Goal: Transaction & Acquisition: Obtain resource

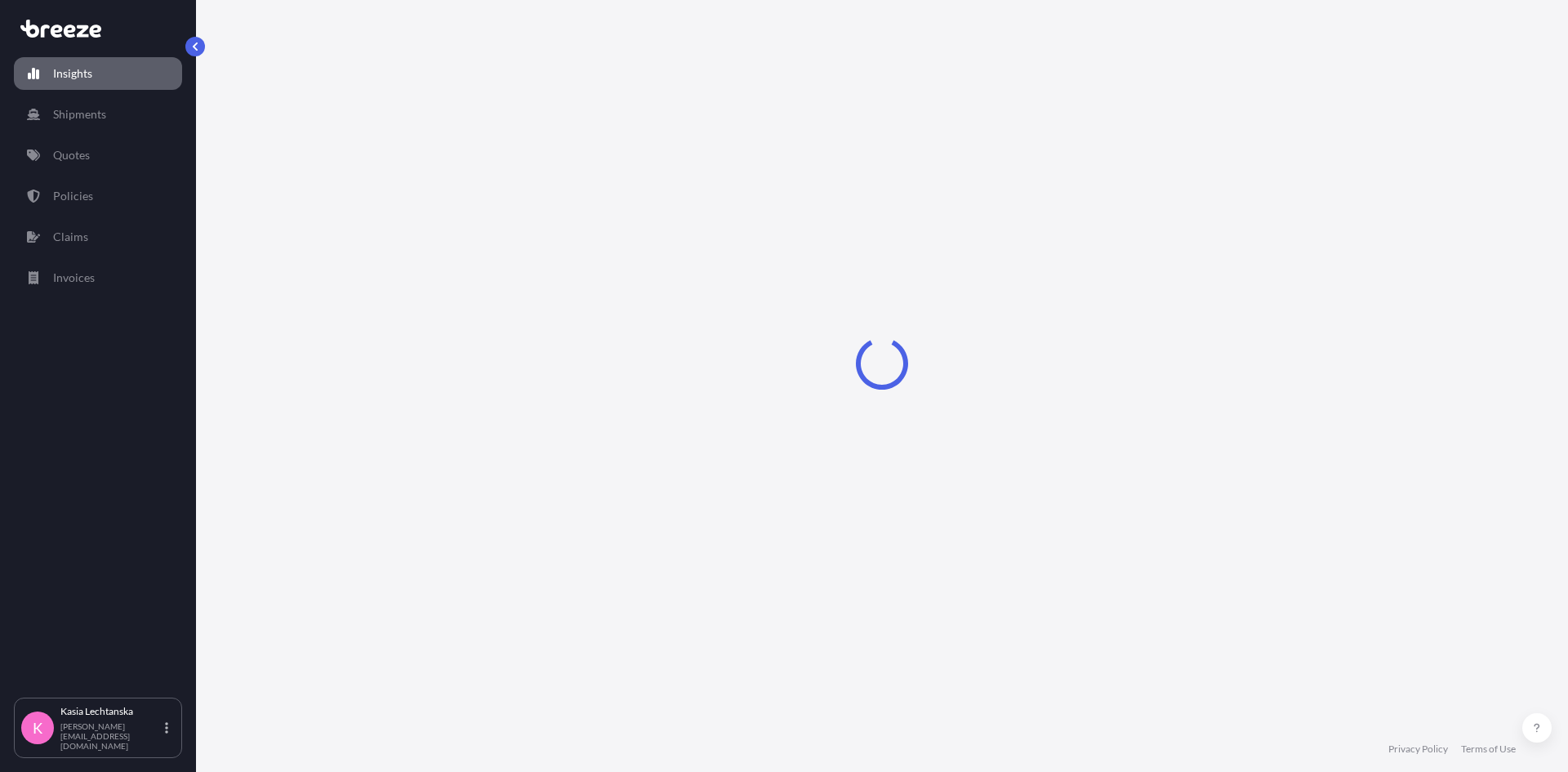
select select "2025"
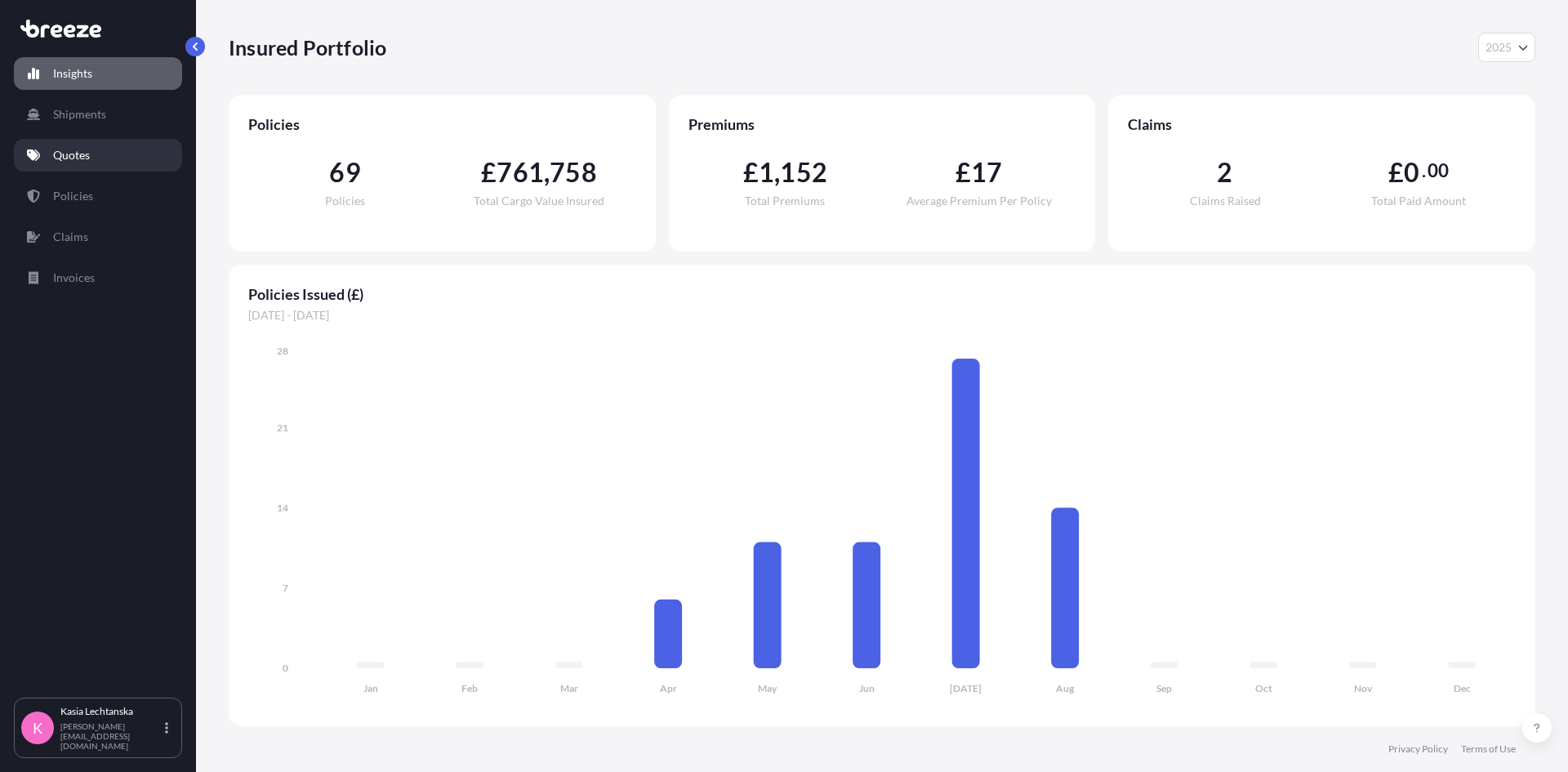
click at [87, 151] on p "Quotes" at bounding box center [71, 154] width 37 height 16
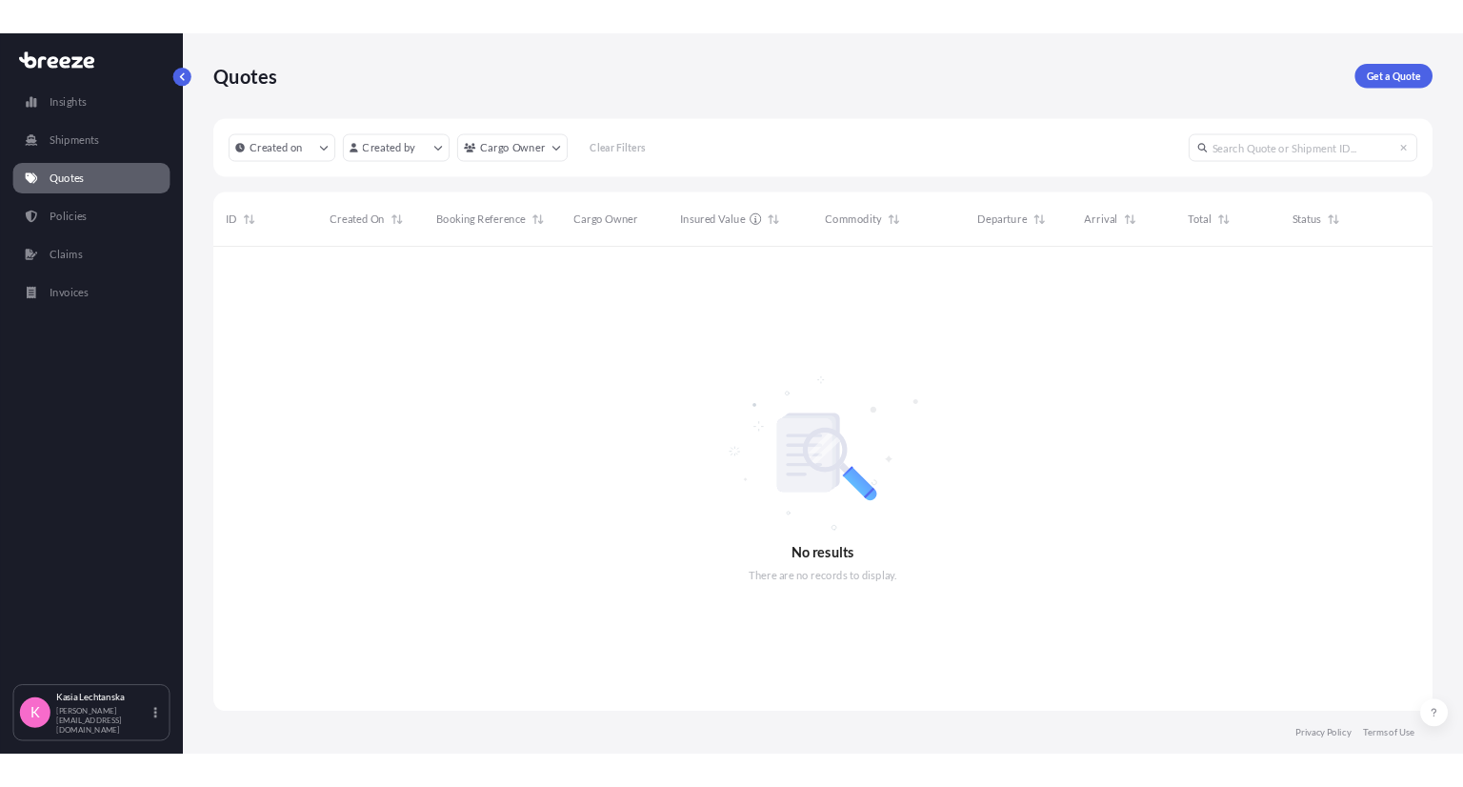
scroll to position [635, 1510]
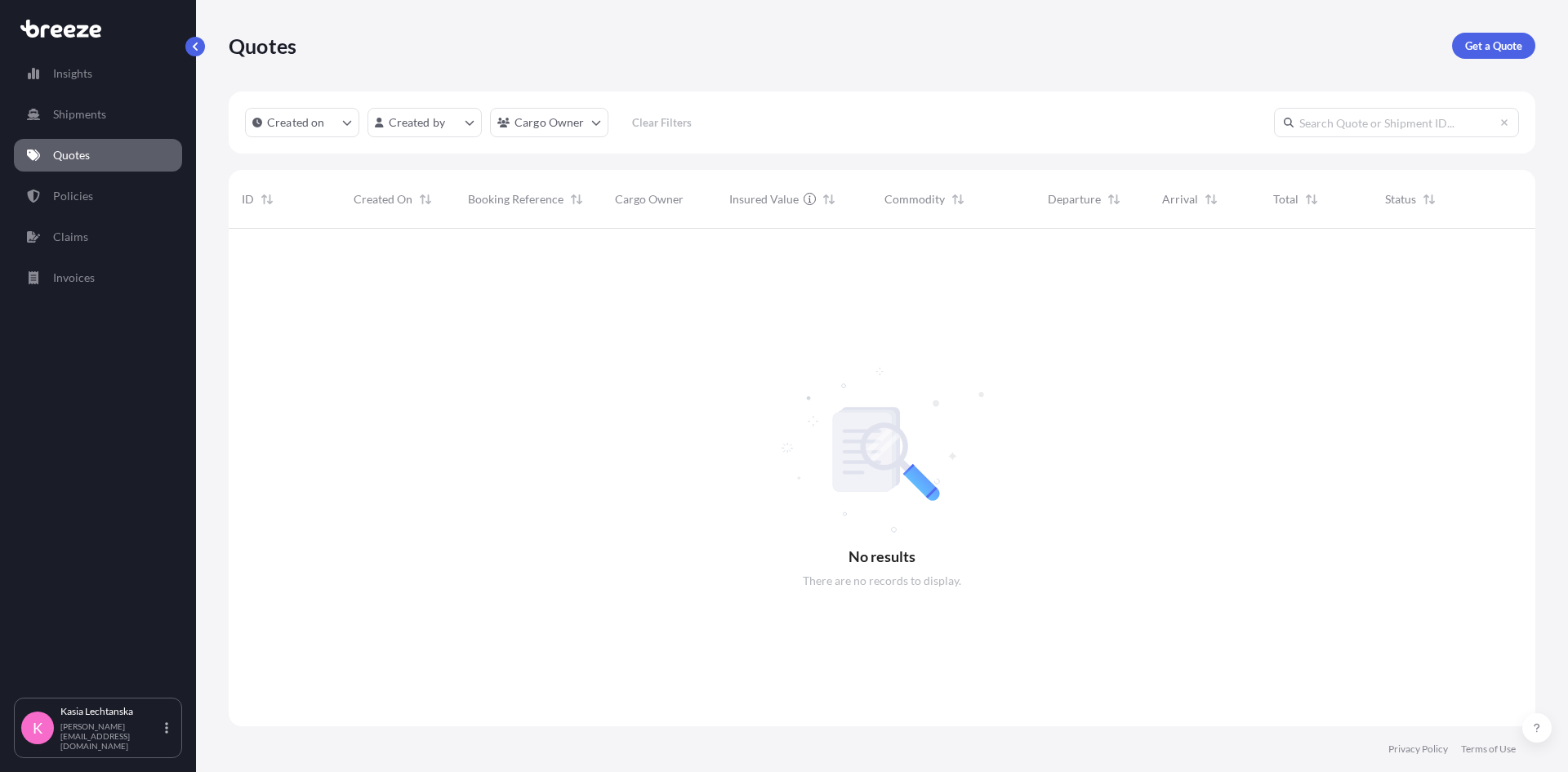
click at [1477, 31] on div "Quotes Get a Quote" at bounding box center [882, 45] width 1307 height 92
click at [1478, 43] on p "Get a Quote" at bounding box center [1493, 45] width 57 height 16
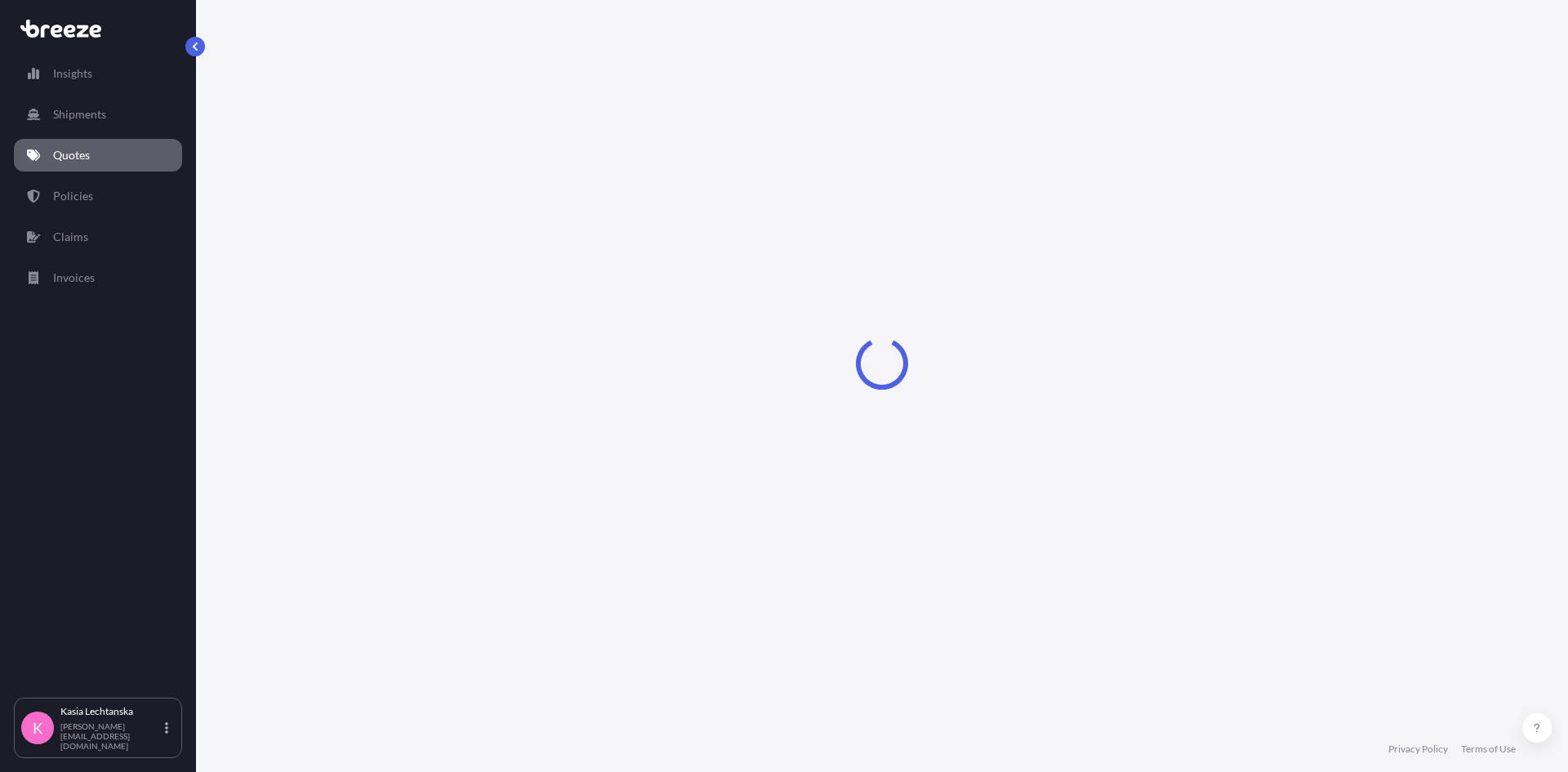
select select "Sea"
select select "1"
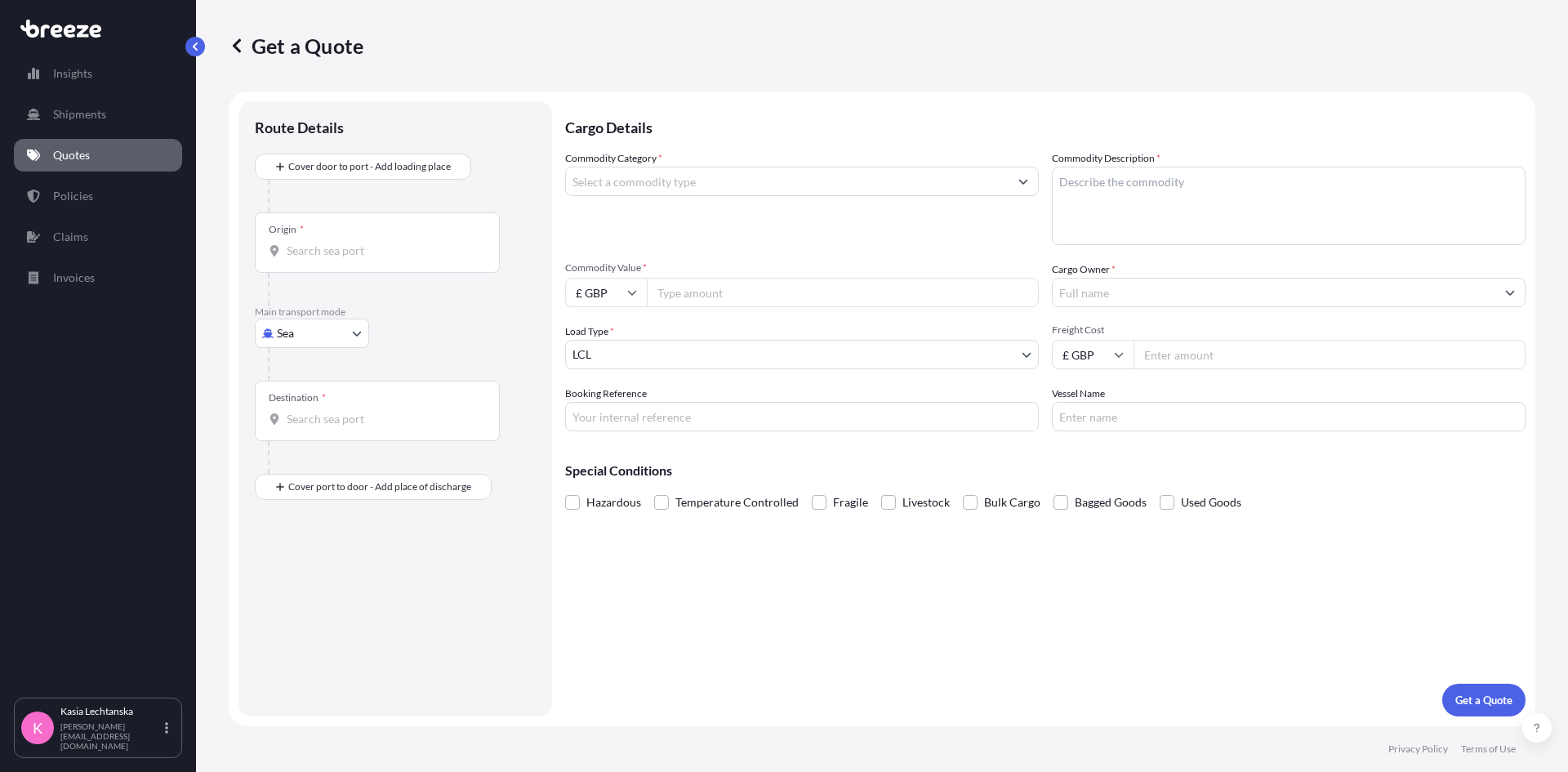
click at [846, 159] on div "Commodity Category *" at bounding box center [802, 197] width 474 height 95
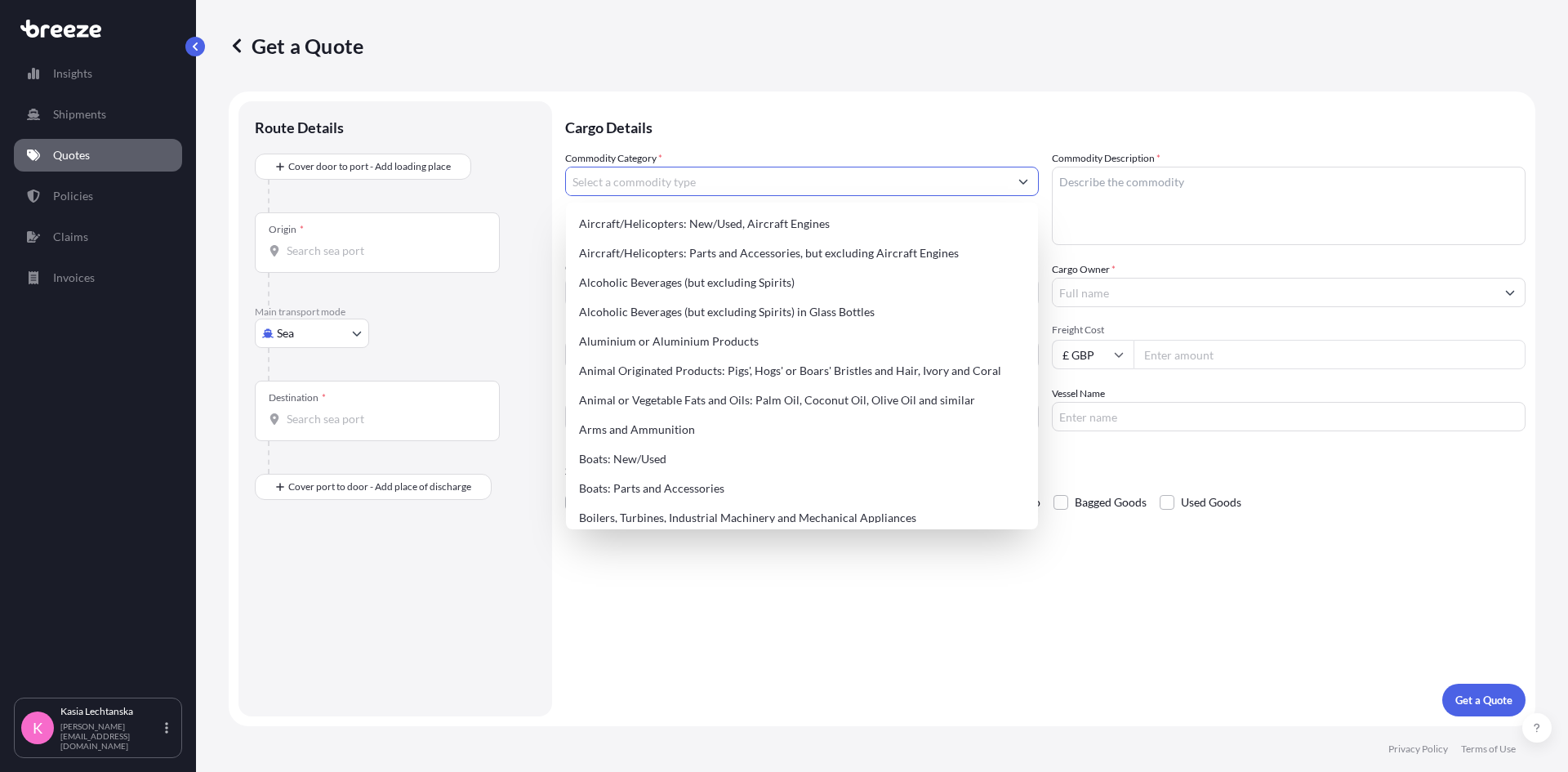
click at [847, 178] on input "Commodity Category *" at bounding box center [787, 181] width 442 height 29
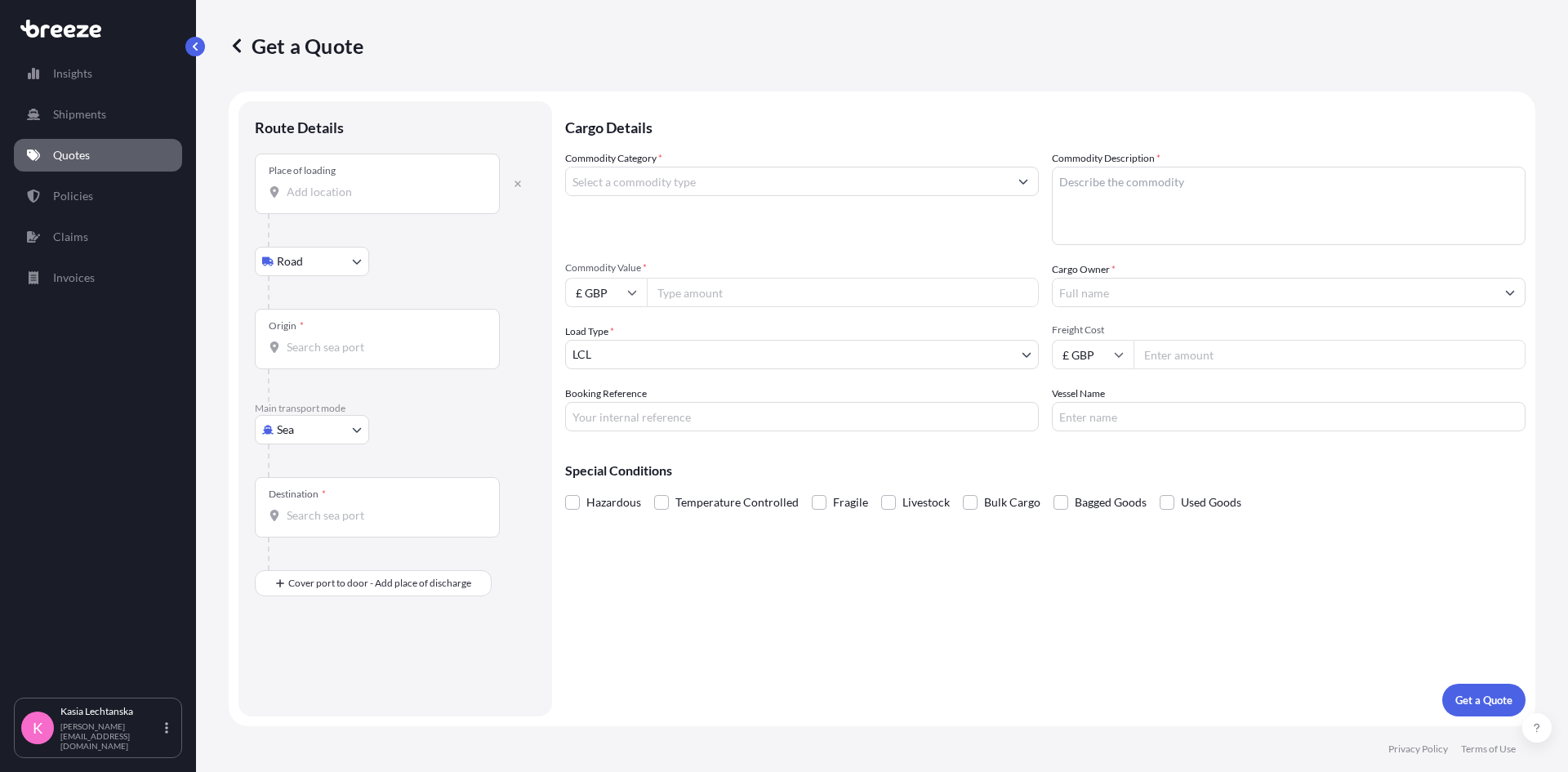
click at [345, 196] on input "Place of loading" at bounding box center [382, 191] width 193 height 16
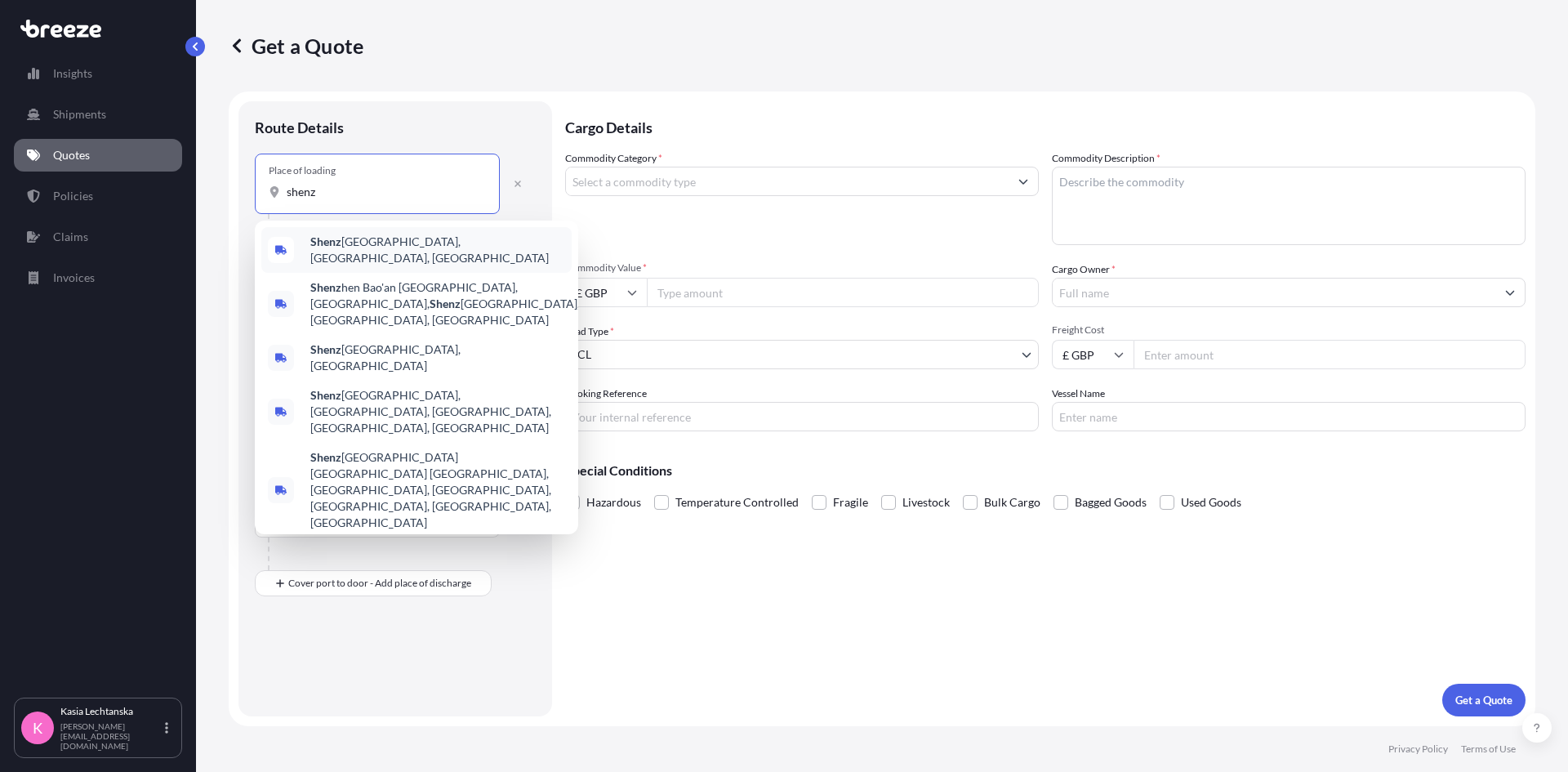
click at [420, 238] on div "Shenz hen, [GEOGRAPHIC_DATA], [GEOGRAPHIC_DATA]" at bounding box center [417, 250] width 310 height 45
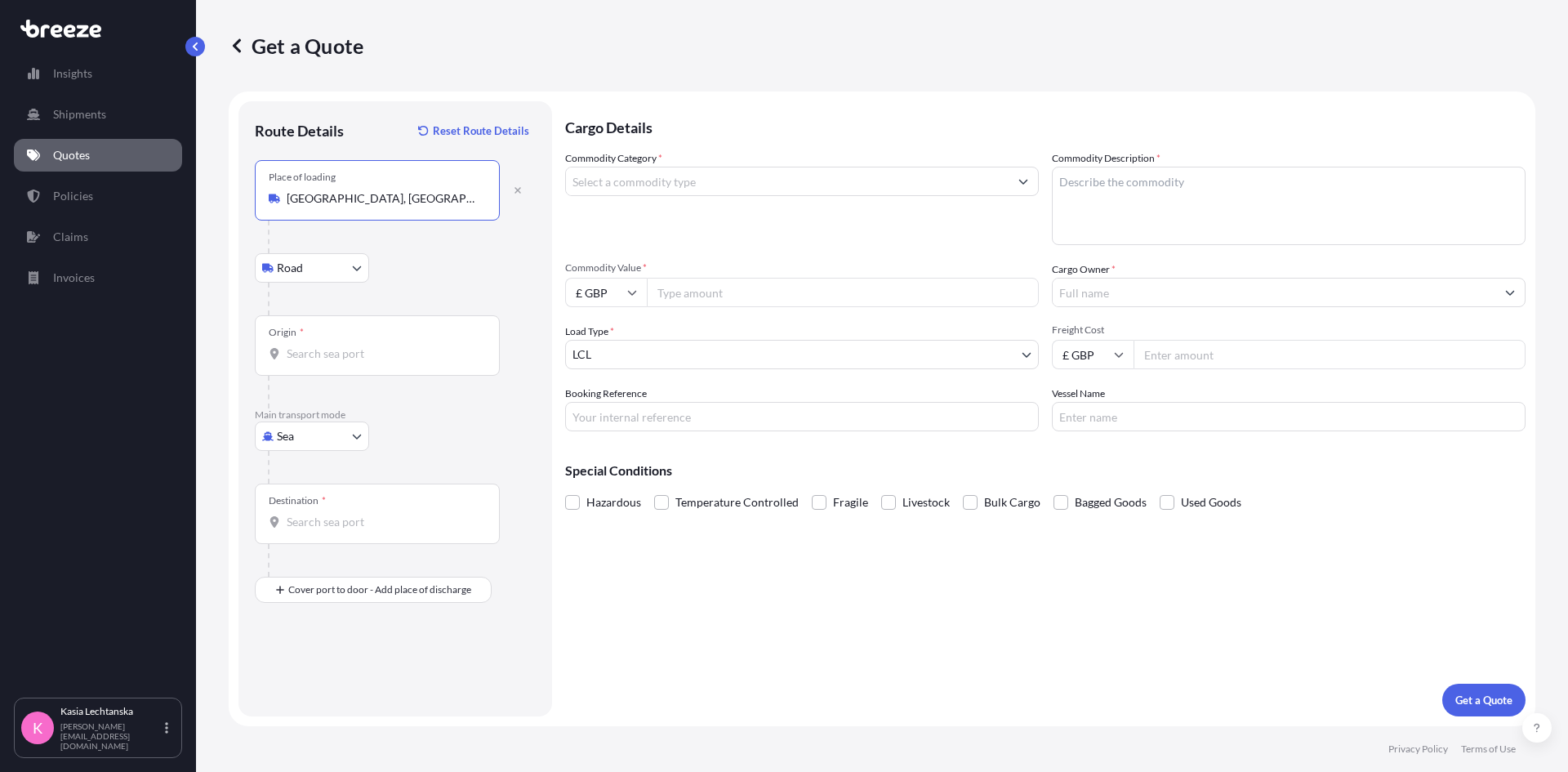
type input "[GEOGRAPHIC_DATA], [GEOGRAPHIC_DATA], [GEOGRAPHIC_DATA]"
click at [322, 359] on input "Origin *" at bounding box center [382, 353] width 193 height 16
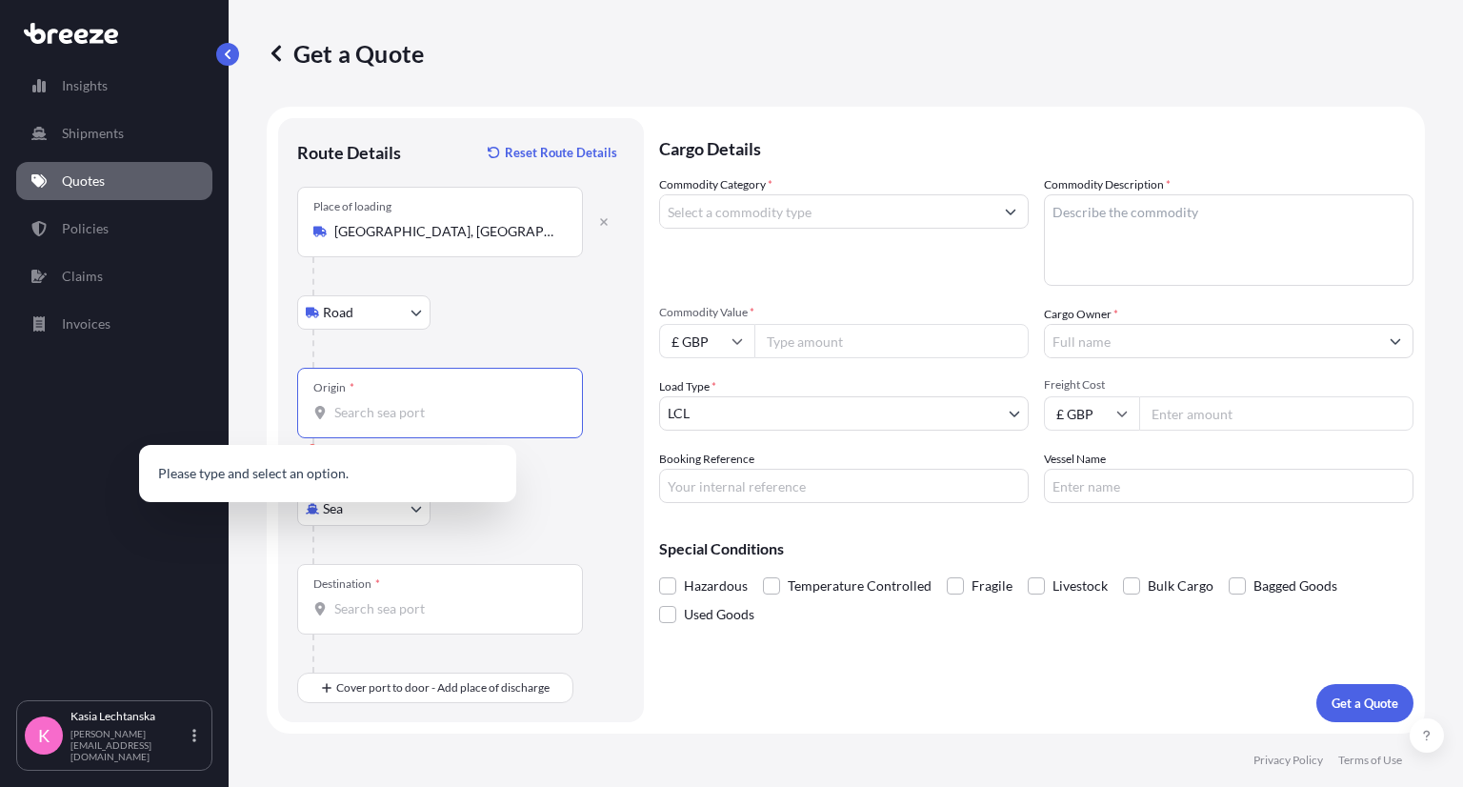
click at [391, 416] on input "Origin * Please select an origin" at bounding box center [446, 412] width 225 height 19
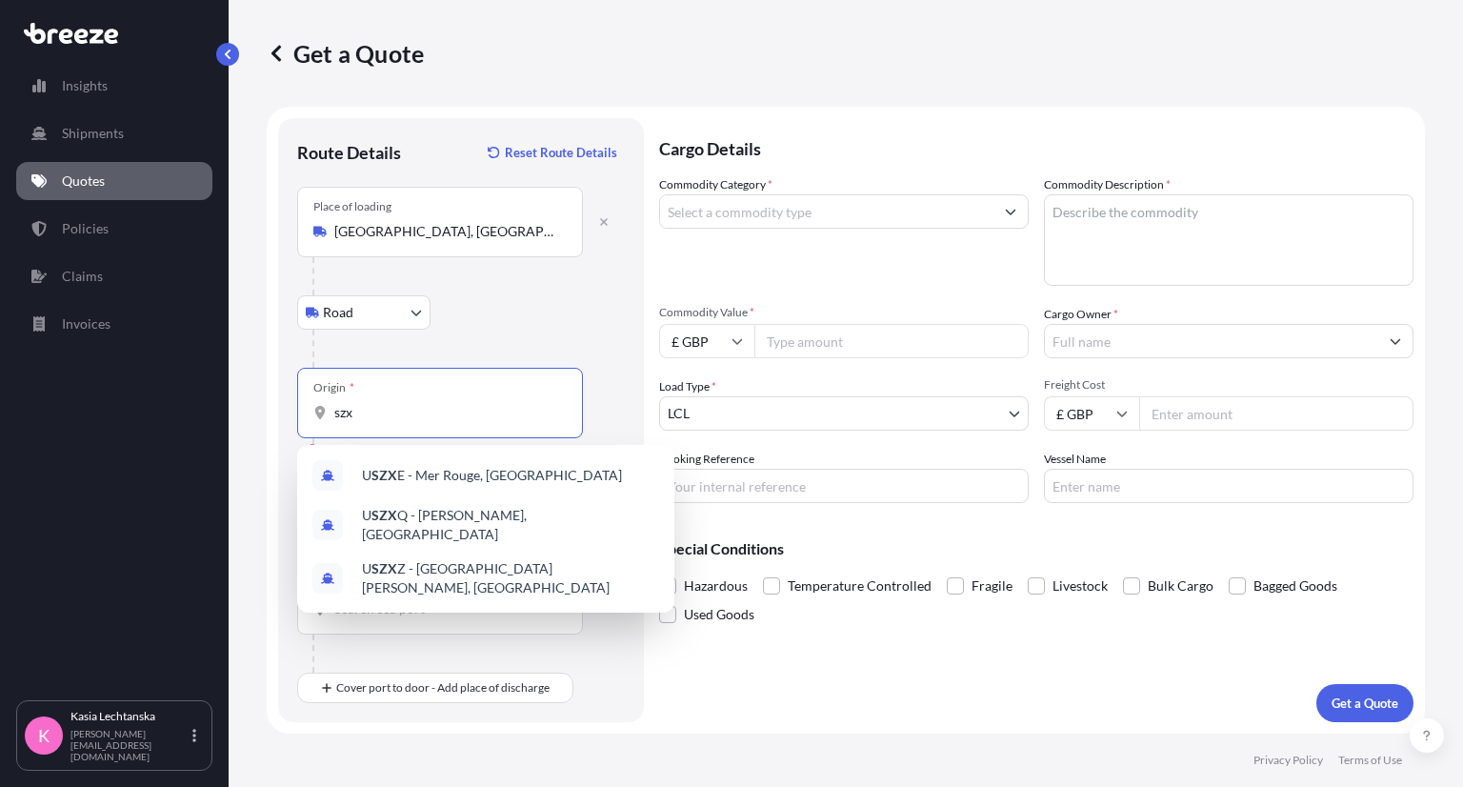
type input "szx"
click at [545, 307] on div "Road Road Rail" at bounding box center [461, 312] width 328 height 34
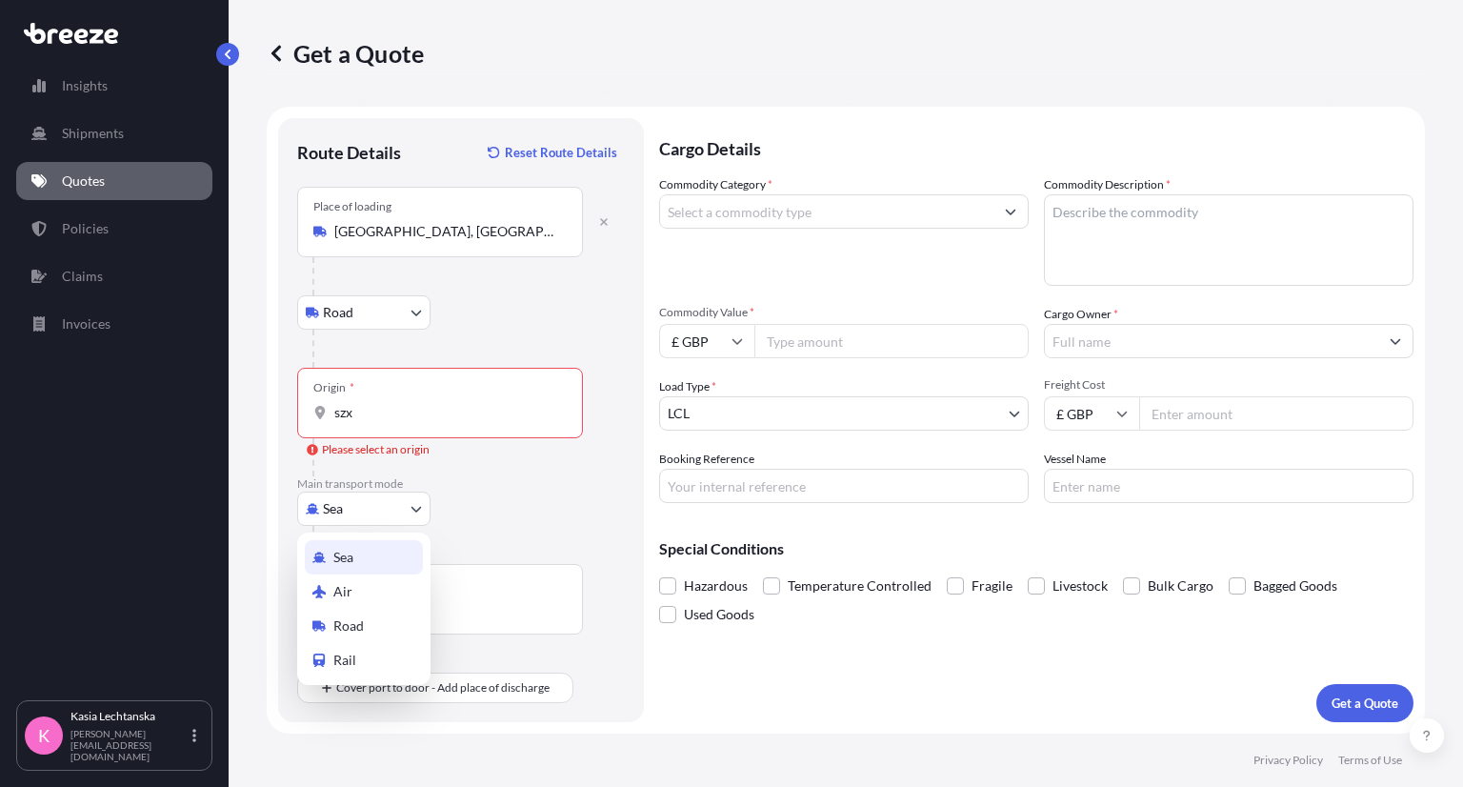
click at [385, 509] on body "3 options available. Insights Shipments Quotes Policies Claims Invoices K [PERS…" at bounding box center [731, 393] width 1463 height 787
click at [384, 581] on div "Air" at bounding box center [364, 592] width 118 height 34
select select "Air"
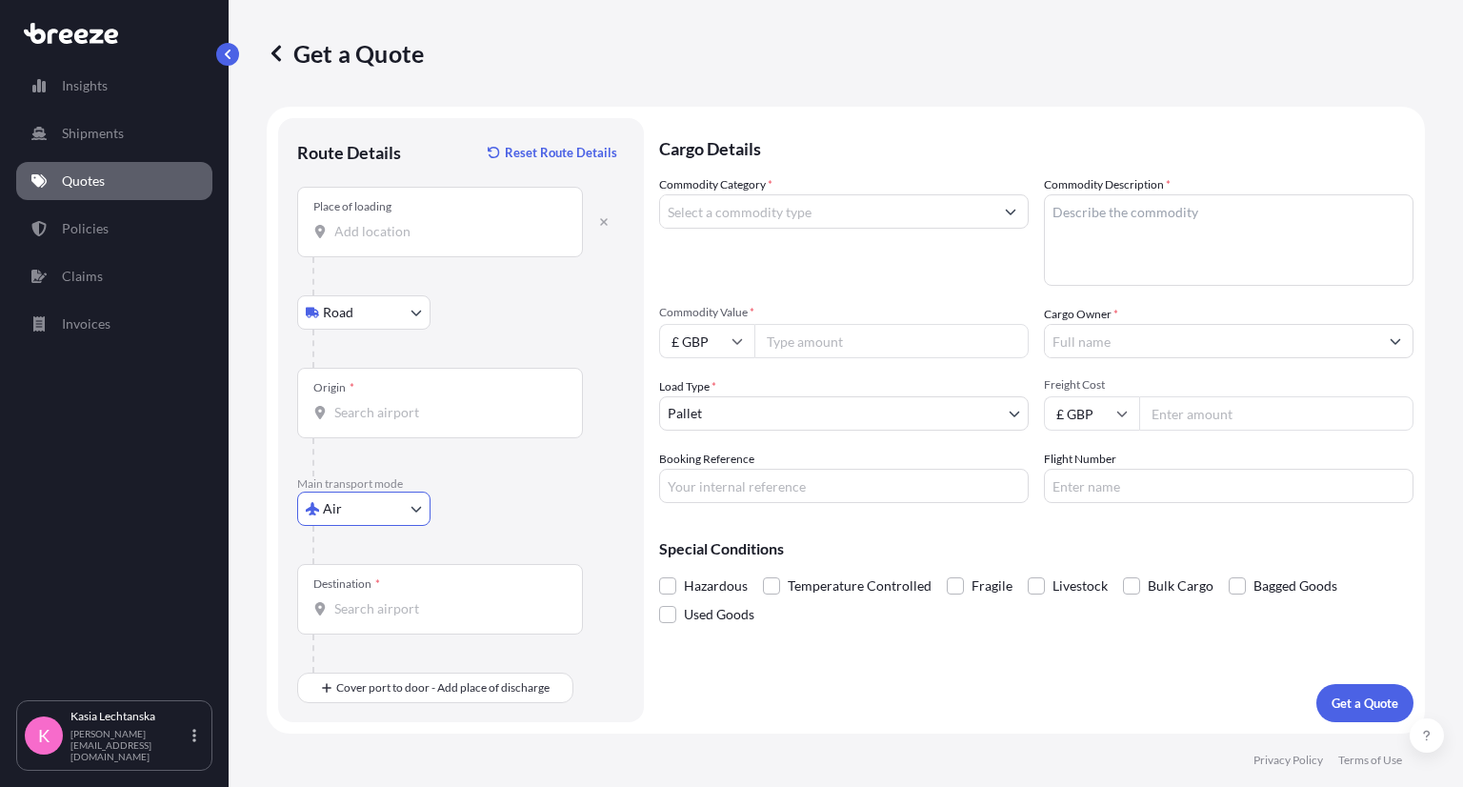
click at [401, 416] on input "Origin *" at bounding box center [446, 412] width 225 height 19
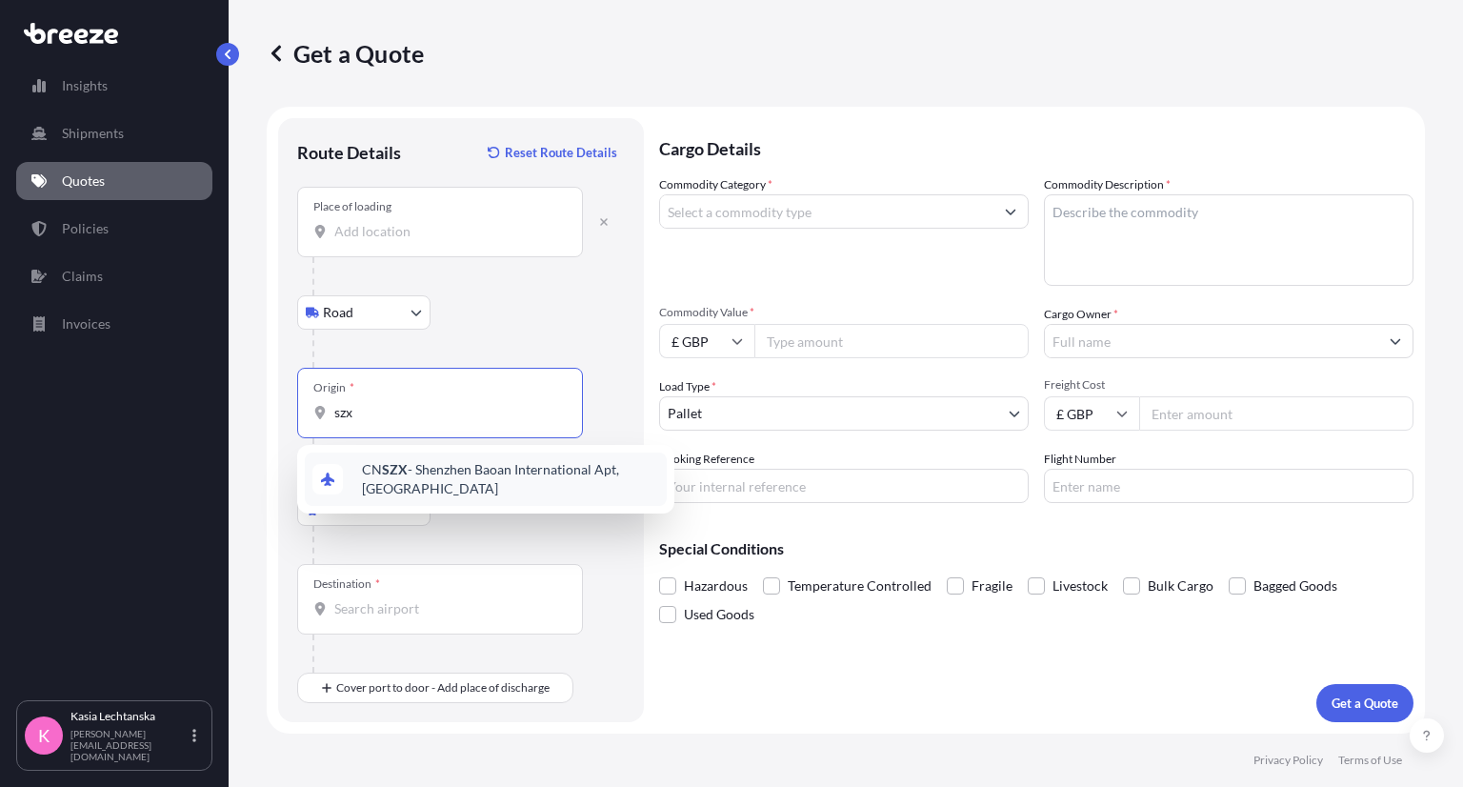
click at [423, 480] on span "CN SZX - Shenzhen Baoan International Apt, [GEOGRAPHIC_DATA]" at bounding box center [510, 479] width 297 height 38
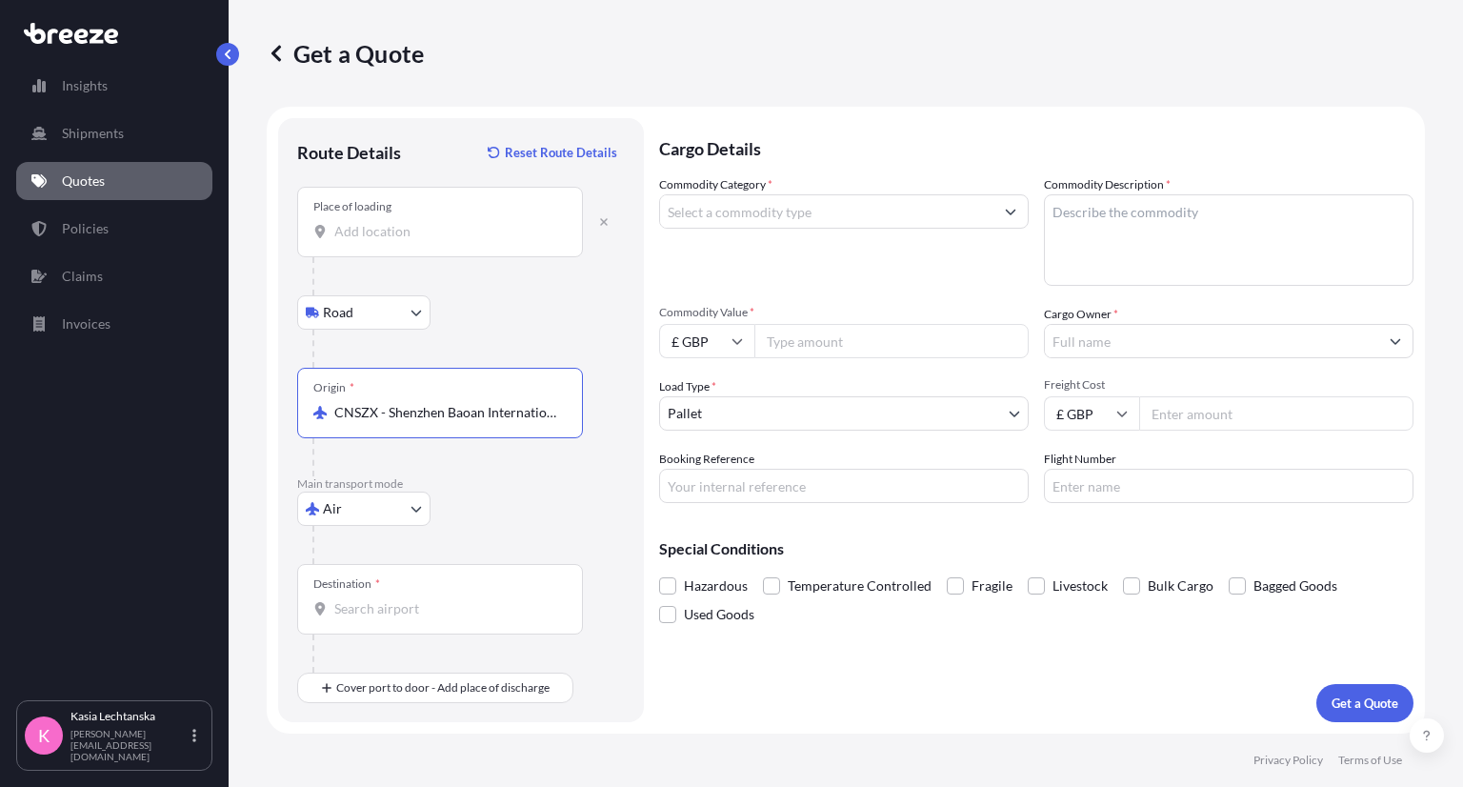
type input "CNSZX - Shenzhen Baoan International Apt, [GEOGRAPHIC_DATA]"
click at [416, 615] on div "Destination *" at bounding box center [440, 599] width 286 height 71
click at [416, 615] on input "Destination *" at bounding box center [446, 608] width 225 height 19
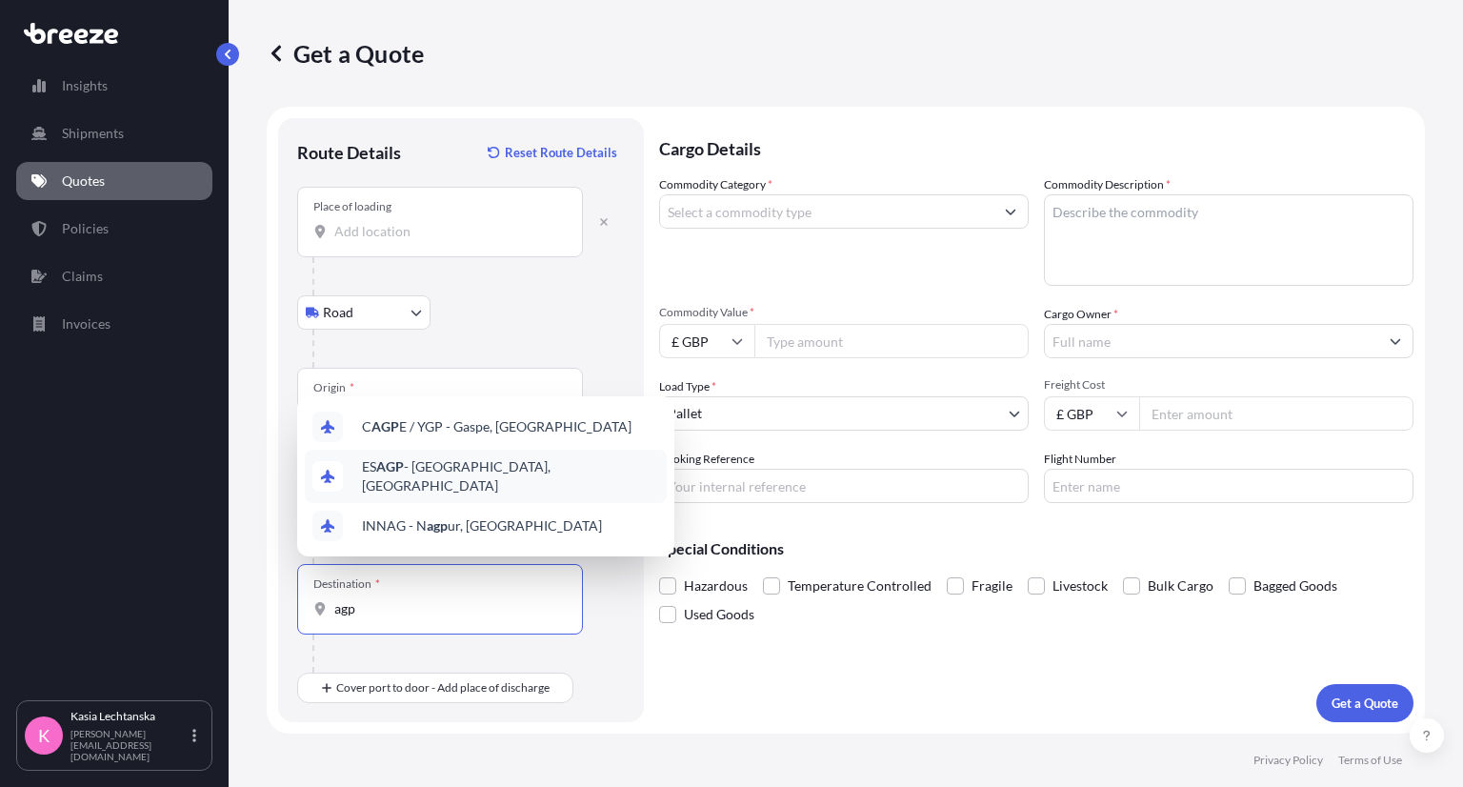
click at [475, 484] on span "ES AGP - [GEOGRAPHIC_DATA], [GEOGRAPHIC_DATA]" at bounding box center [510, 476] width 297 height 38
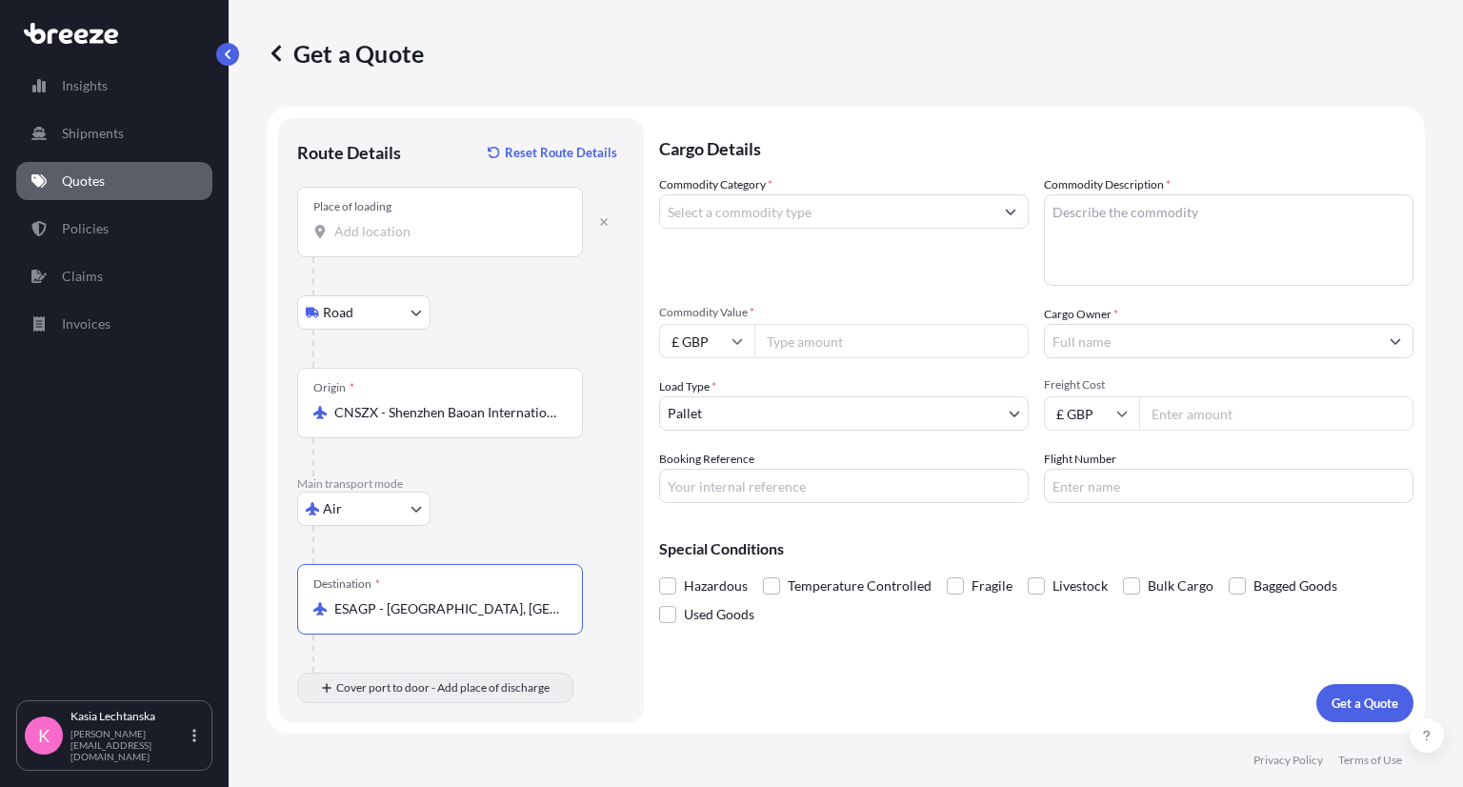
type input "ESAGP - [GEOGRAPHIC_DATA], [GEOGRAPHIC_DATA]"
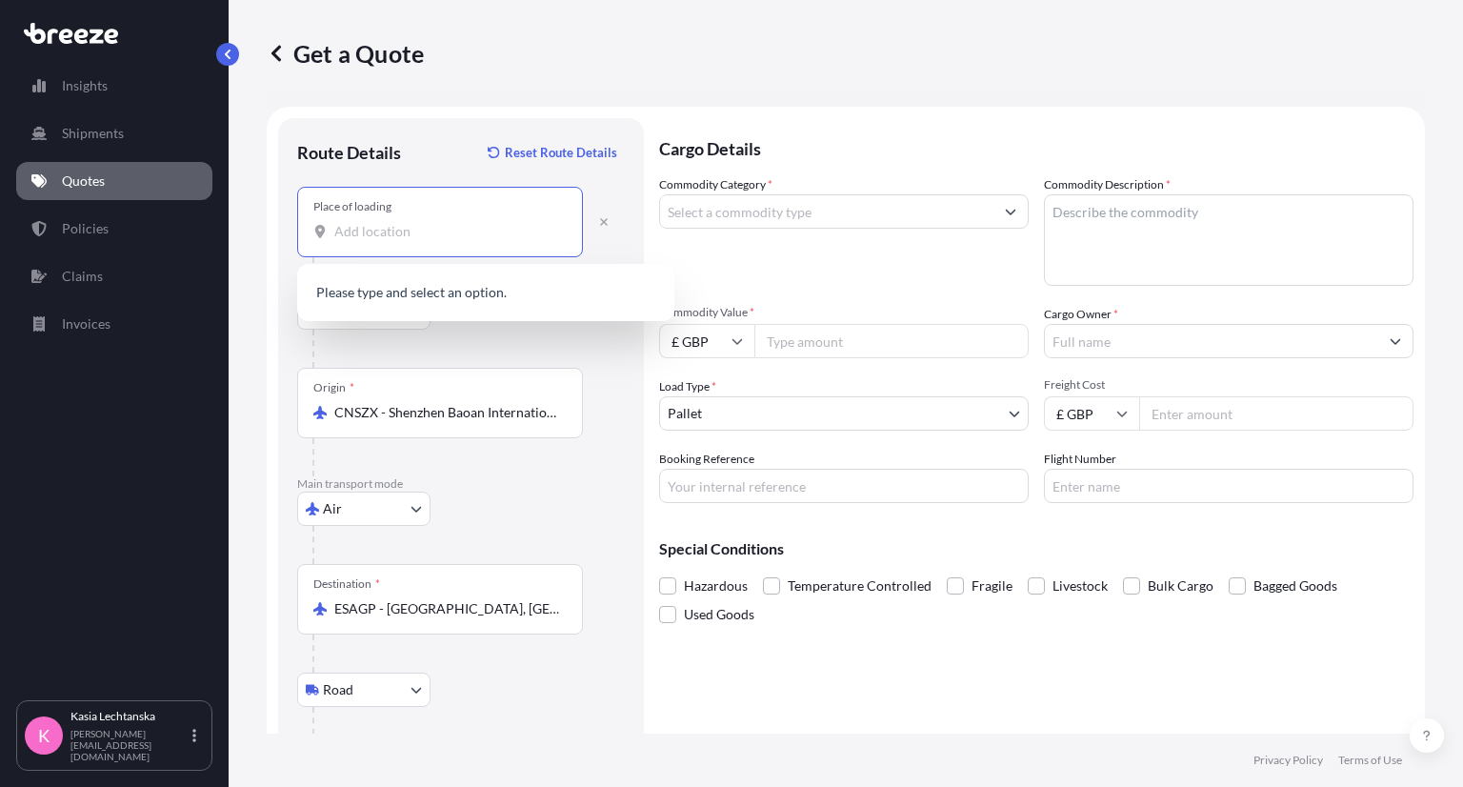
click at [401, 232] on input "Place of loading" at bounding box center [446, 231] width 225 height 19
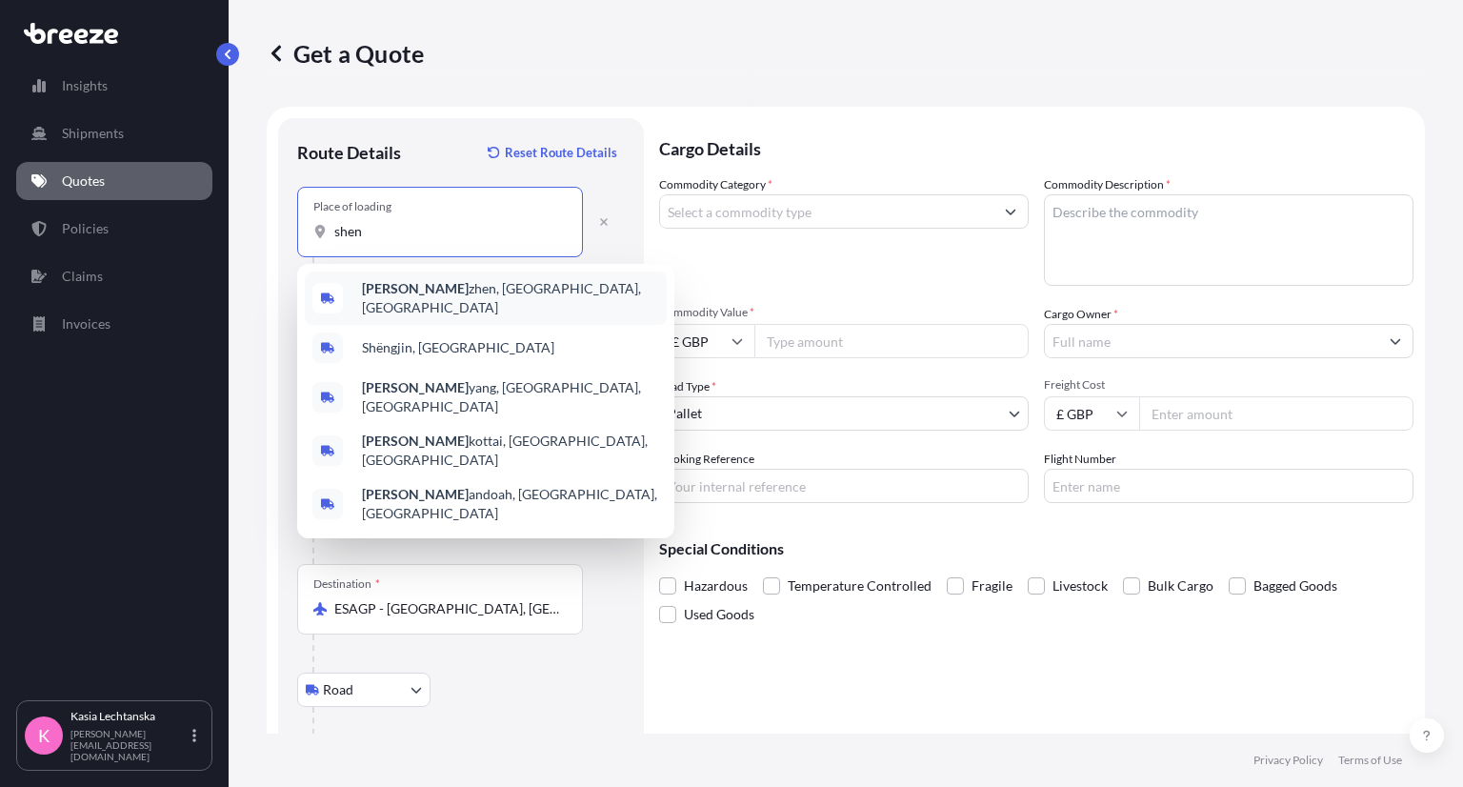
click at [427, 284] on span "[PERSON_NAME], [GEOGRAPHIC_DATA], [GEOGRAPHIC_DATA]" at bounding box center [510, 298] width 297 height 38
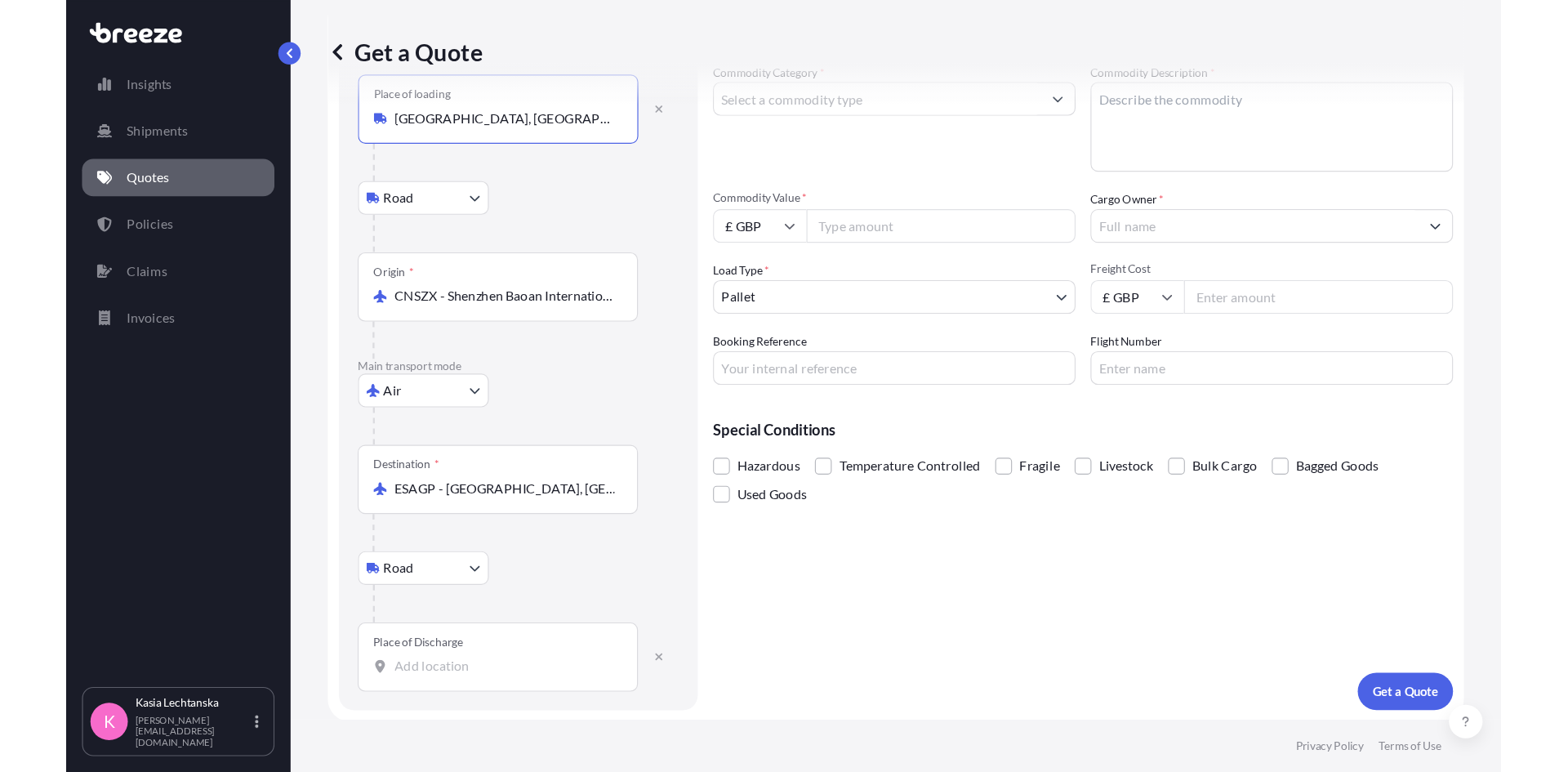
scroll to position [95, 0]
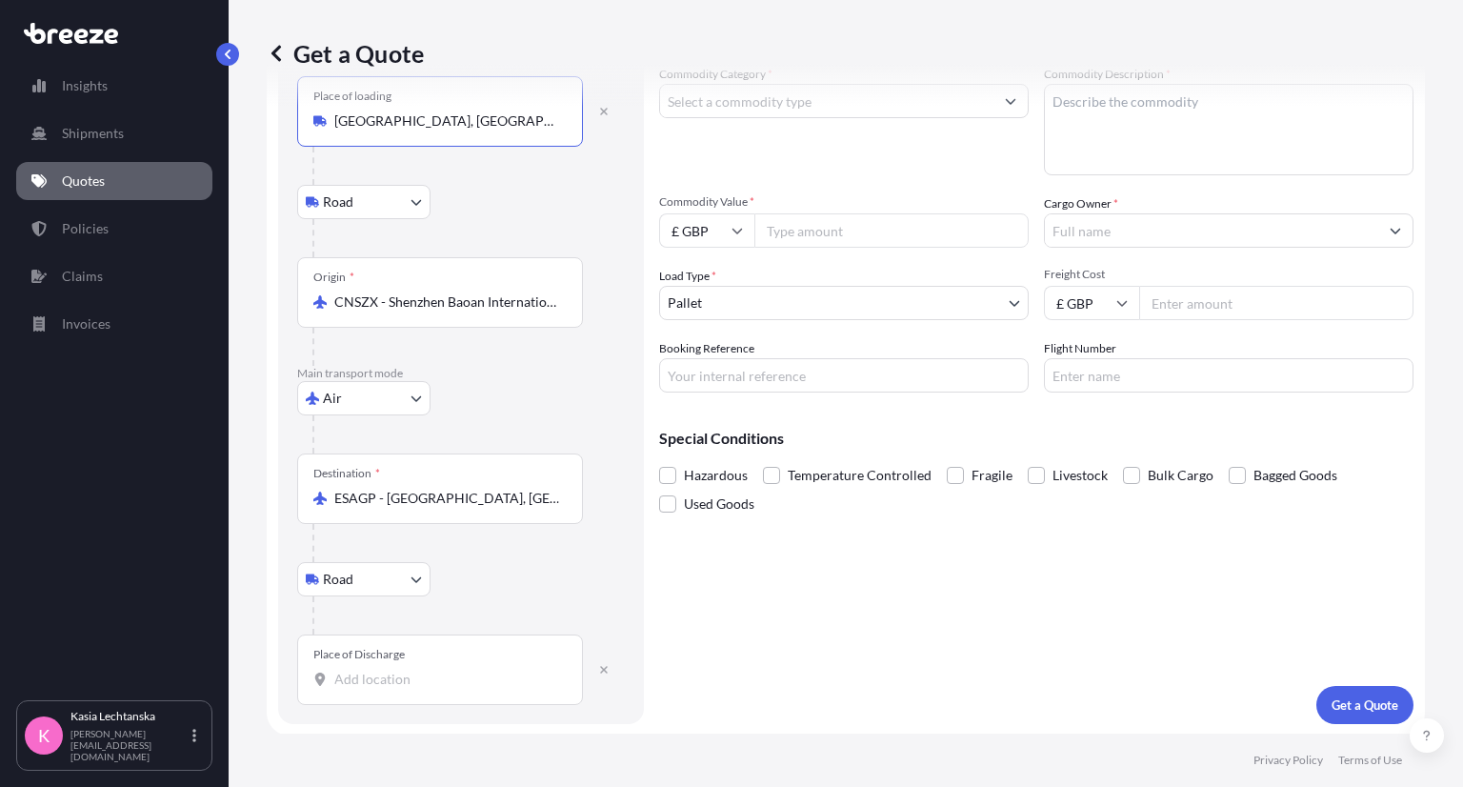
type input "[GEOGRAPHIC_DATA], [GEOGRAPHIC_DATA], [GEOGRAPHIC_DATA]"
drag, startPoint x: 400, startPoint y: 667, endPoint x: 445, endPoint y: 663, distance: 44.9
click at [400, 670] on input "Place of Discharge" at bounding box center [446, 679] width 225 height 19
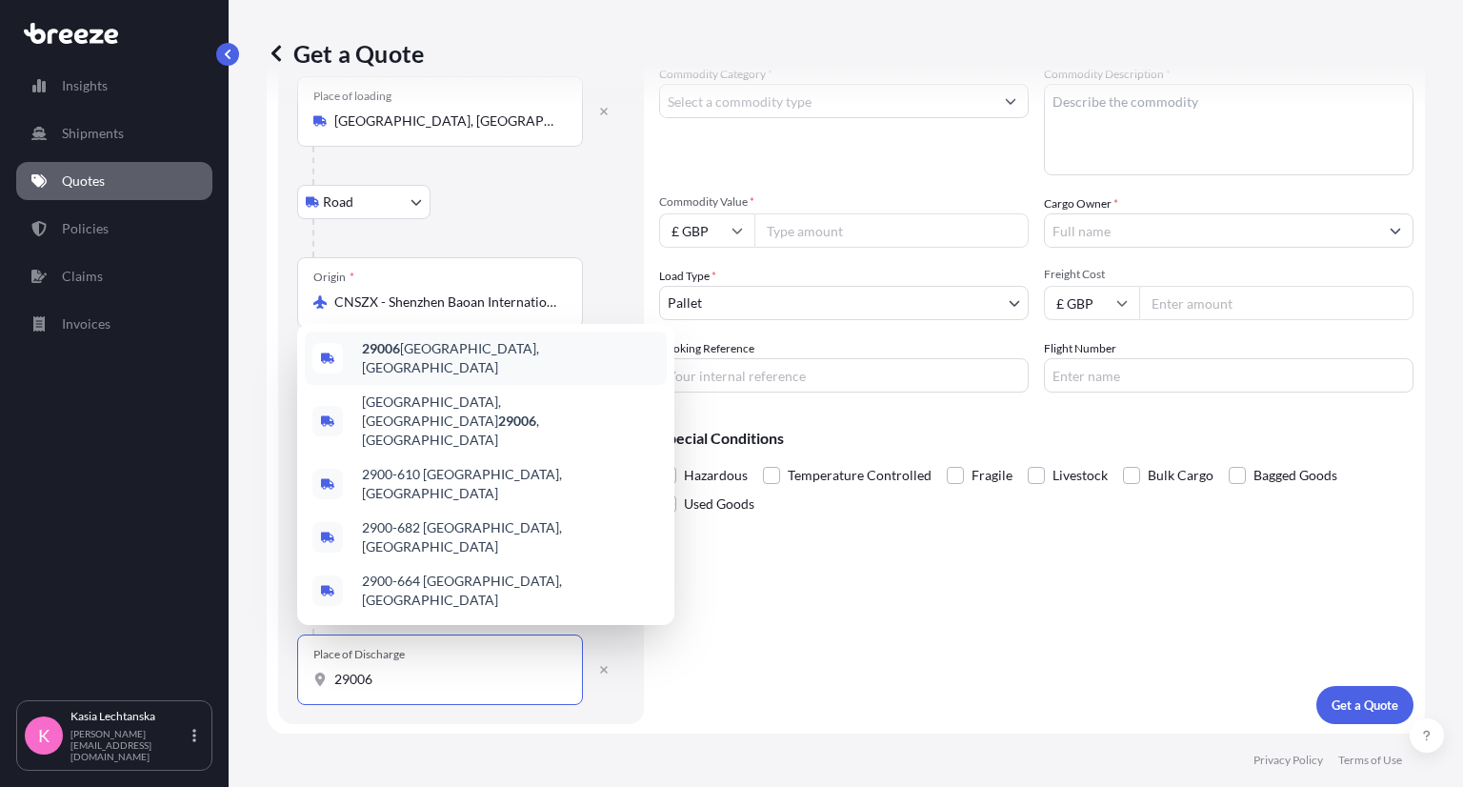
click at [495, 385] on div "29006 [GEOGRAPHIC_DATA], [GEOGRAPHIC_DATA]" at bounding box center [486, 358] width 362 height 53
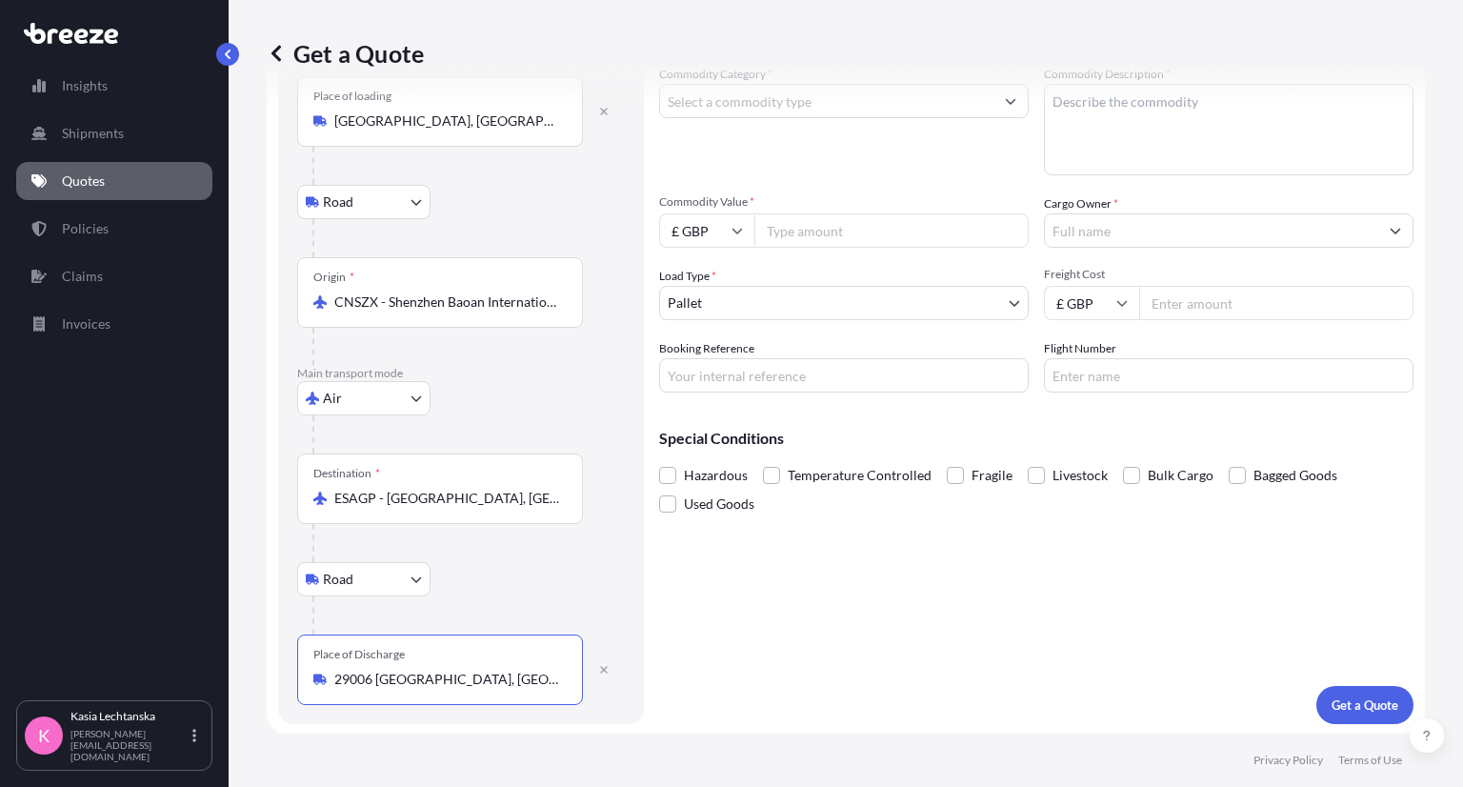
type input "29006 [GEOGRAPHIC_DATA], [GEOGRAPHIC_DATA]"
click at [1190, 303] on input "Freight Cost" at bounding box center [1276, 303] width 274 height 34
click at [1094, 307] on input "£ GBP" at bounding box center [1091, 303] width 95 height 34
click at [1091, 443] on div "$ USD" at bounding box center [1084, 434] width 80 height 36
type input "$ USD"
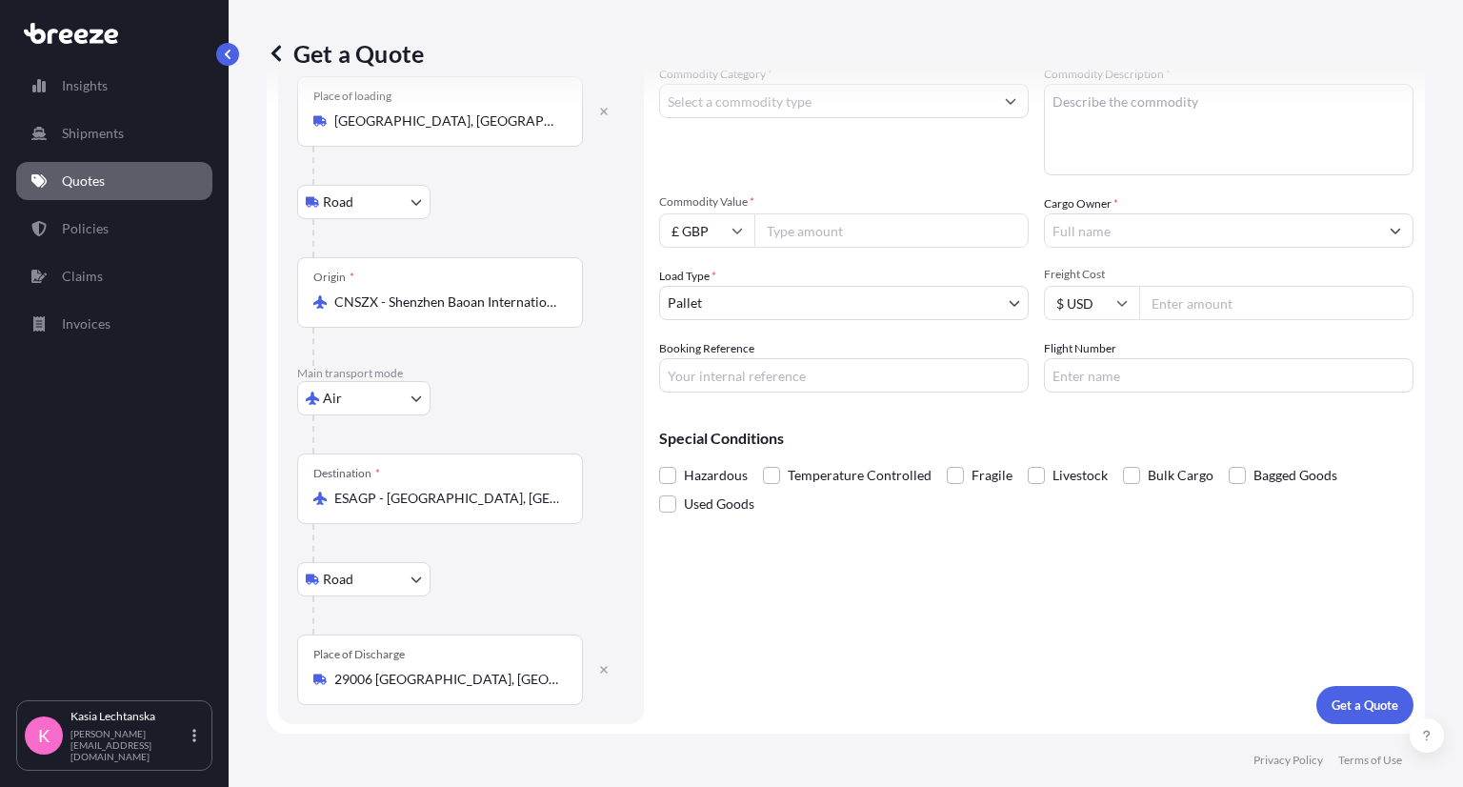
click at [1183, 291] on input "Freight Cost" at bounding box center [1276, 303] width 274 height 34
type input "5"
type input "4050"
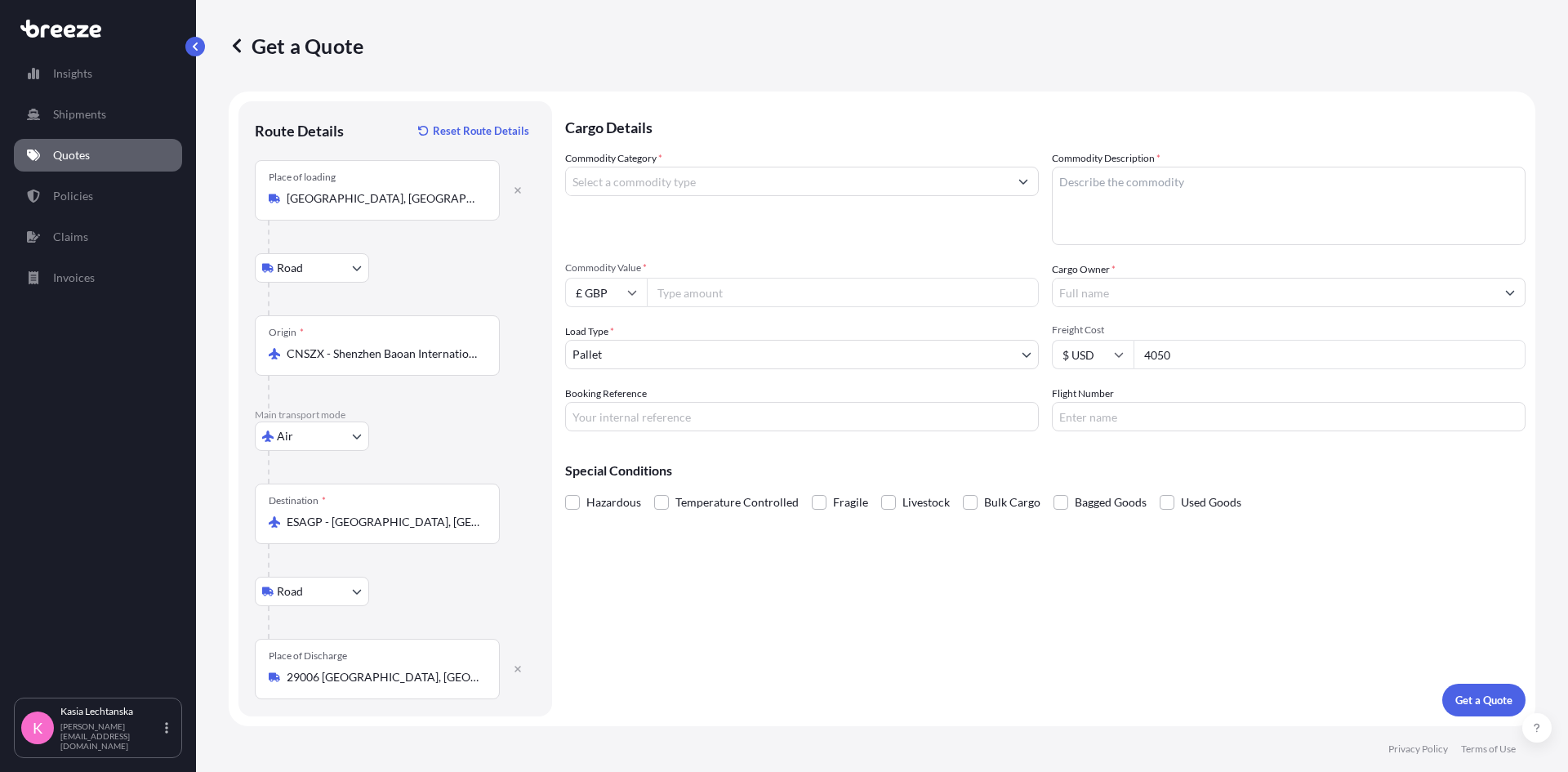
scroll to position [0, 0]
click at [702, 288] on input "Commodity Value *" at bounding box center [843, 293] width 392 height 29
type input "15453"
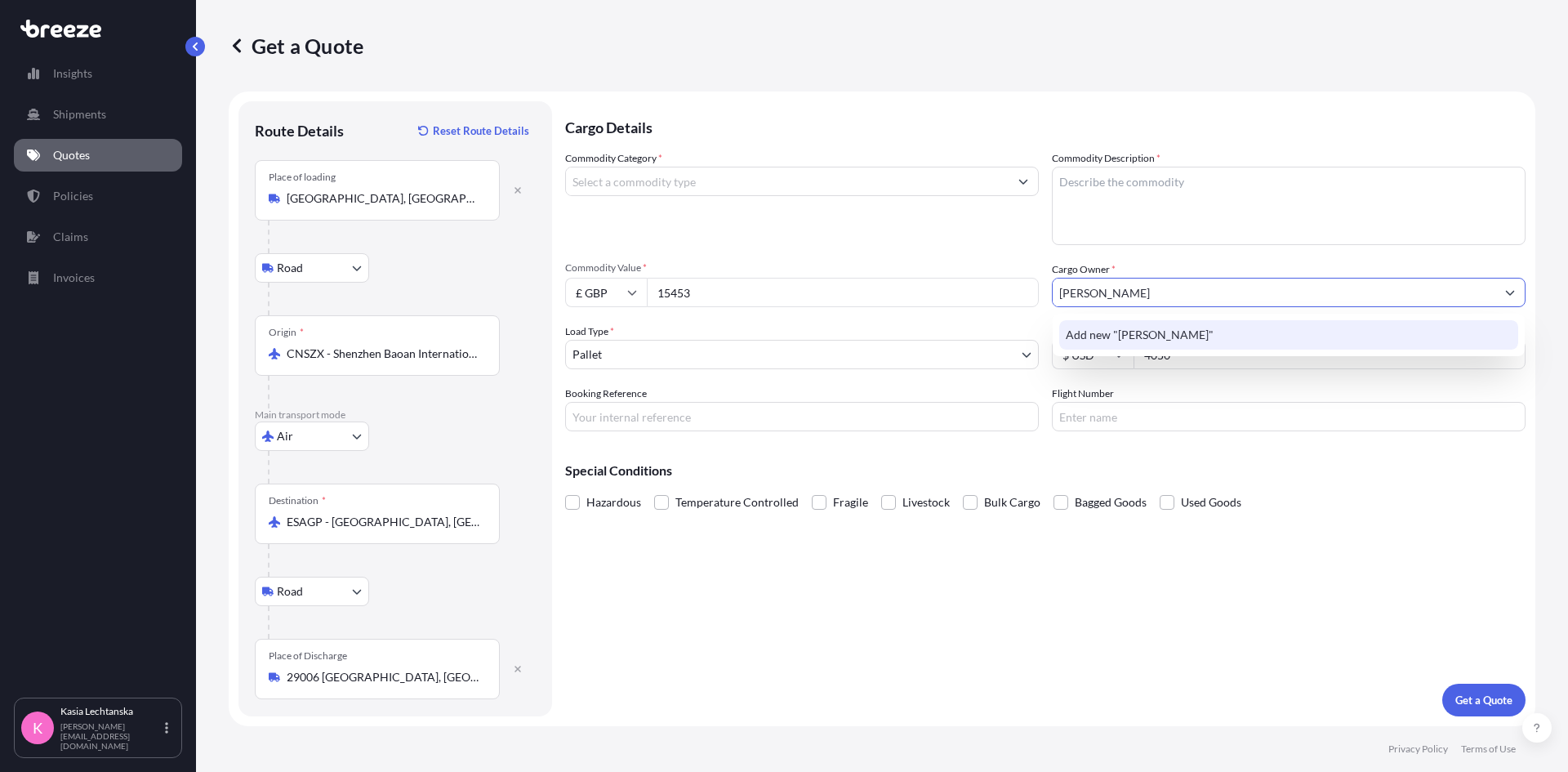
click at [1196, 326] on div "Add new "[PERSON_NAME]"" at bounding box center [1289, 335] width 459 height 29
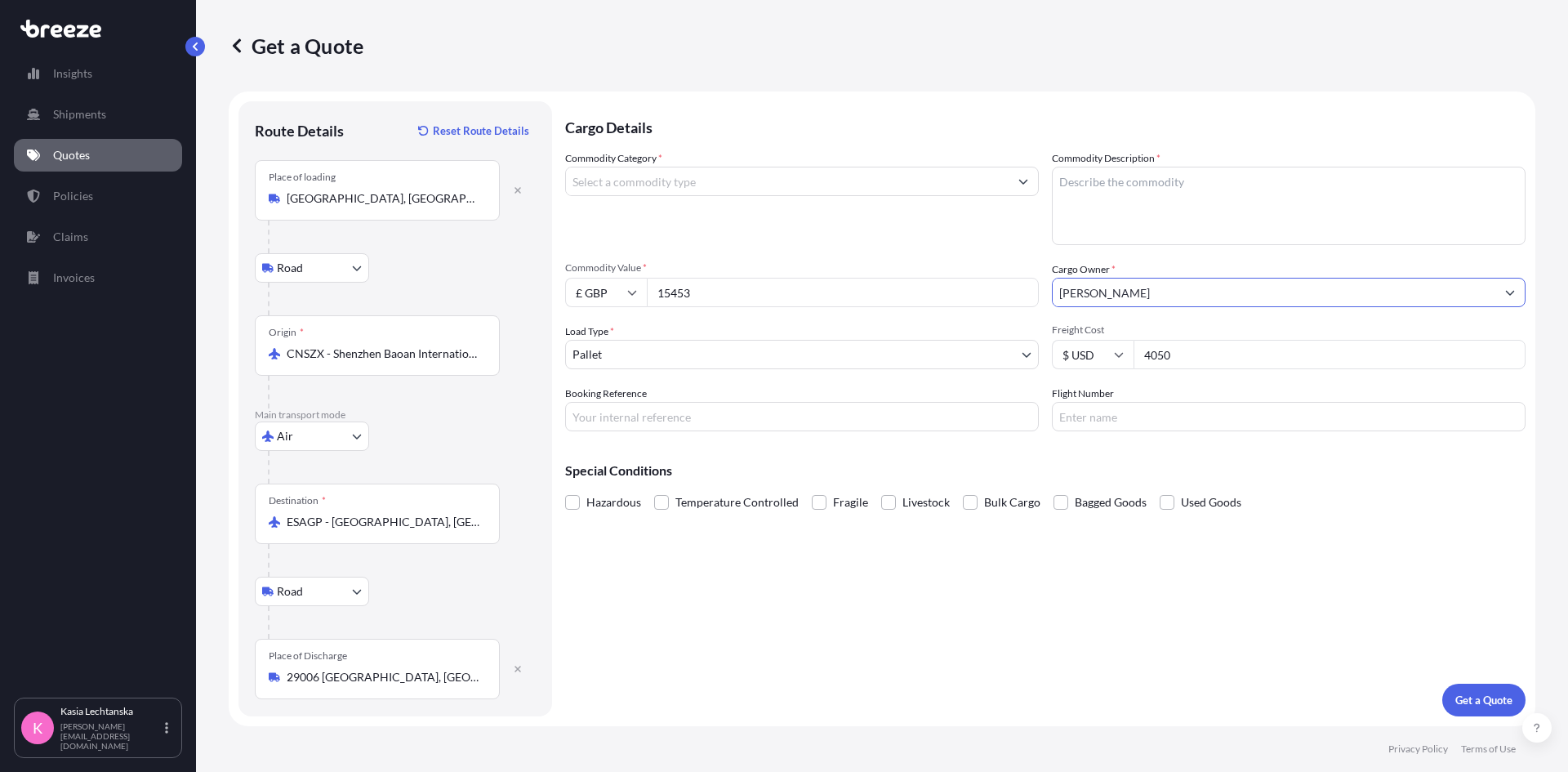
type input "[PERSON_NAME]"
click at [1187, 188] on textarea "Commodity Description *" at bounding box center [1289, 205] width 474 height 78
type textarea "LCD LED screens"
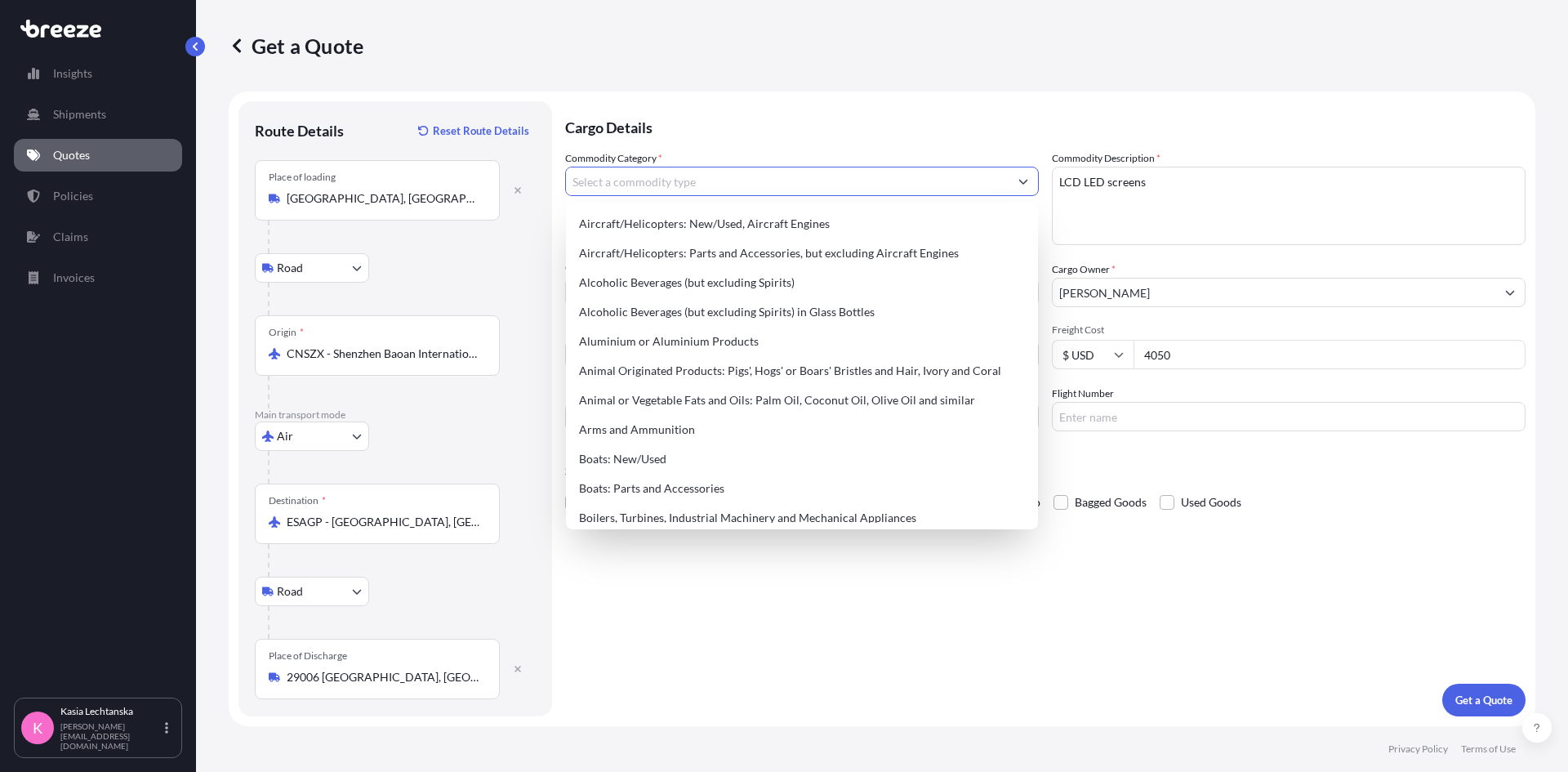
click at [838, 182] on input "Commodity Category *" at bounding box center [787, 181] width 442 height 29
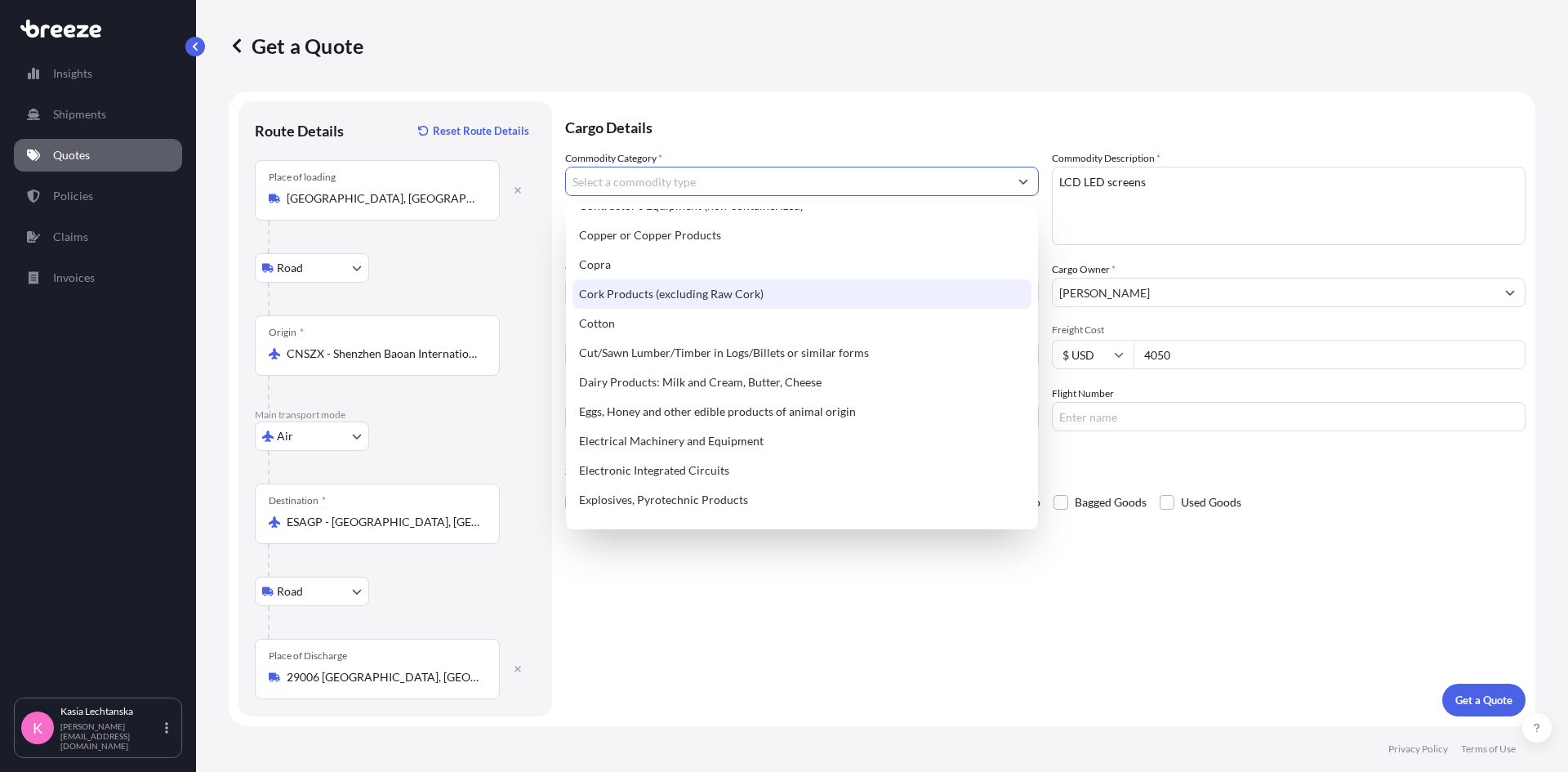
scroll to position [781, 0]
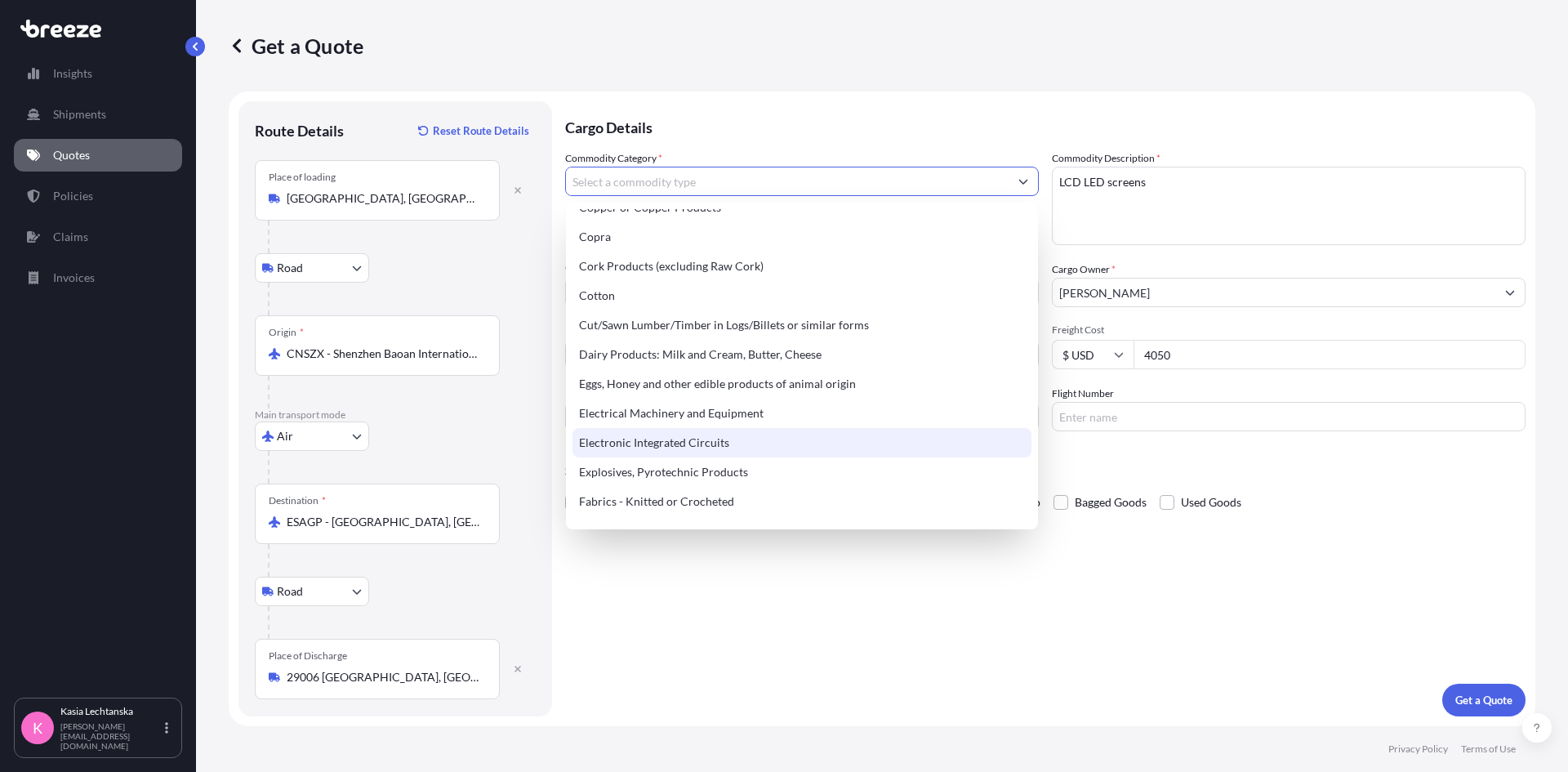
click at [767, 435] on div "Electronic Integrated Circuits" at bounding box center [802, 443] width 459 height 29
type input "Electronic Integrated Circuits"
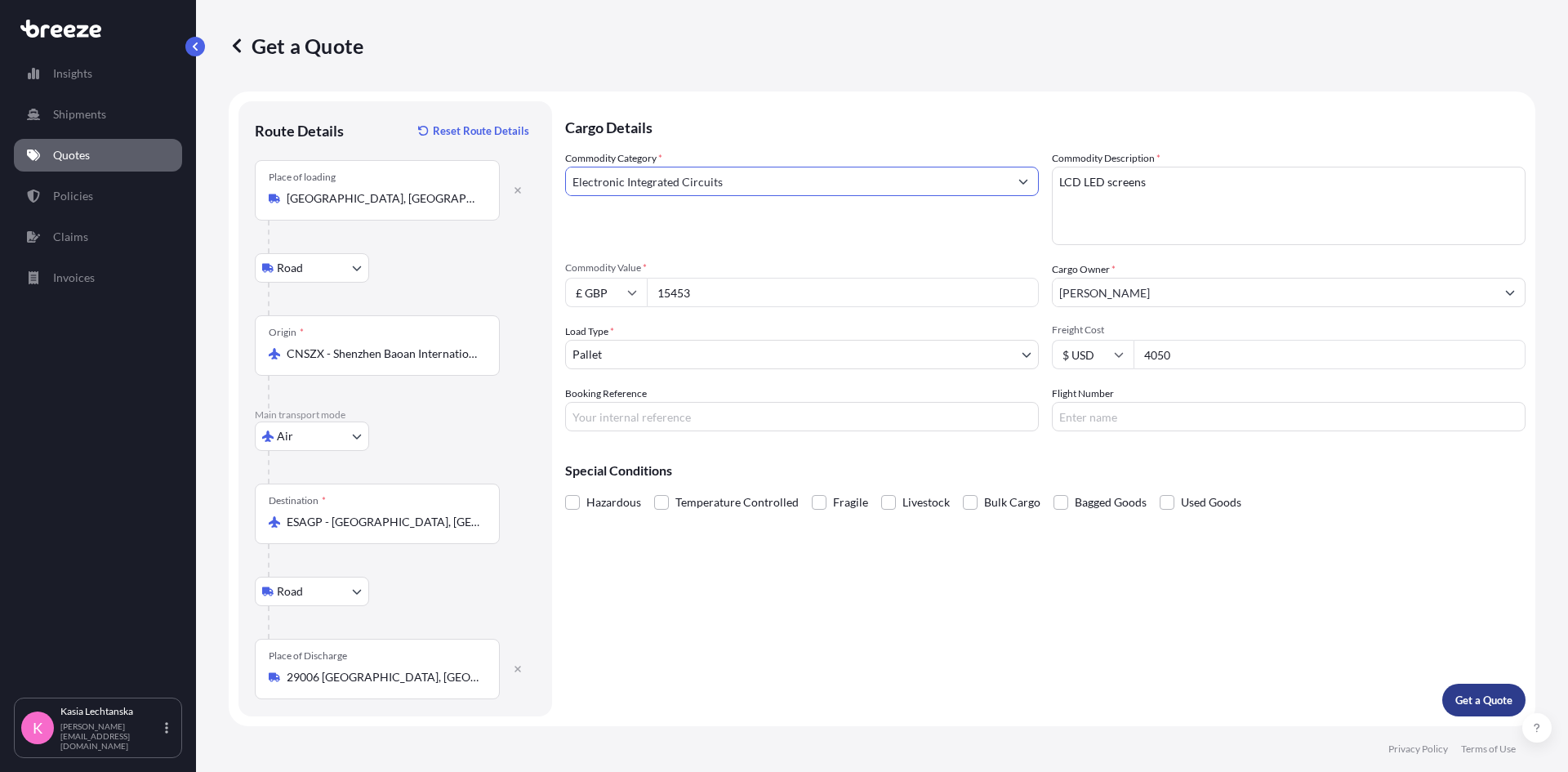
click at [1491, 696] on p "Get a Quote" at bounding box center [1484, 700] width 57 height 16
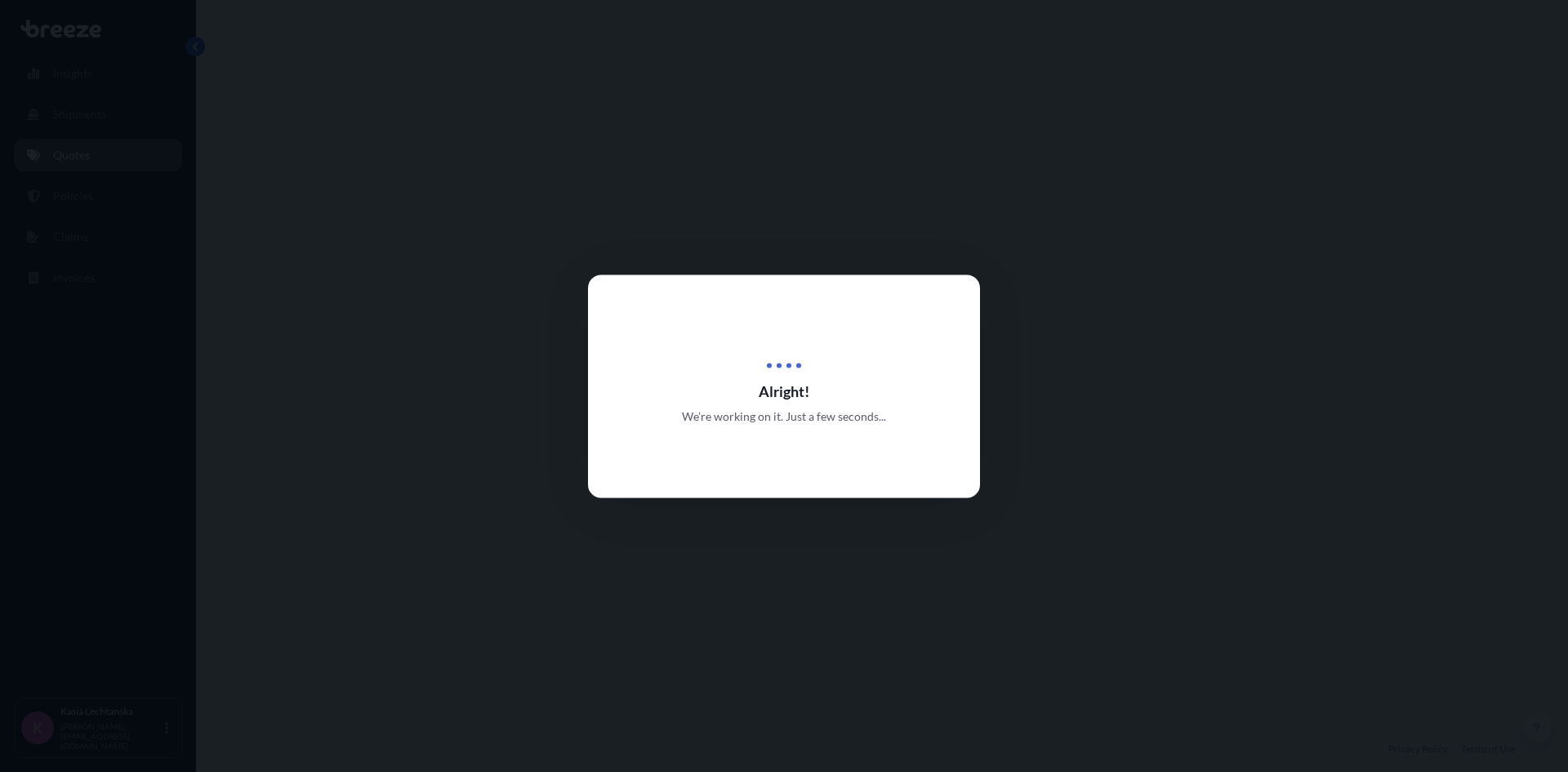
select select "Road"
select select "Air"
select select "Road"
select select "1"
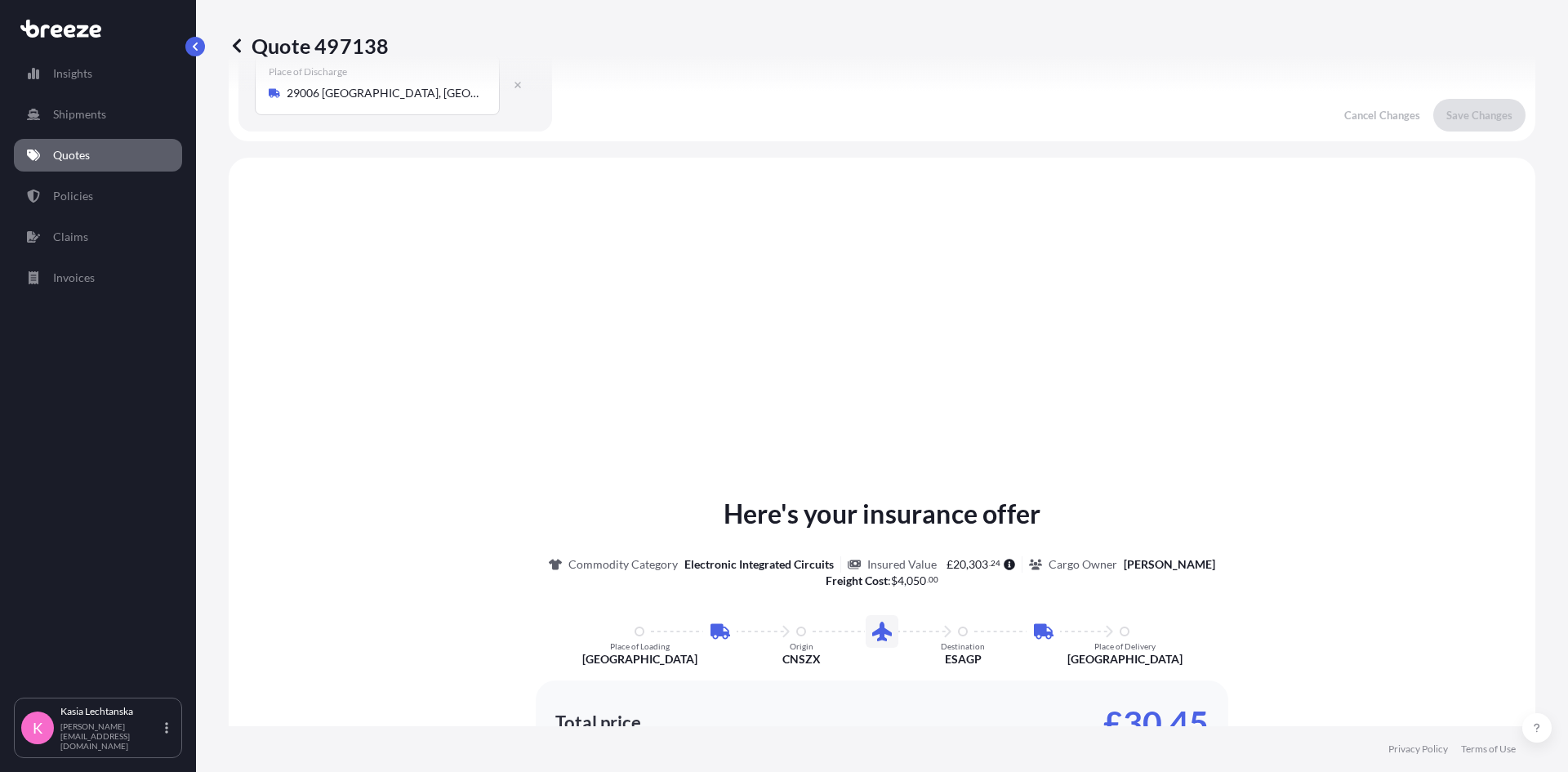
scroll to position [654, 0]
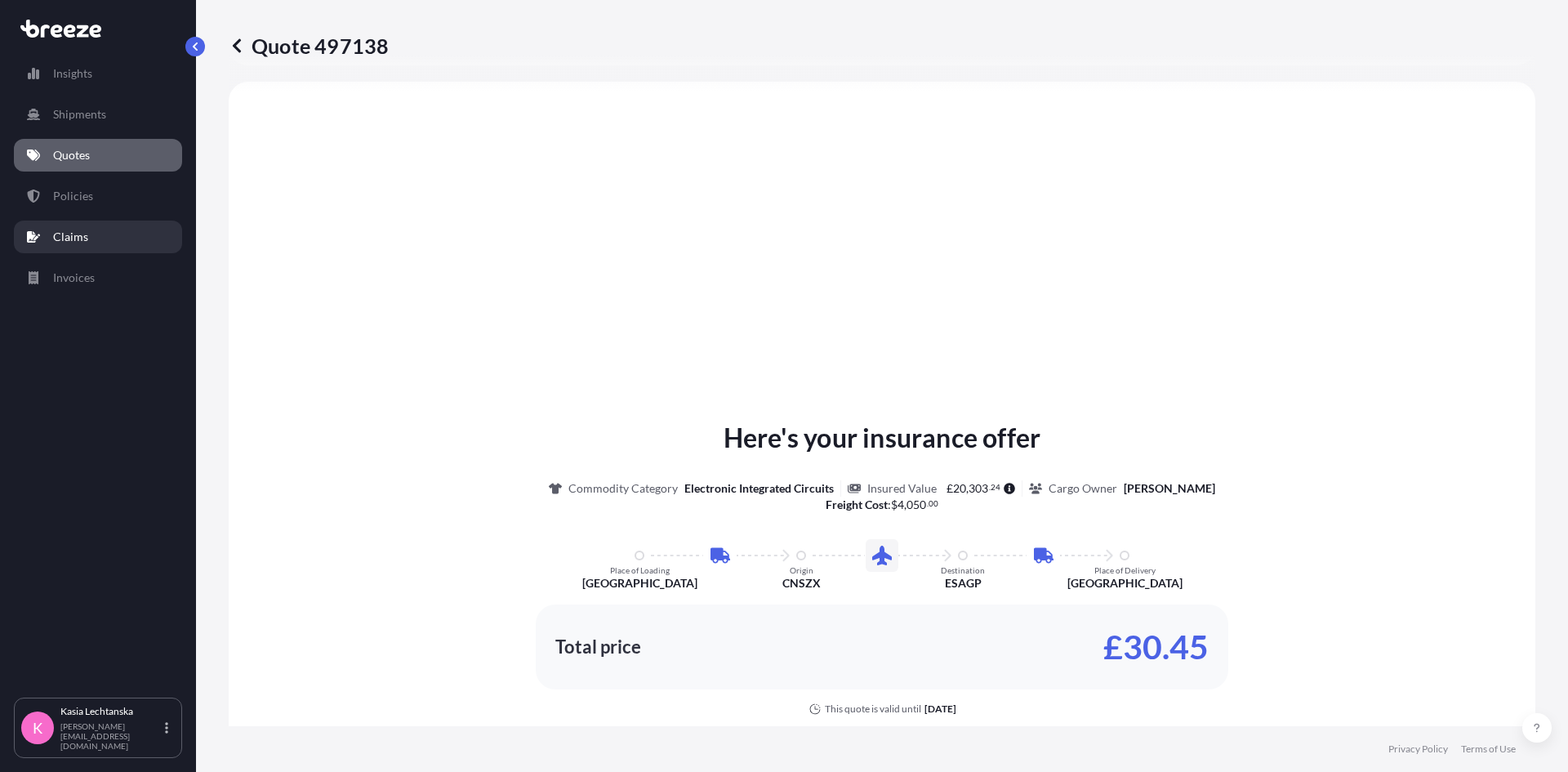
click at [74, 238] on p "Claims" at bounding box center [70, 237] width 35 height 16
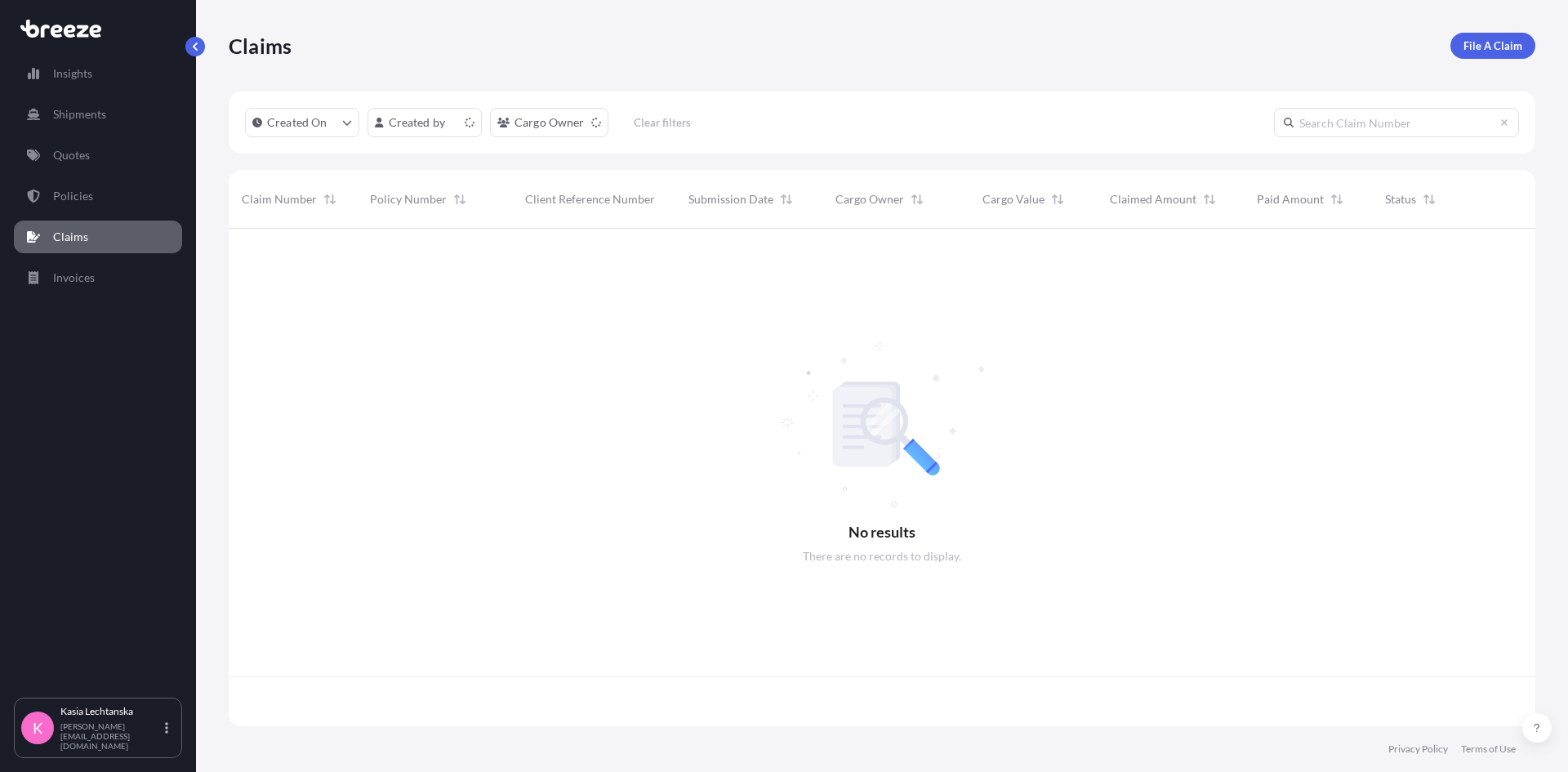
scroll to position [494, 1295]
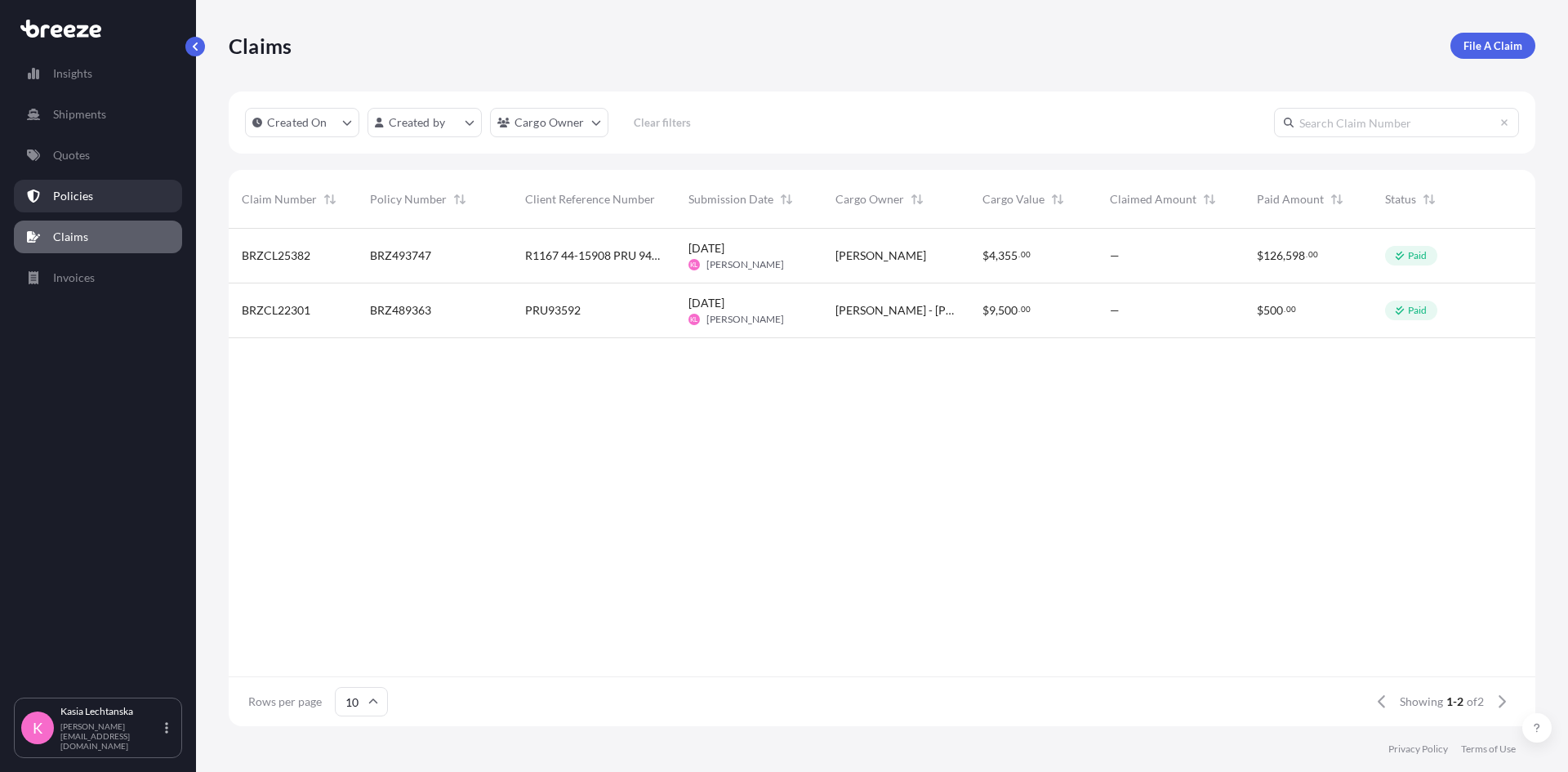
click at [81, 199] on p "Policies" at bounding box center [73, 196] width 40 height 16
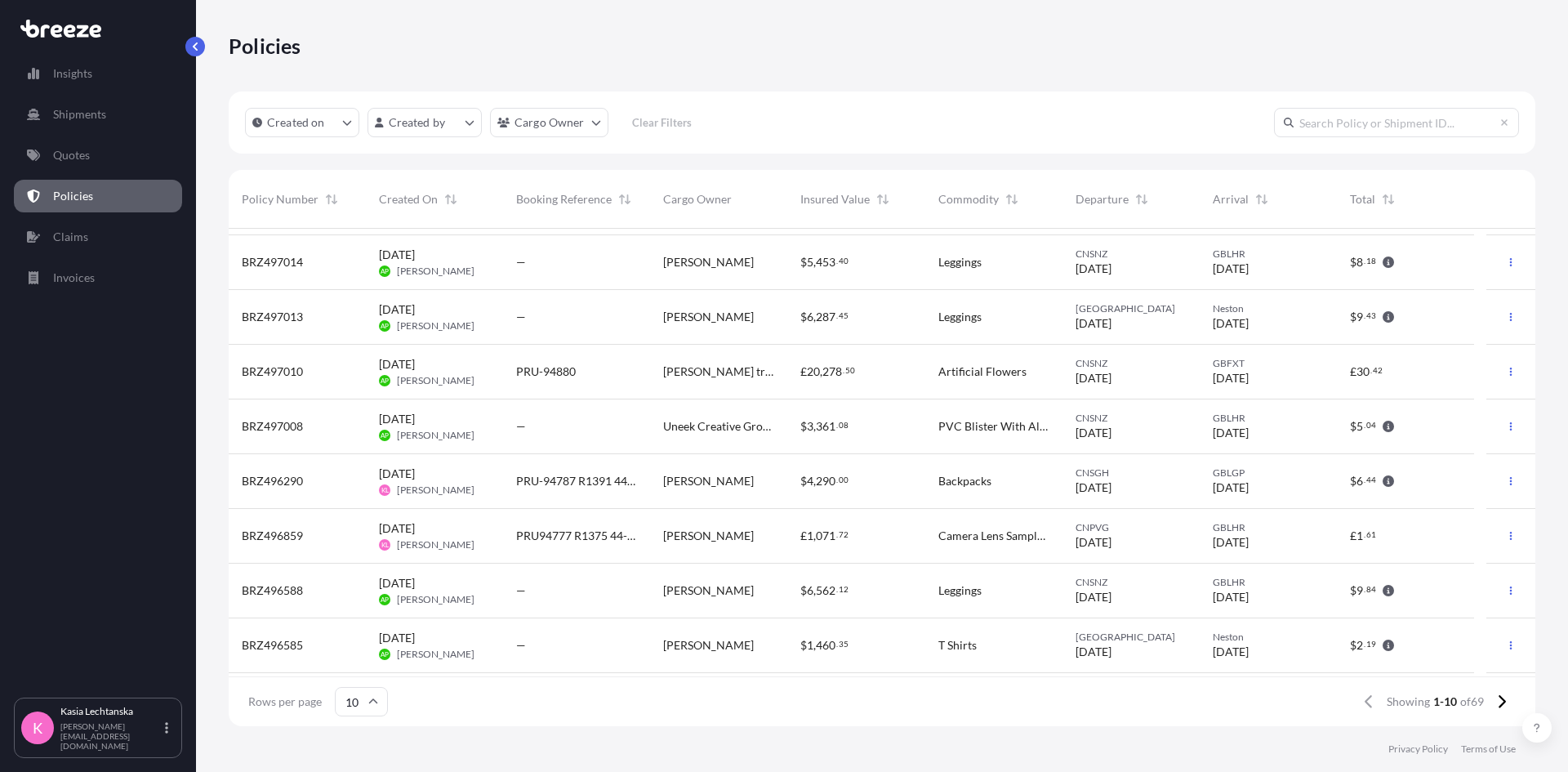
scroll to position [100, 0]
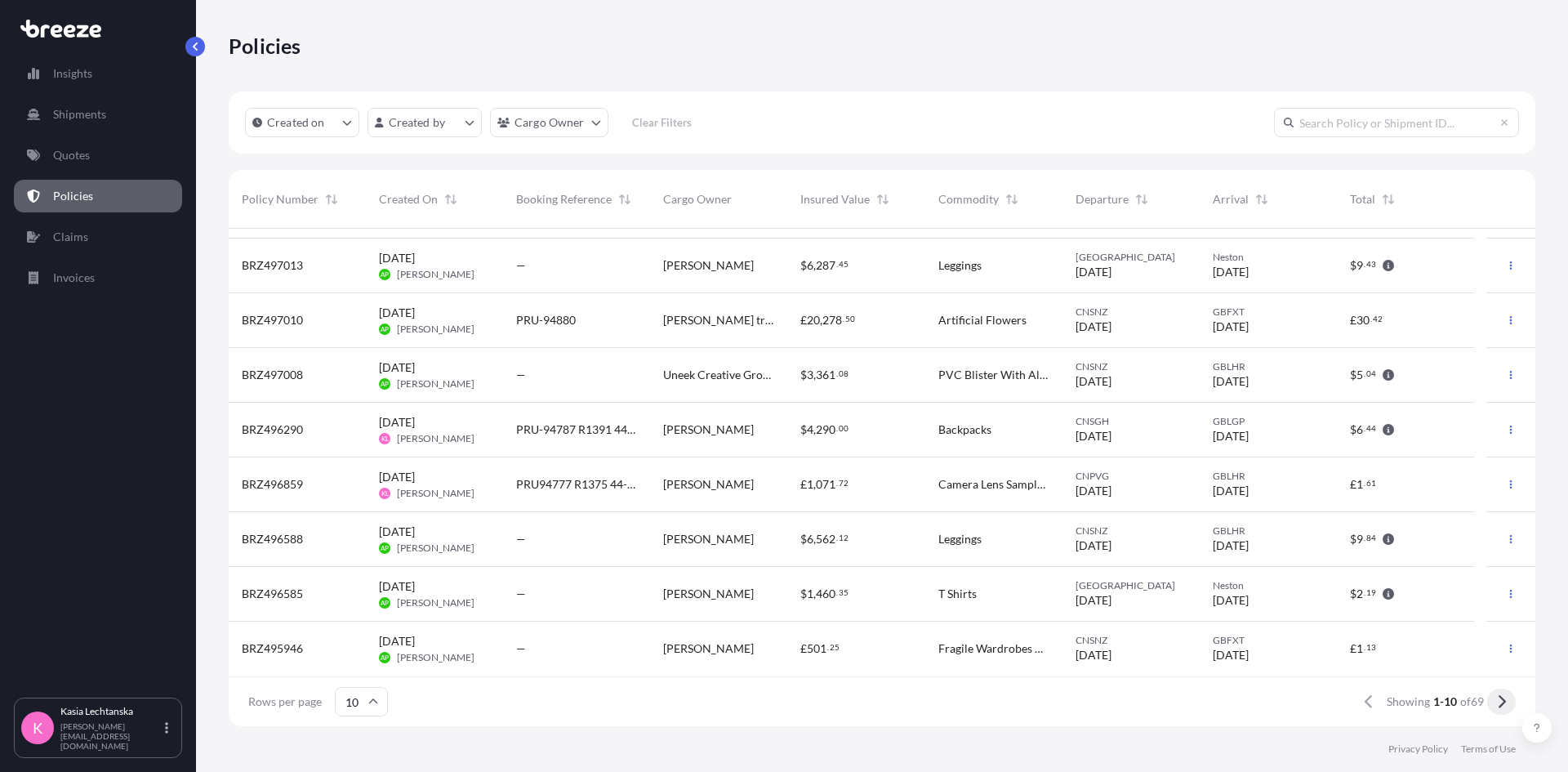
click at [1500, 704] on icon at bounding box center [1501, 702] width 9 height 15
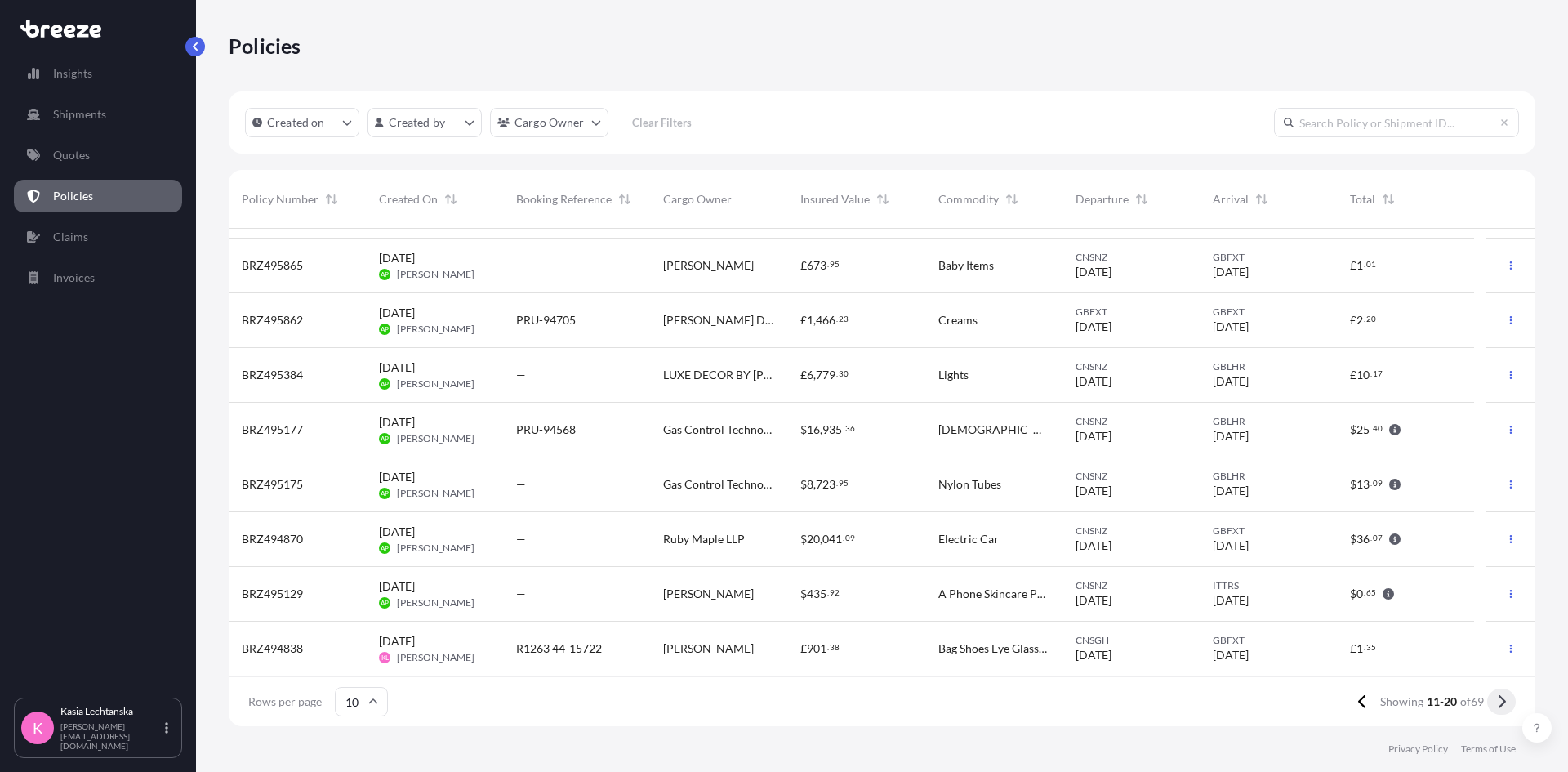
click at [1505, 701] on icon at bounding box center [1502, 702] width 8 height 13
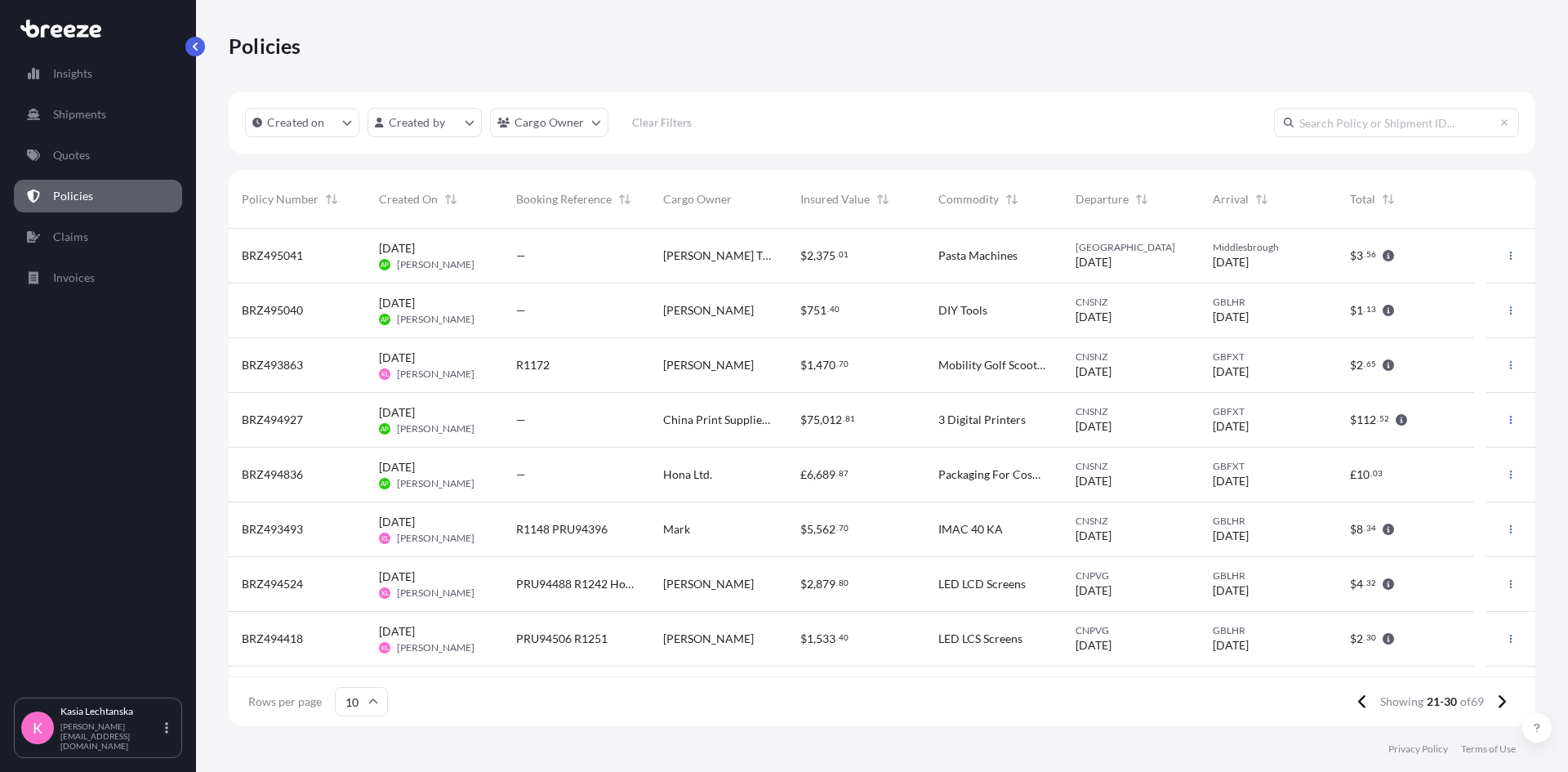
scroll to position [81, 0]
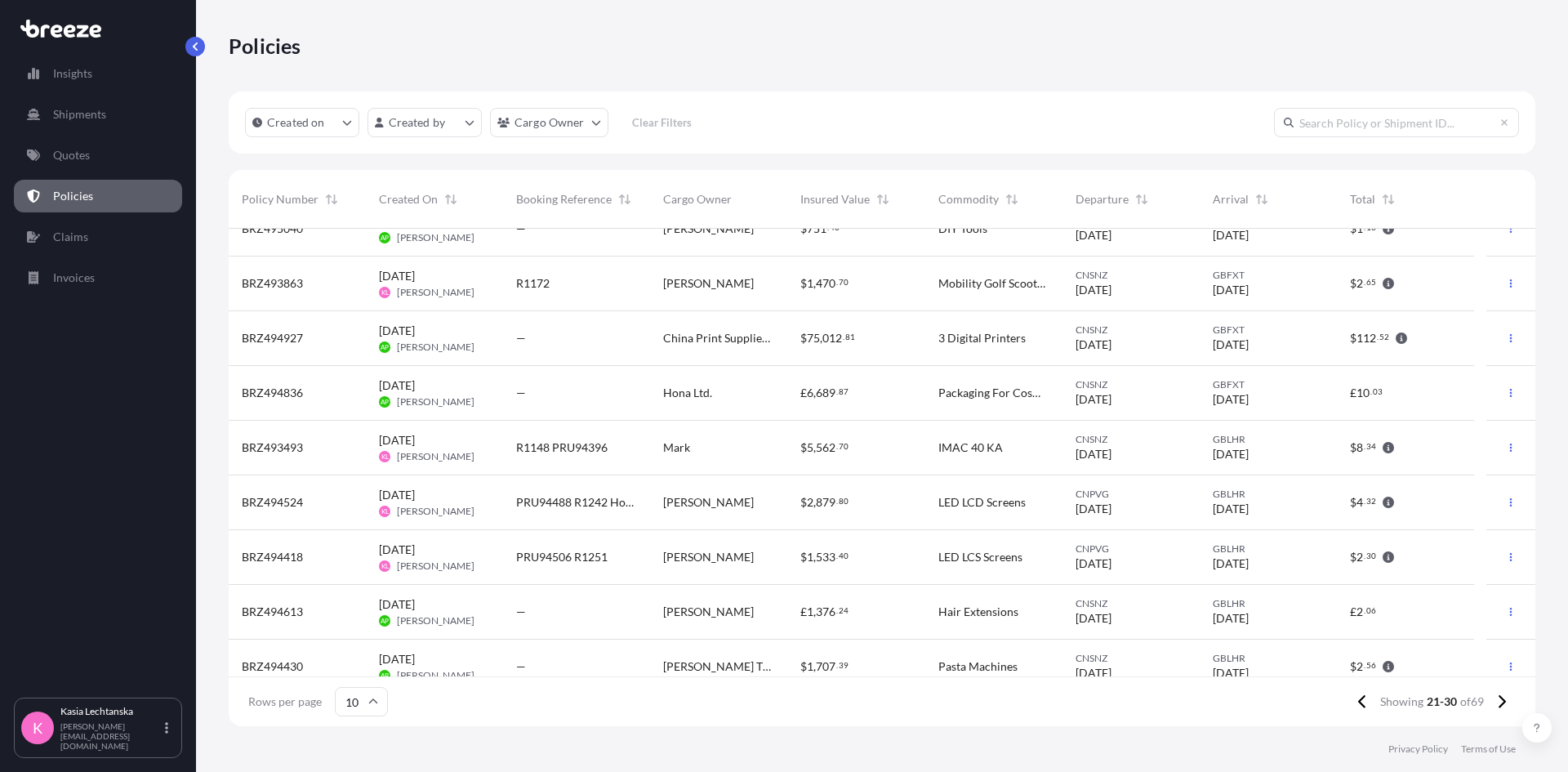
click at [709, 508] on span "[PERSON_NAME]" at bounding box center [709, 502] width 91 height 16
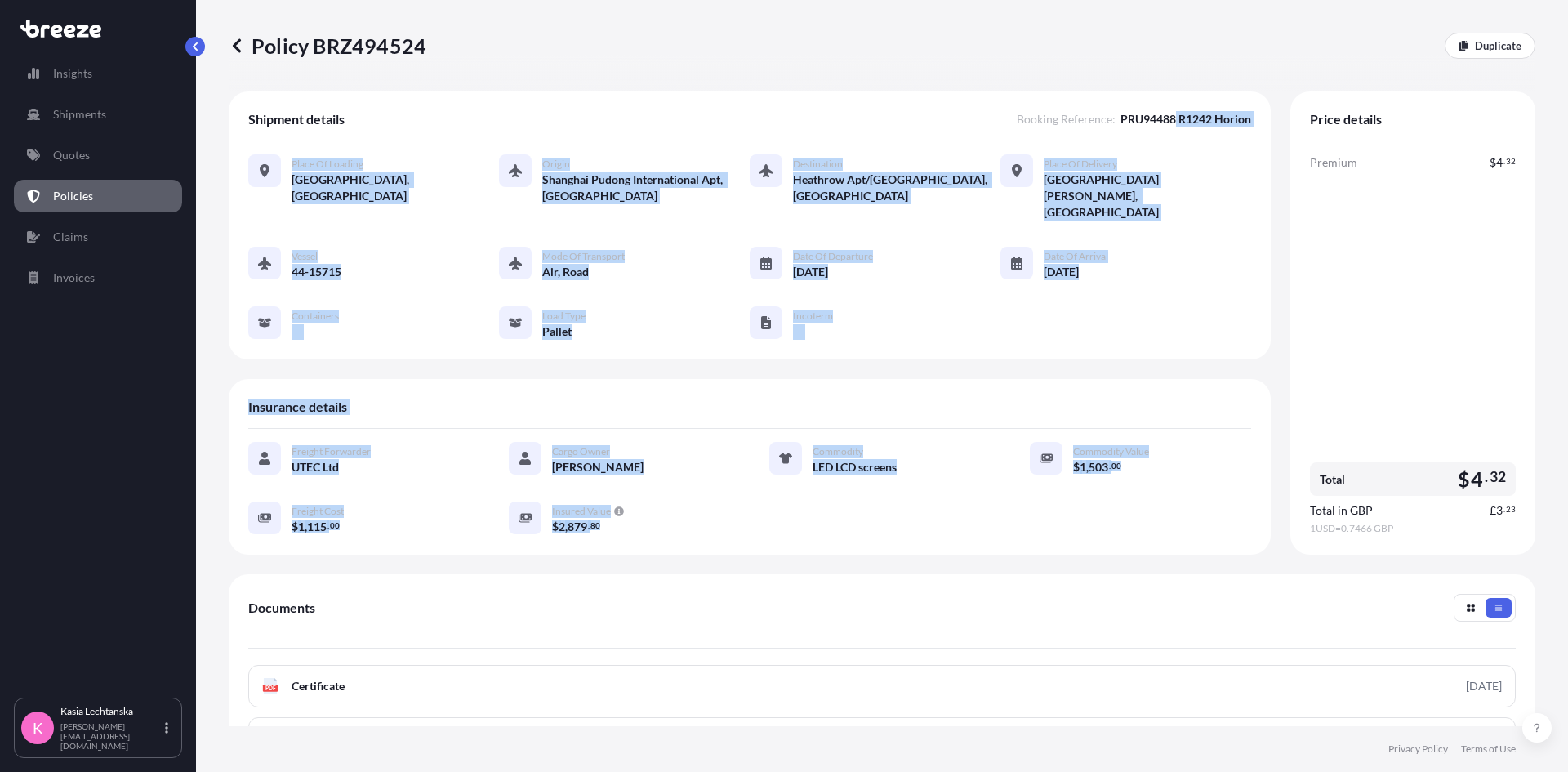
drag, startPoint x: 1162, startPoint y: 120, endPoint x: 1283, endPoint y: 119, distance: 121.0
click at [1283, 119] on div "Shipment details Booking Reference : PRU94488 R1242 Horion Place of Loading [GE…" at bounding box center [882, 323] width 1307 height 463
click at [95, 117] on p "Shipments" at bounding box center [80, 114] width 53 height 16
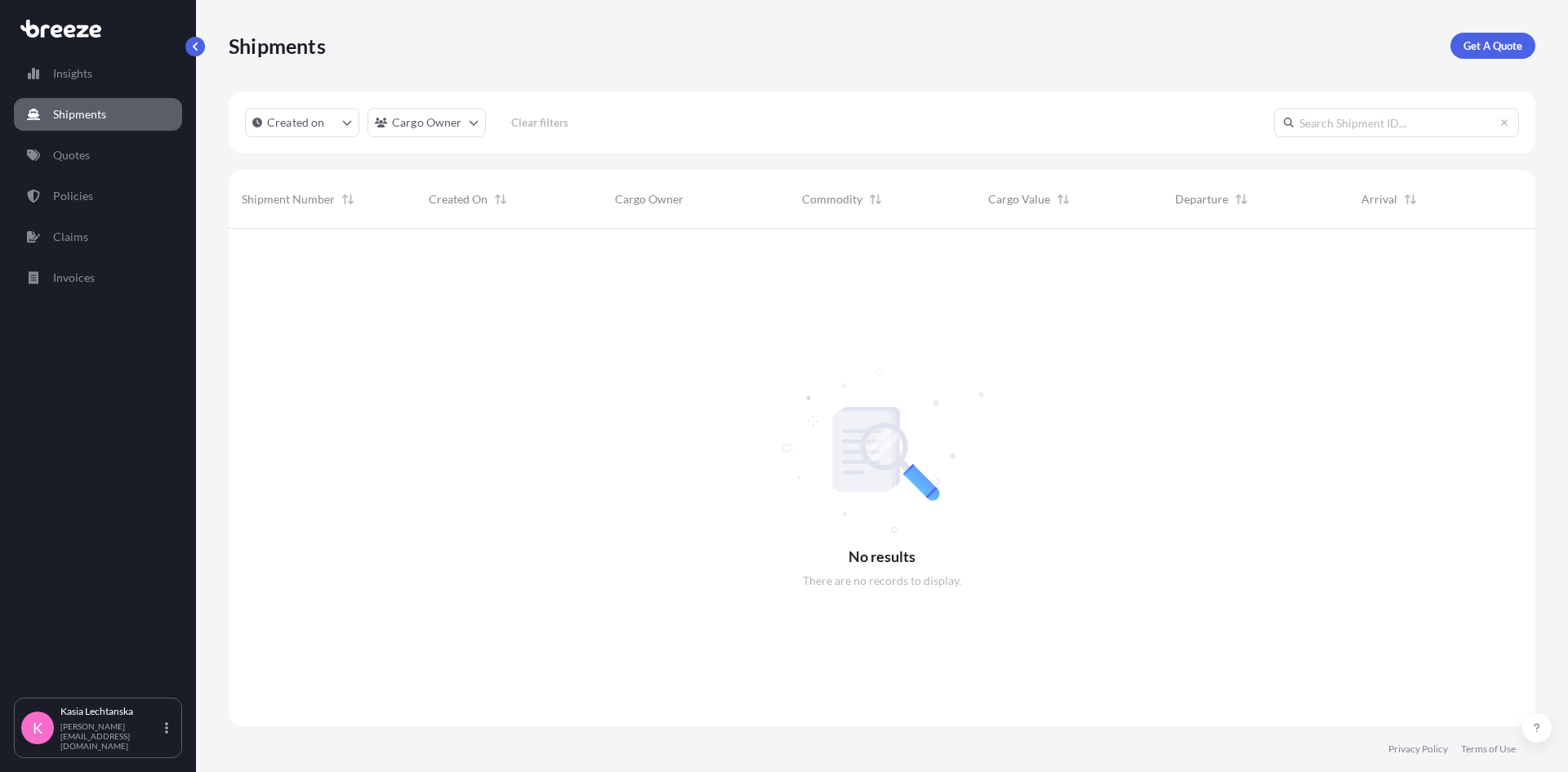
scroll to position [545, 1295]
click at [78, 158] on p "Quotes" at bounding box center [71, 154] width 37 height 16
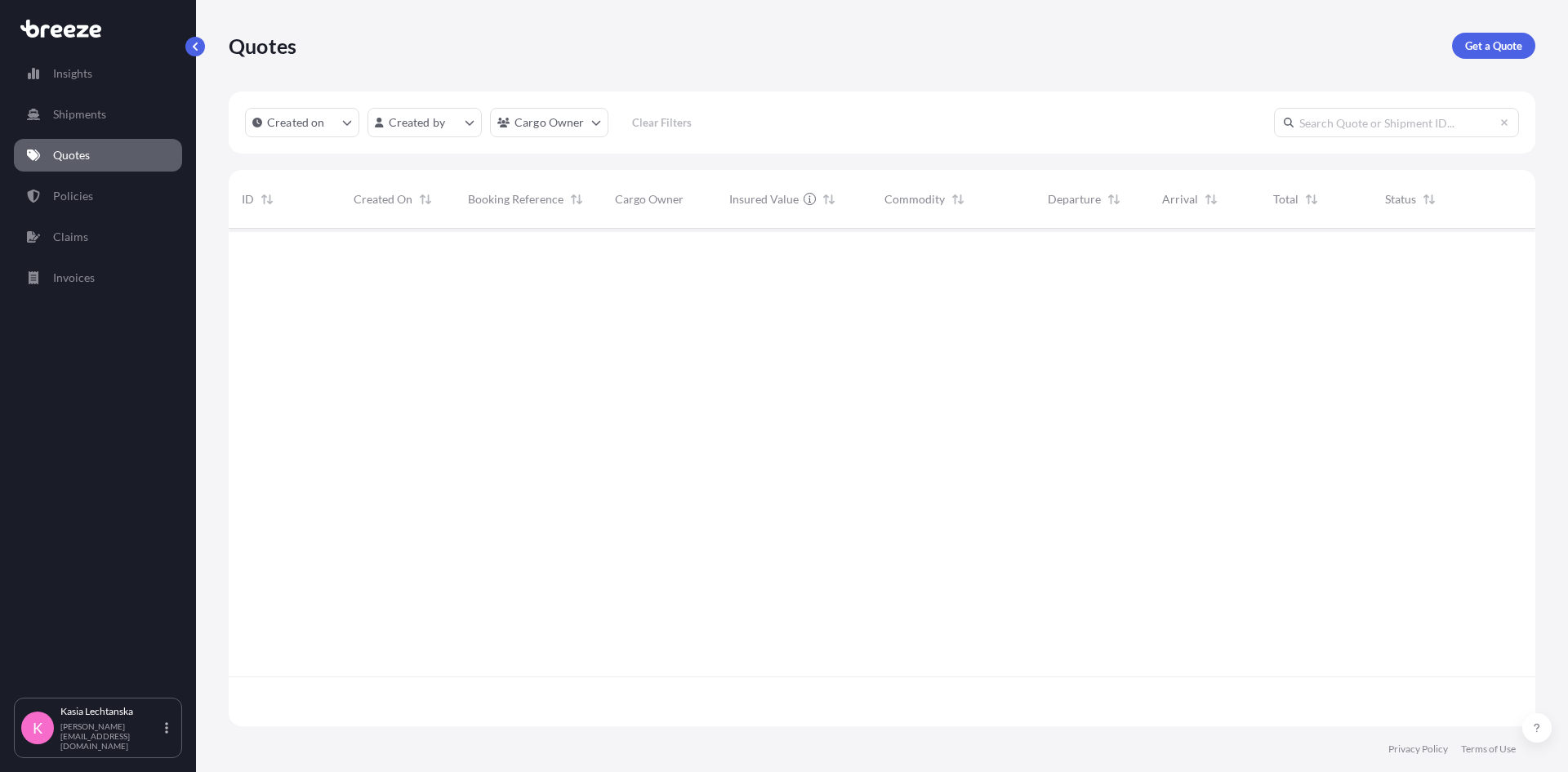
scroll to position [494, 1295]
click at [766, 242] on div "£ 20 , 303 . 24" at bounding box center [794, 256] width 155 height 55
select select "Road"
select select "Air"
select select "Road"
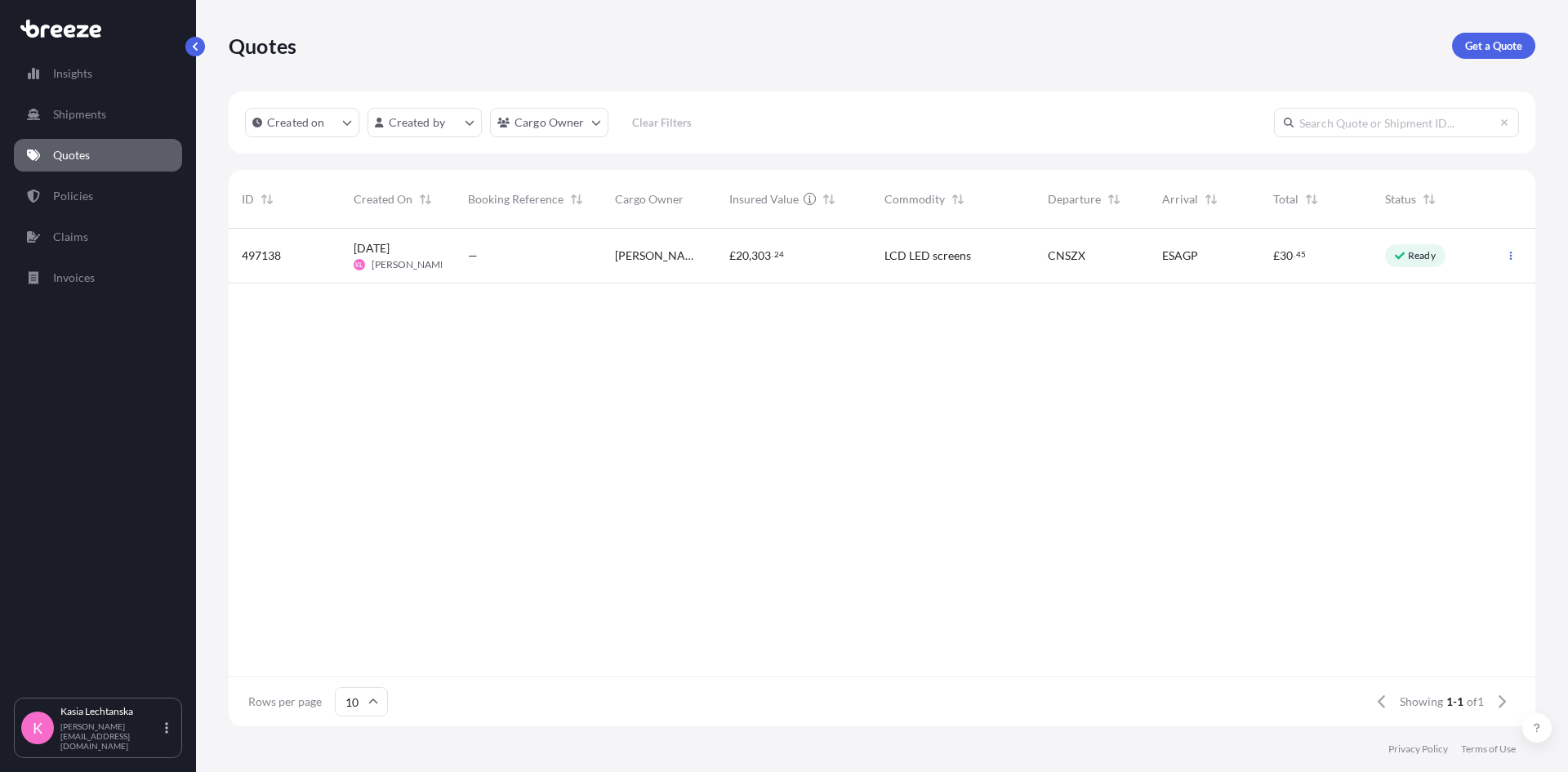
select select "1"
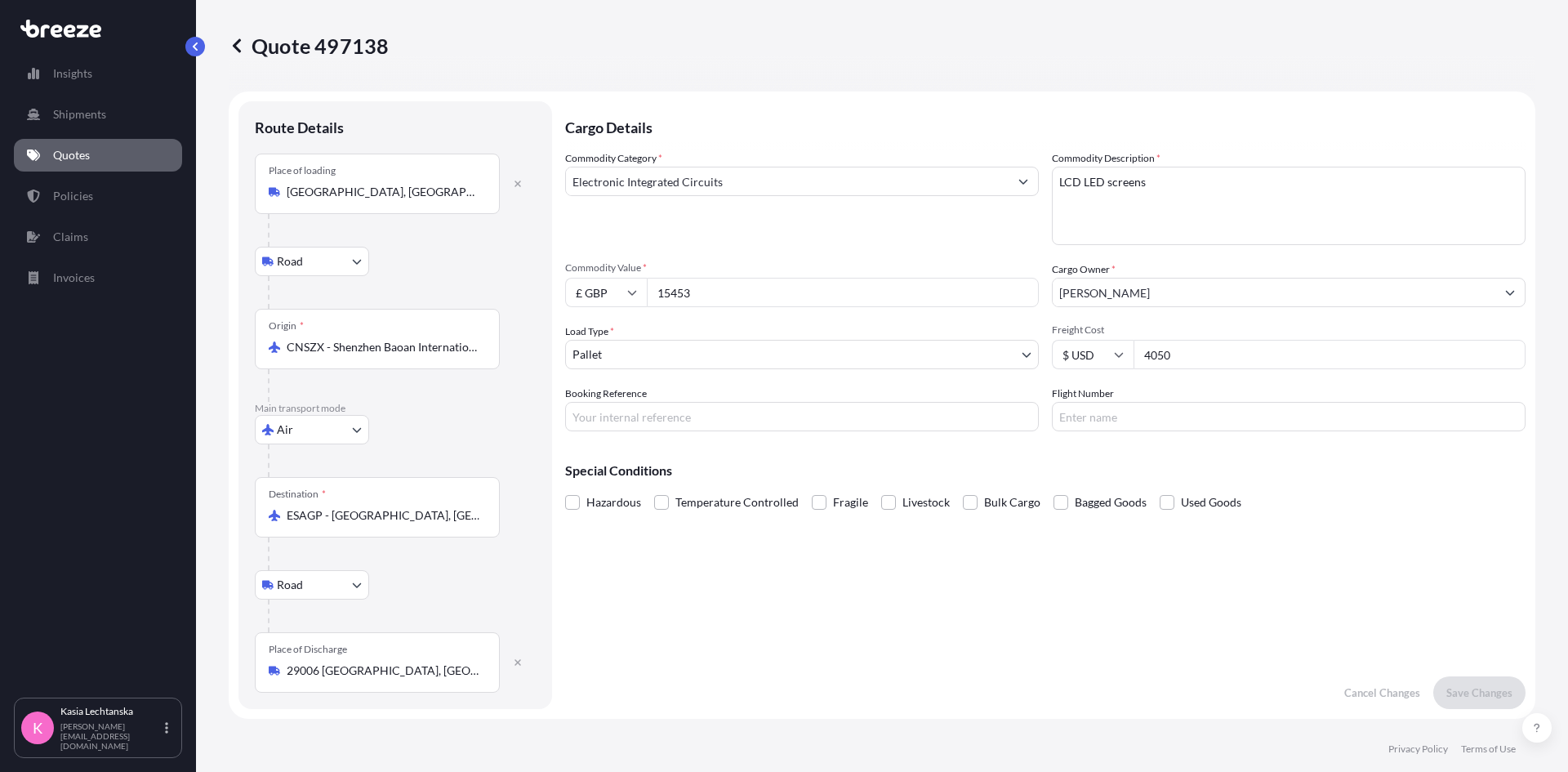
click at [777, 181] on input "Electronic Integrated Circuits" at bounding box center [787, 181] width 442 height 29
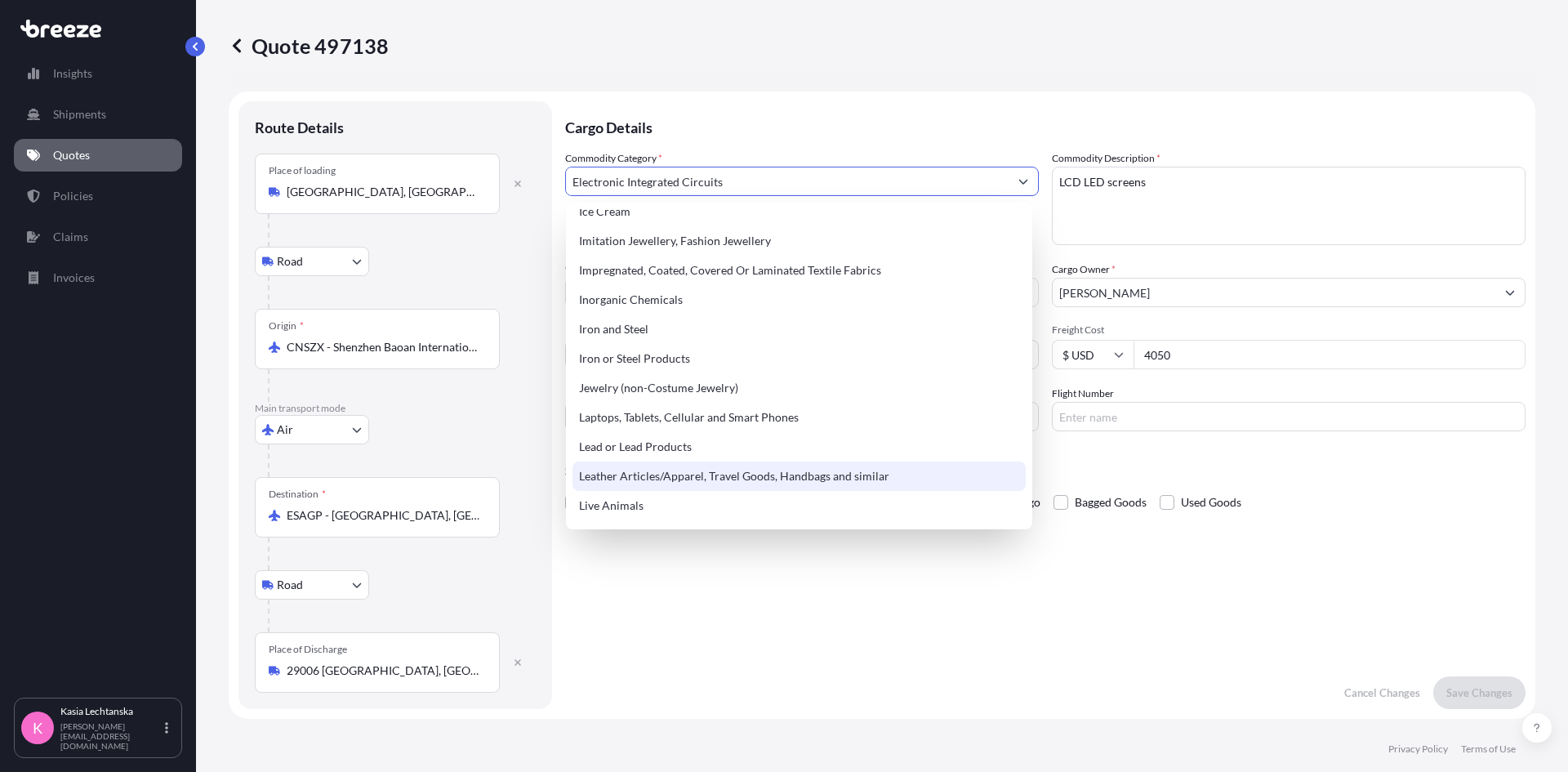
scroll to position [1716, 0]
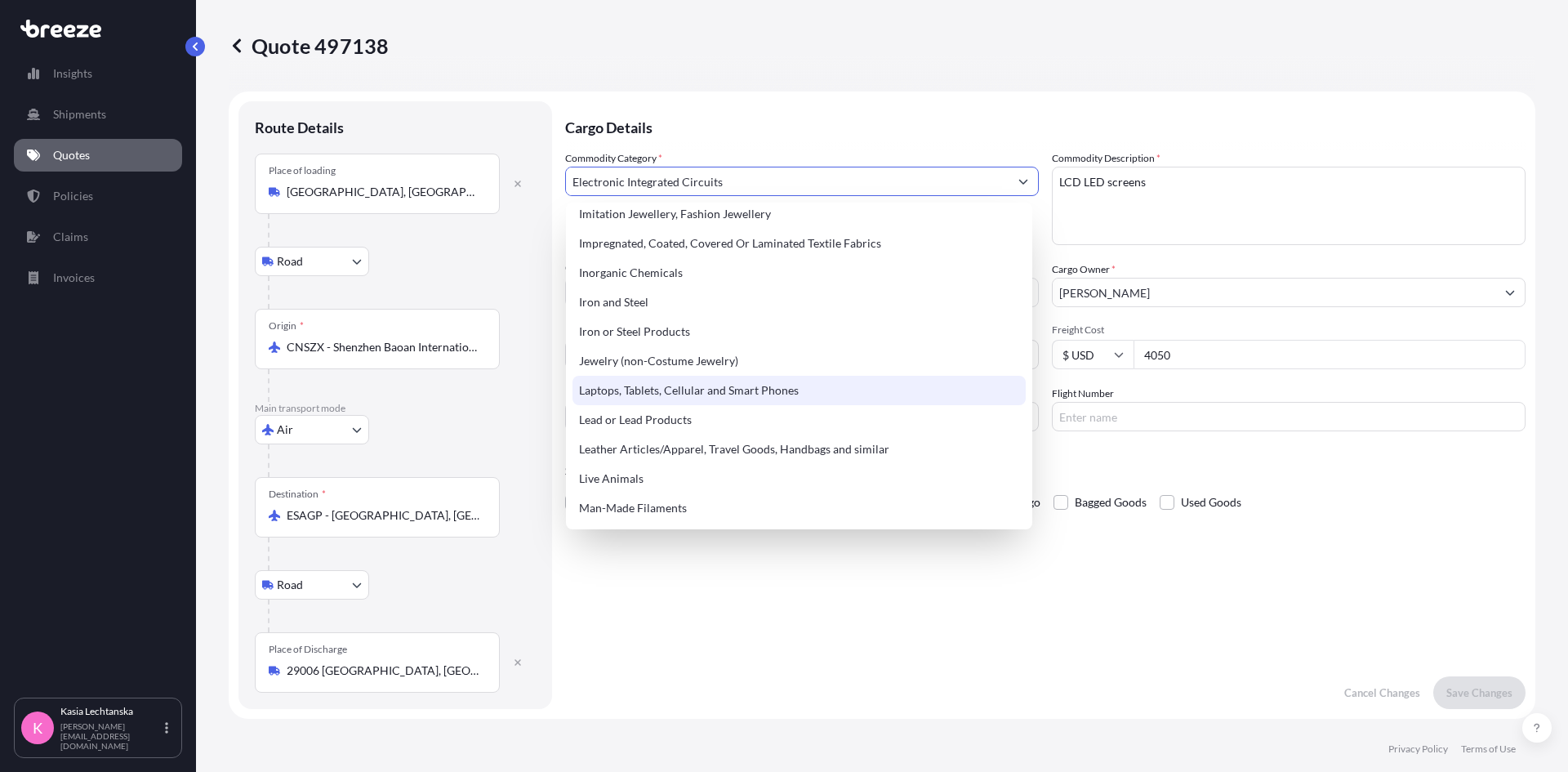
click at [727, 401] on div "Laptops, Tablets, Cellular and Smart Phones" at bounding box center [799, 390] width 454 height 29
type input "Laptops, Tablets, Cellular and Smart Phones"
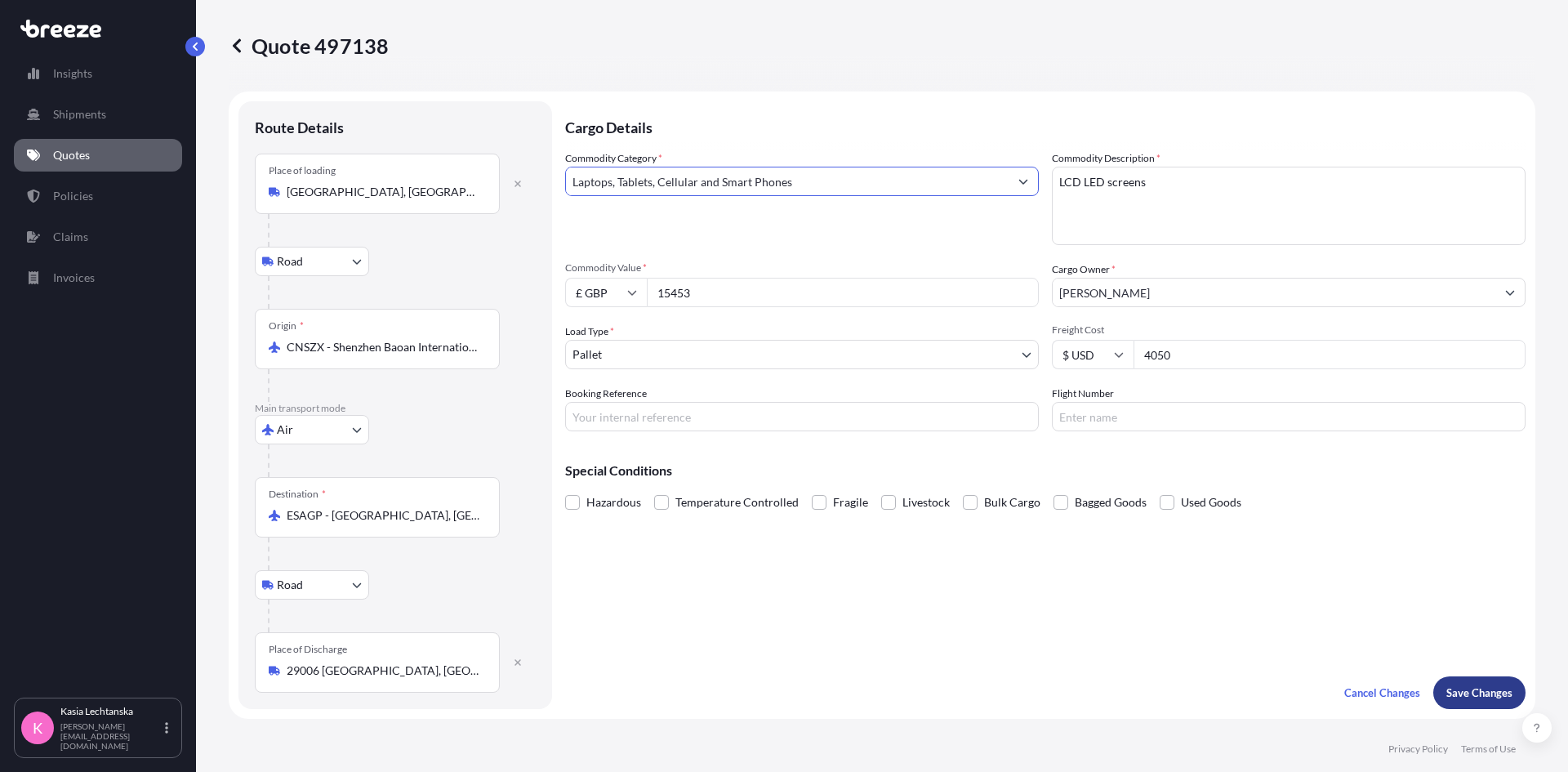
click at [1490, 688] on p "Save Changes" at bounding box center [1479, 692] width 66 height 16
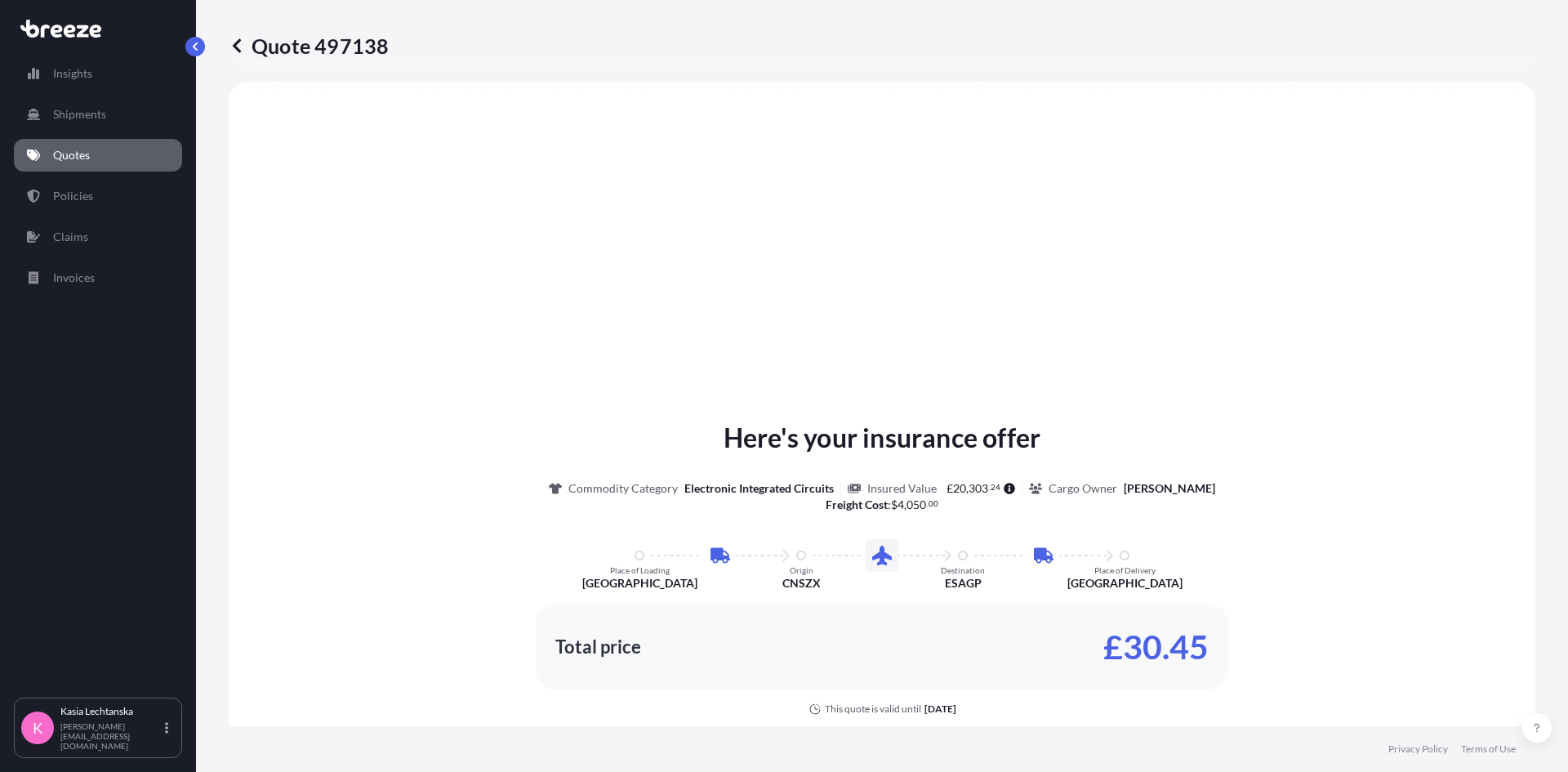
select select "Road"
select select "Air"
select select "Road"
select select "1"
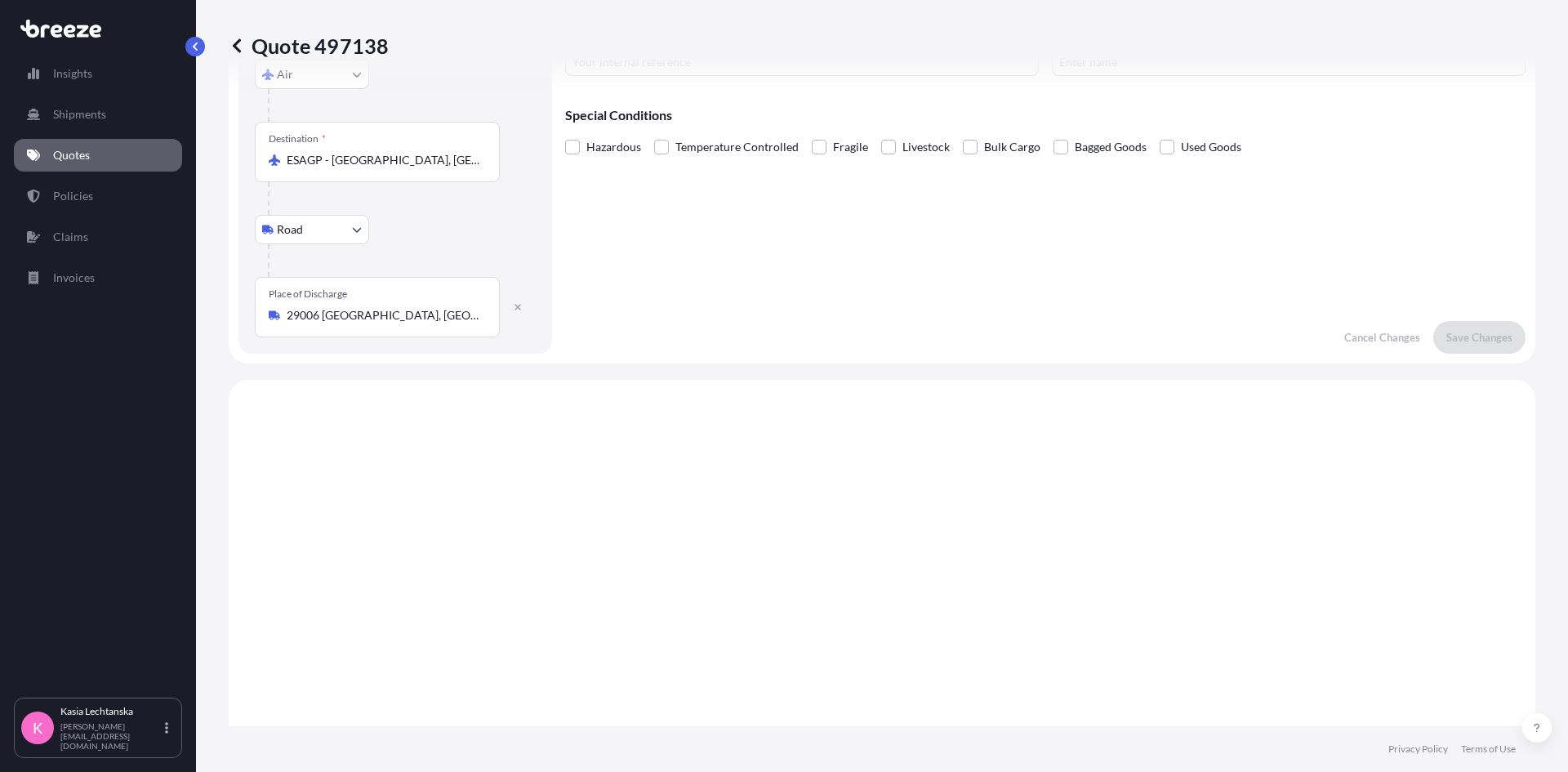
scroll to position [81, 0]
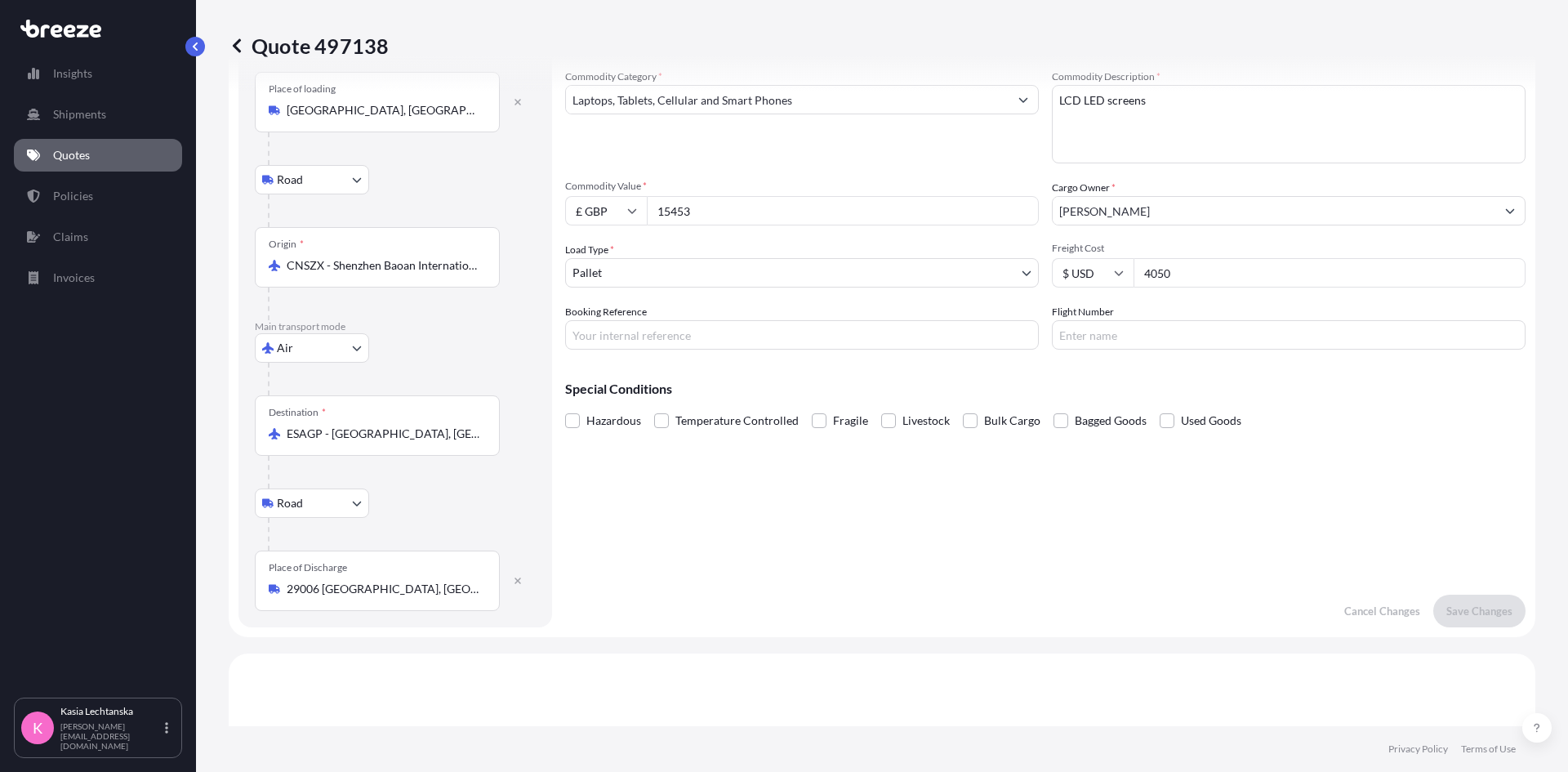
click at [808, 98] on input "Laptops, Tablets, Cellular and Smart Phones" at bounding box center [787, 100] width 442 height 29
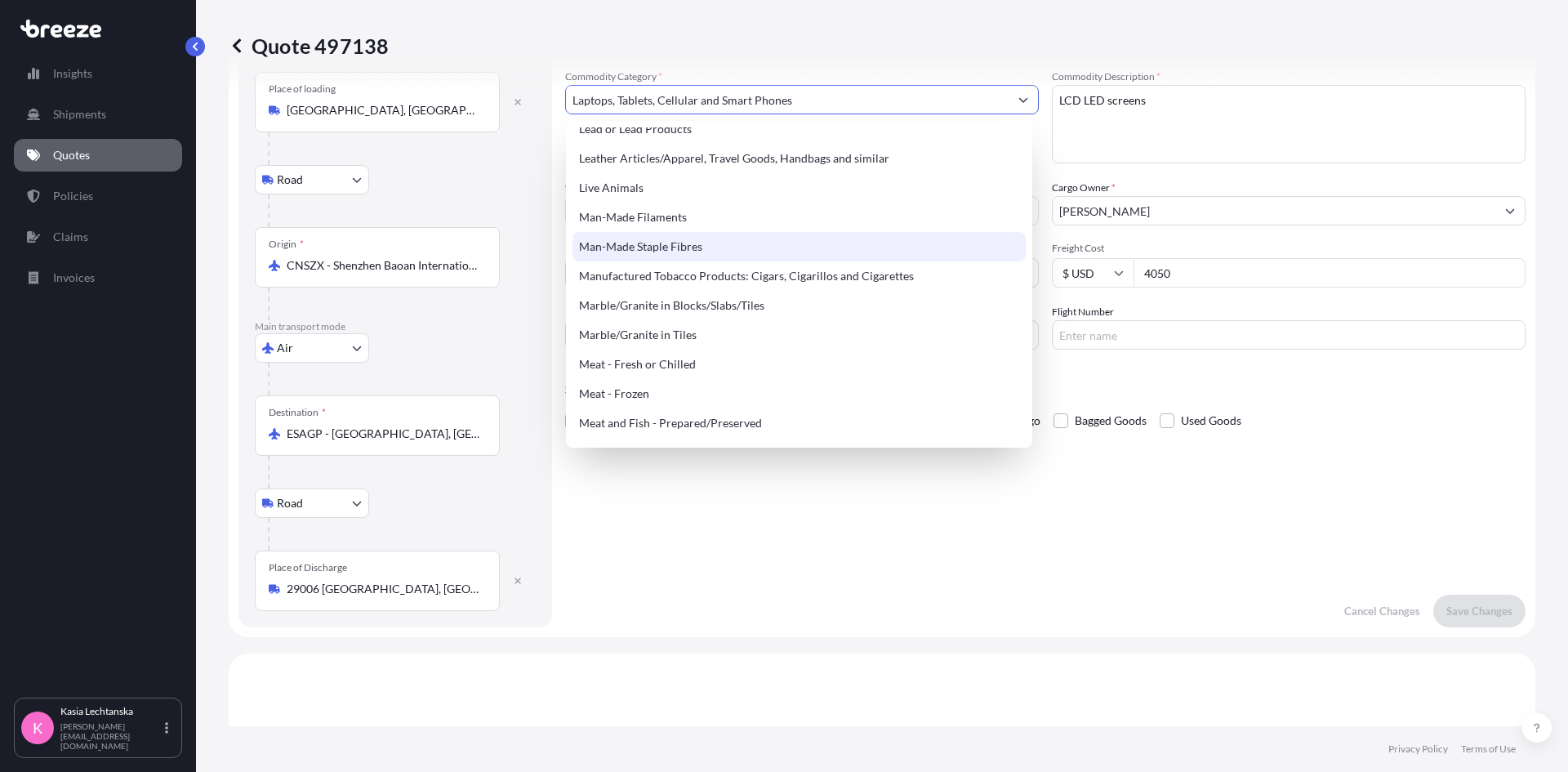
scroll to position [1843, 0]
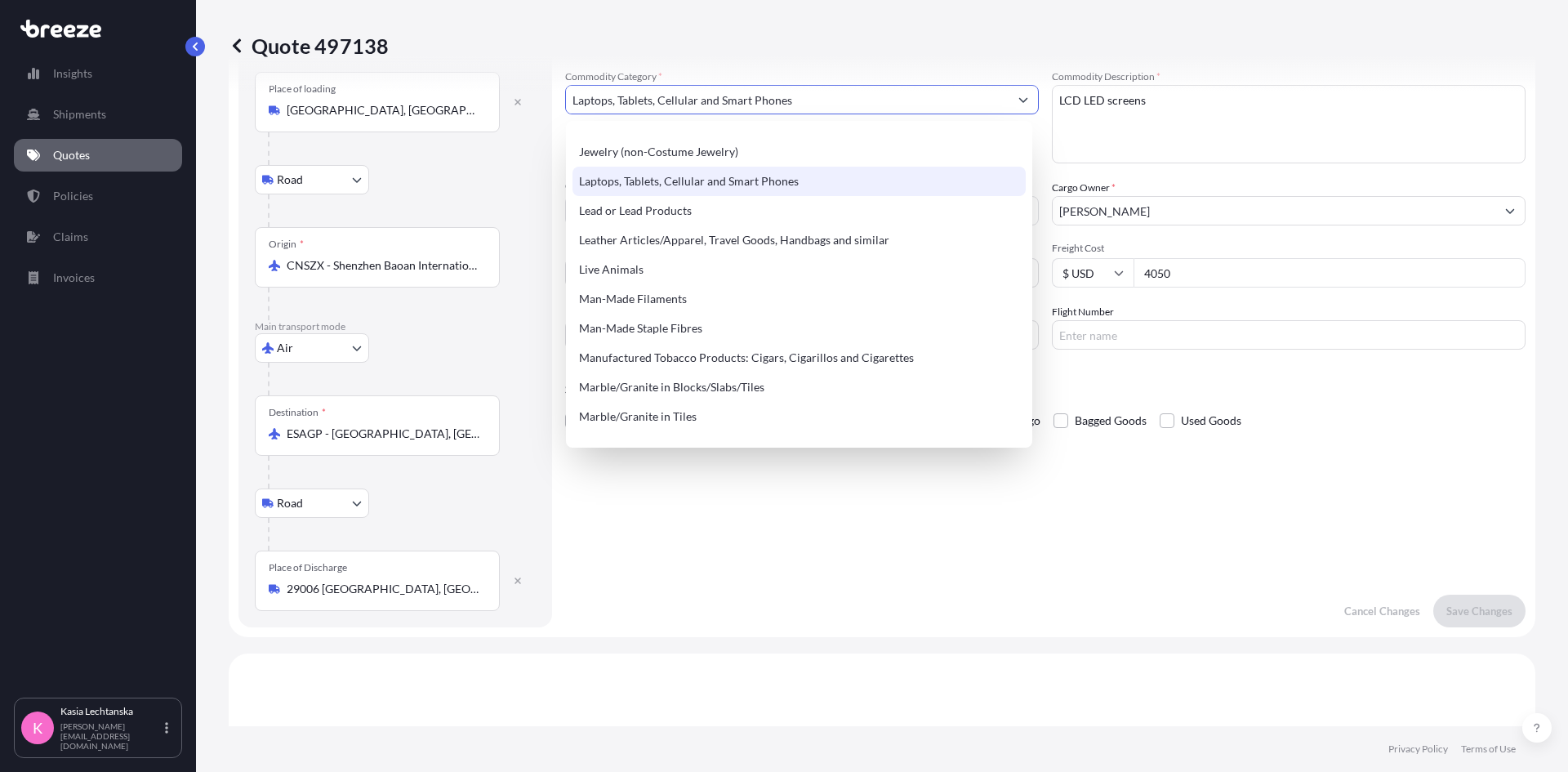
click at [721, 173] on div "Laptops, Tablets, Cellular and Smart Phones" at bounding box center [799, 181] width 454 height 29
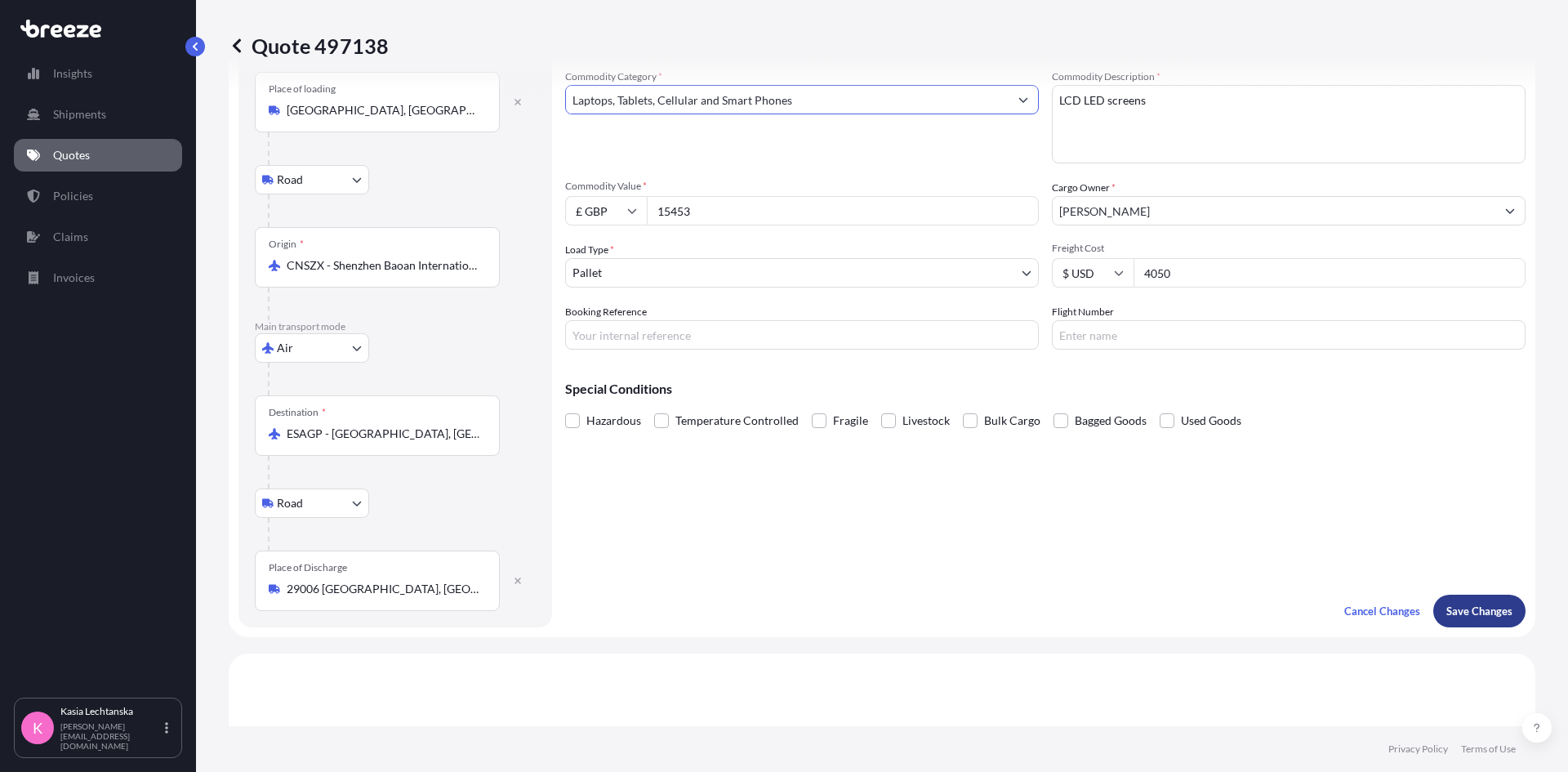
click at [1461, 602] on button "Save Changes" at bounding box center [1480, 612] width 93 height 33
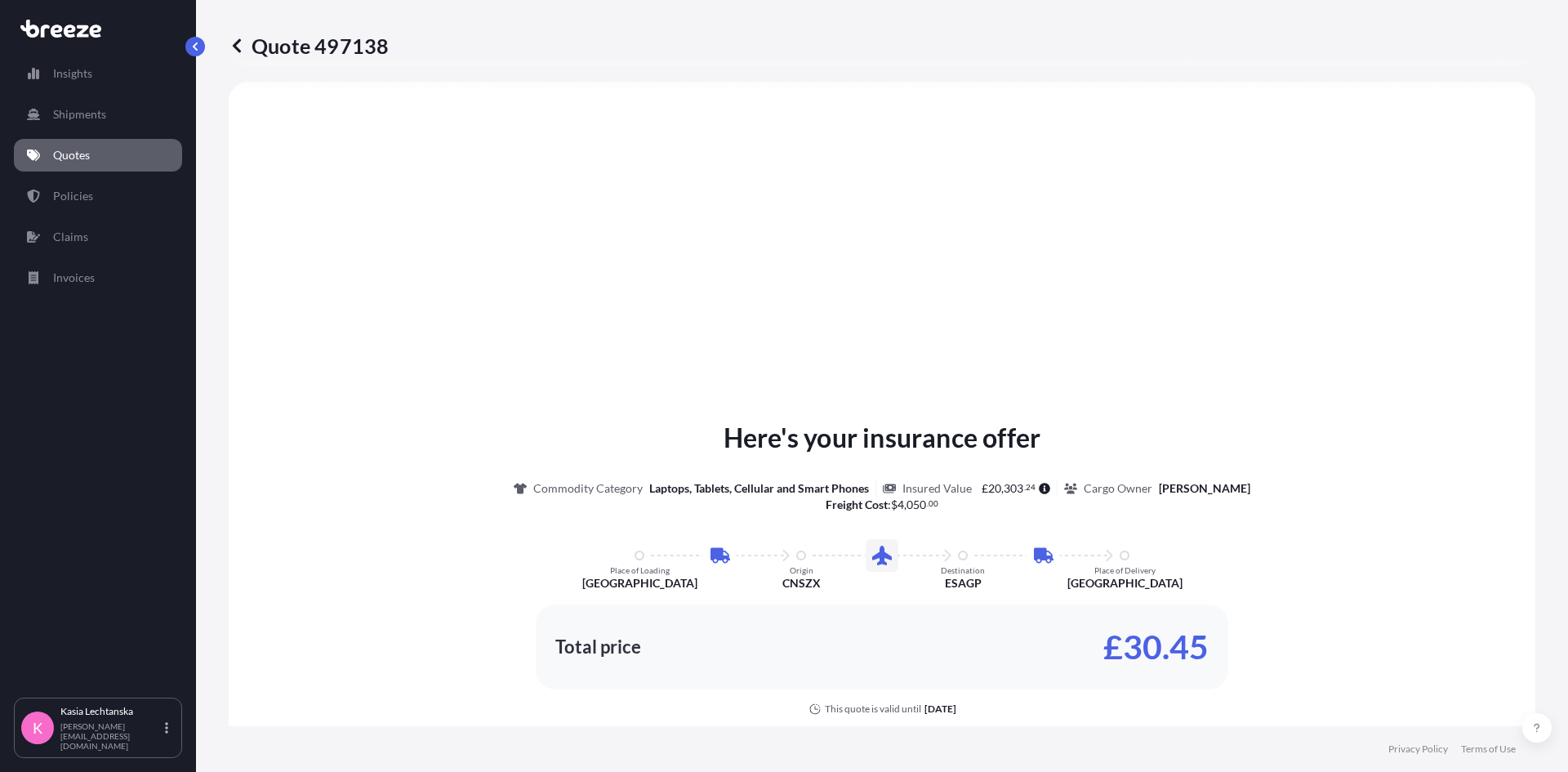
select select "Road"
select select "Air"
select select "Road"
select select "1"
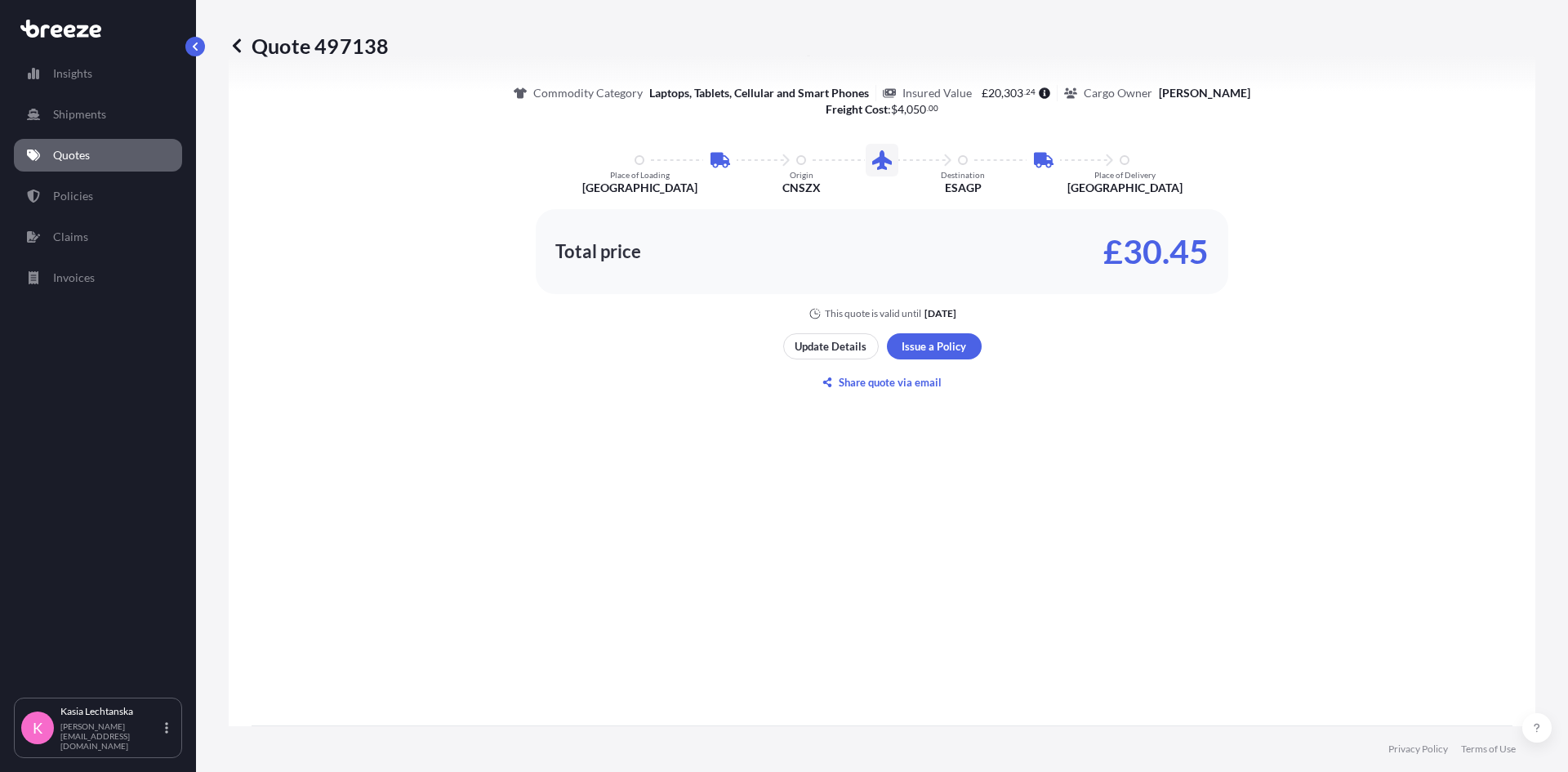
scroll to position [1125, 0]
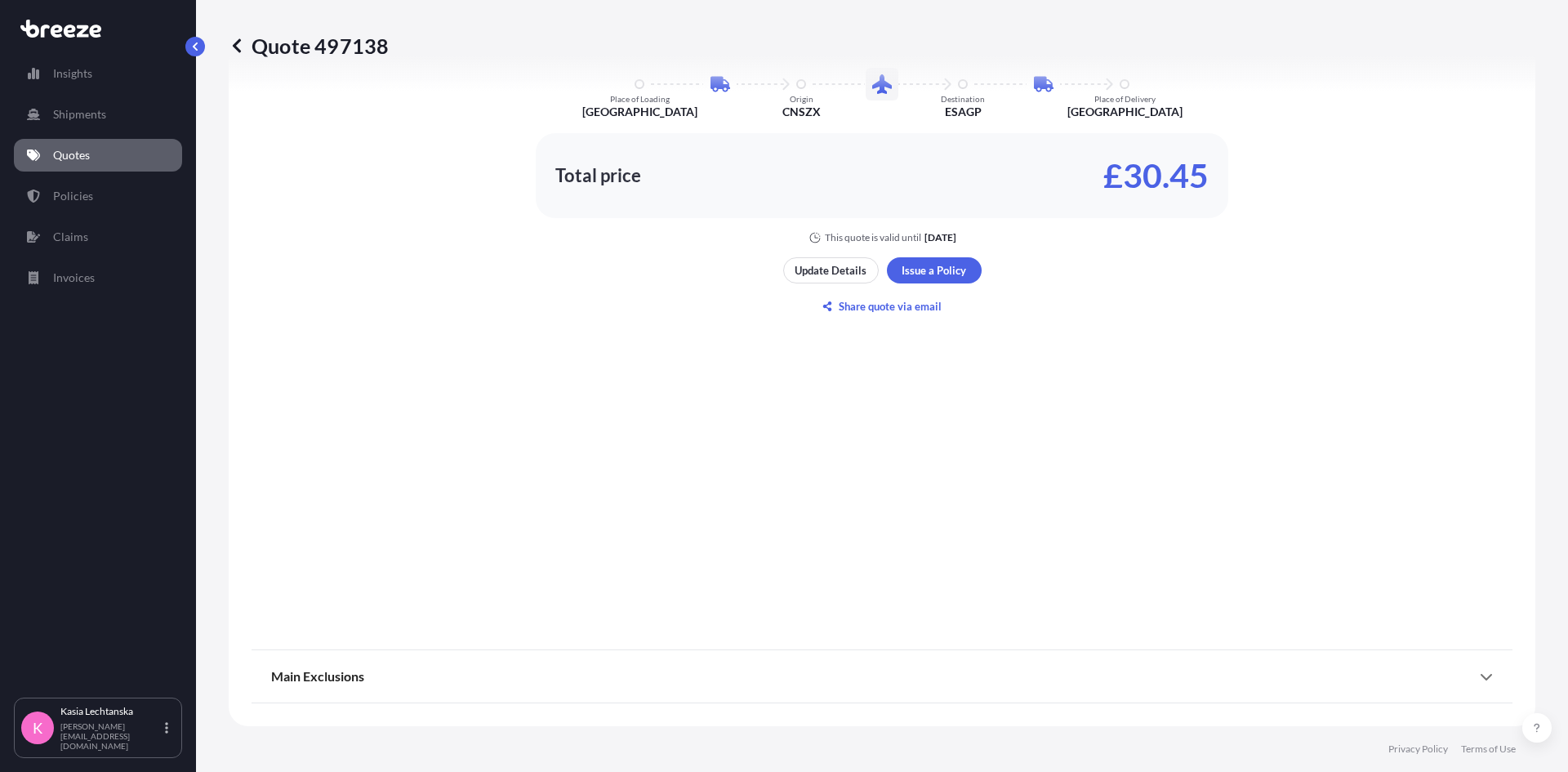
click at [1322, 320] on div "Here's your insurance offer Commodity Category Laptops, Tablets, Cellular and S…" at bounding box center [881, 133] width 1261 height 1000
click at [1164, 412] on div "Here's your insurance offer Commodity Category Laptops, Tablets, Cellular and S…" at bounding box center [881, 133] width 1261 height 1000
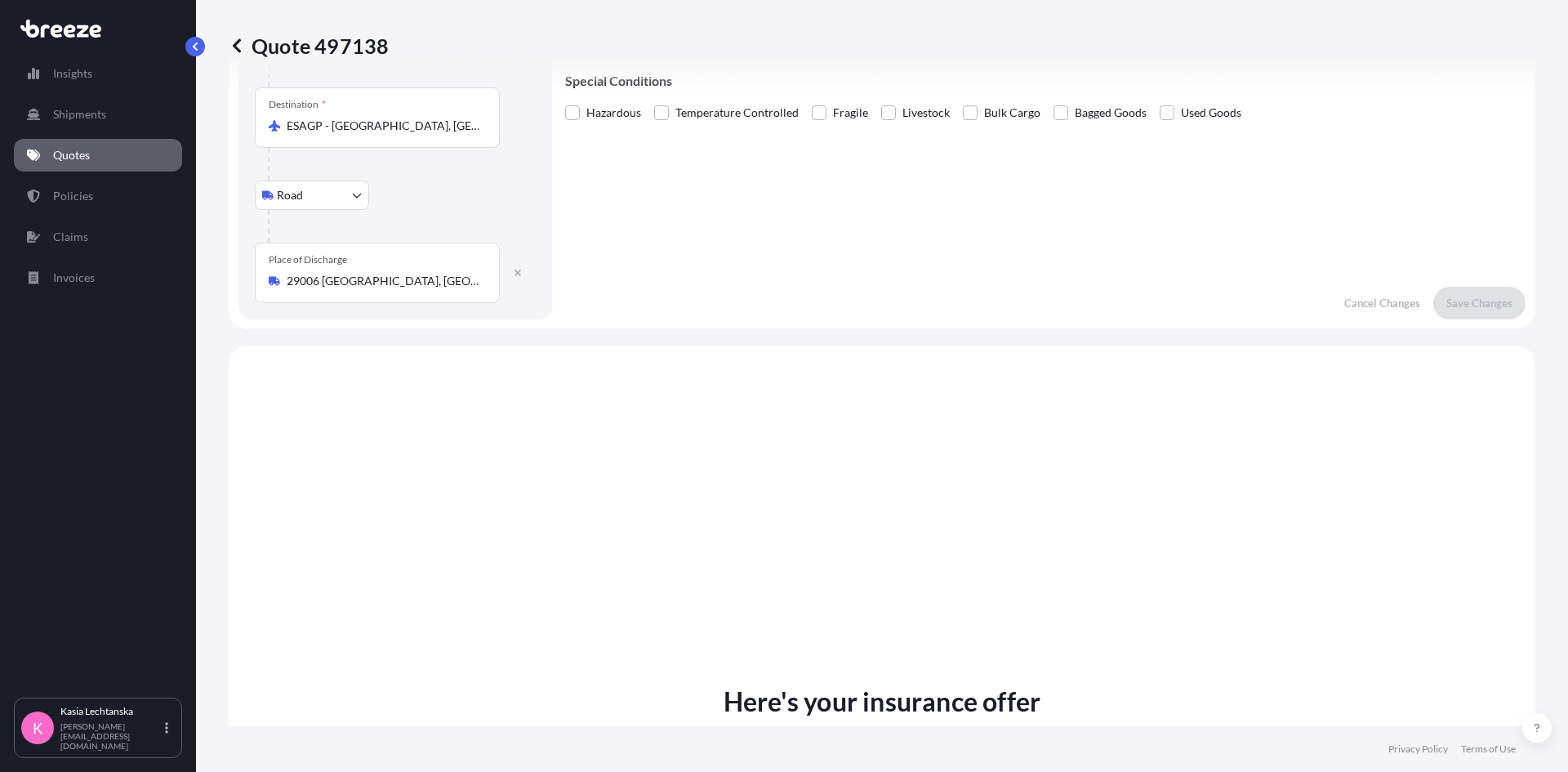
scroll to position [0, 0]
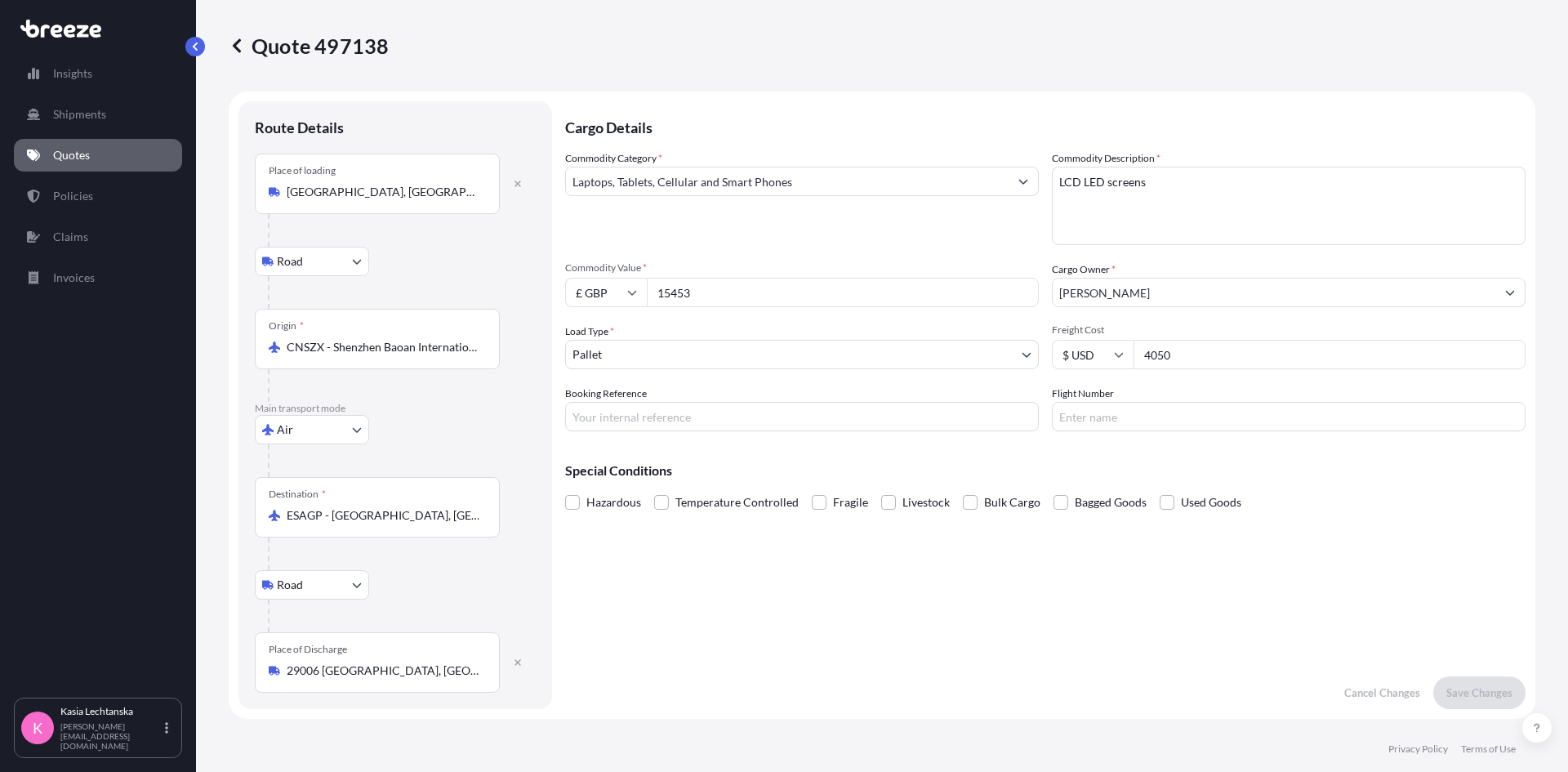
click at [837, 504] on span "Fragile" at bounding box center [850, 503] width 35 height 25
click at [812, 491] on input "Fragile" at bounding box center [812, 491] width 0 height 0
click at [1465, 692] on p "Save Changes" at bounding box center [1479, 692] width 66 height 16
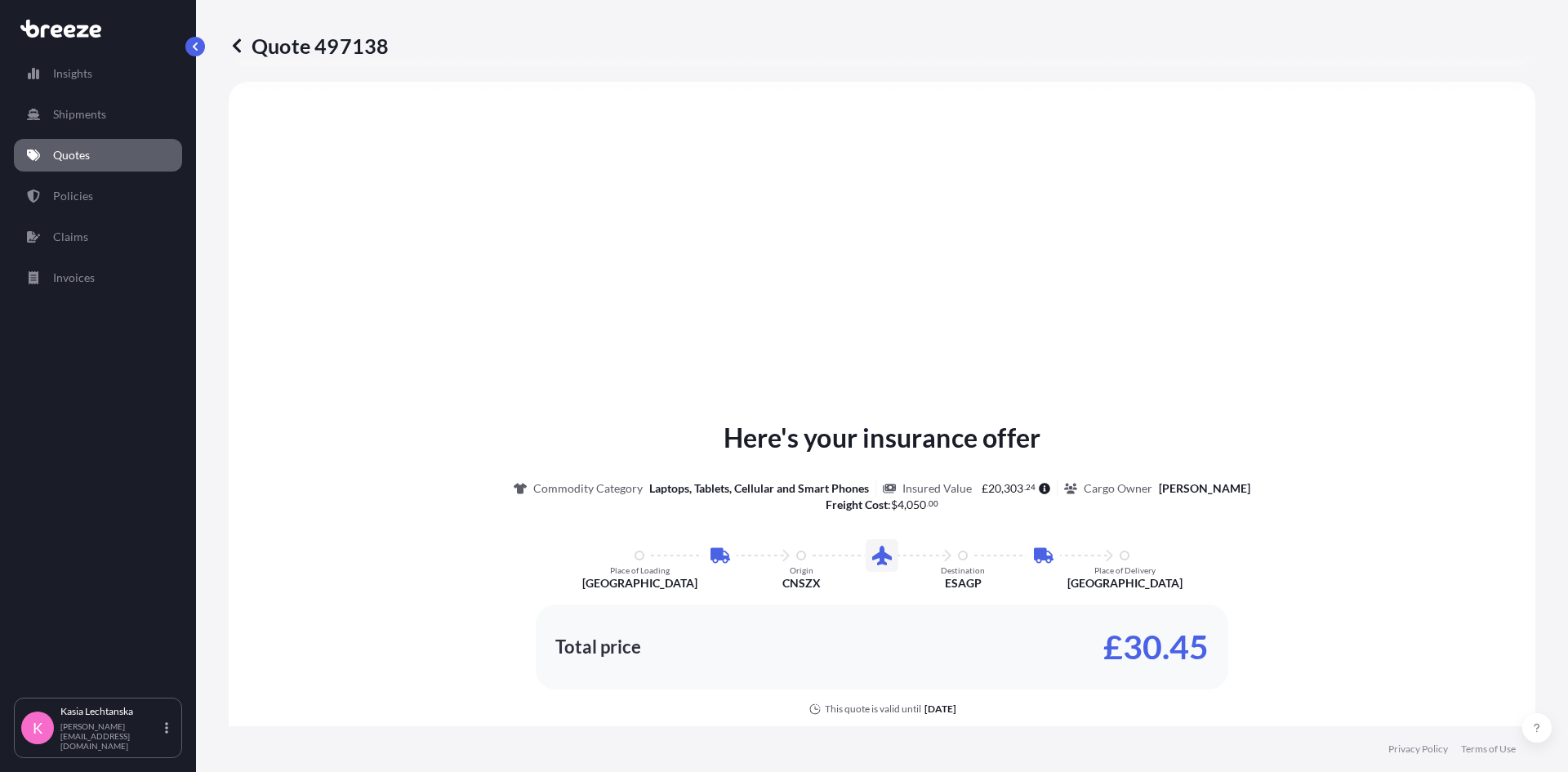
select select "Road"
select select "Air"
select select "Road"
select select "1"
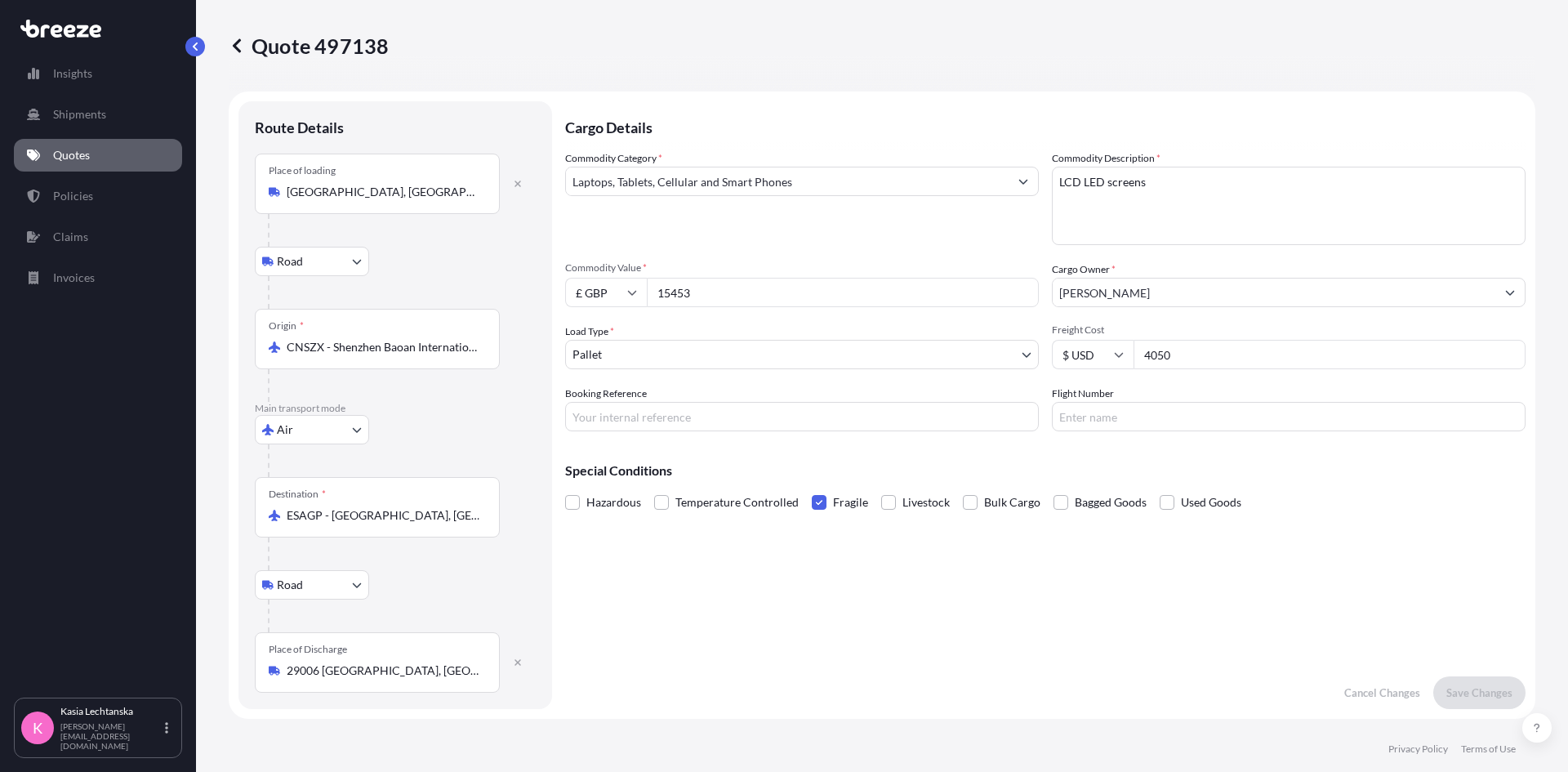
click at [1261, 582] on div "Cargo Details Commodity Category * Laptops, Tablets, Cellular and Smart Phones …" at bounding box center [1045, 405] width 960 height 608
click at [129, 145] on link "Quotes" at bounding box center [98, 155] width 168 height 33
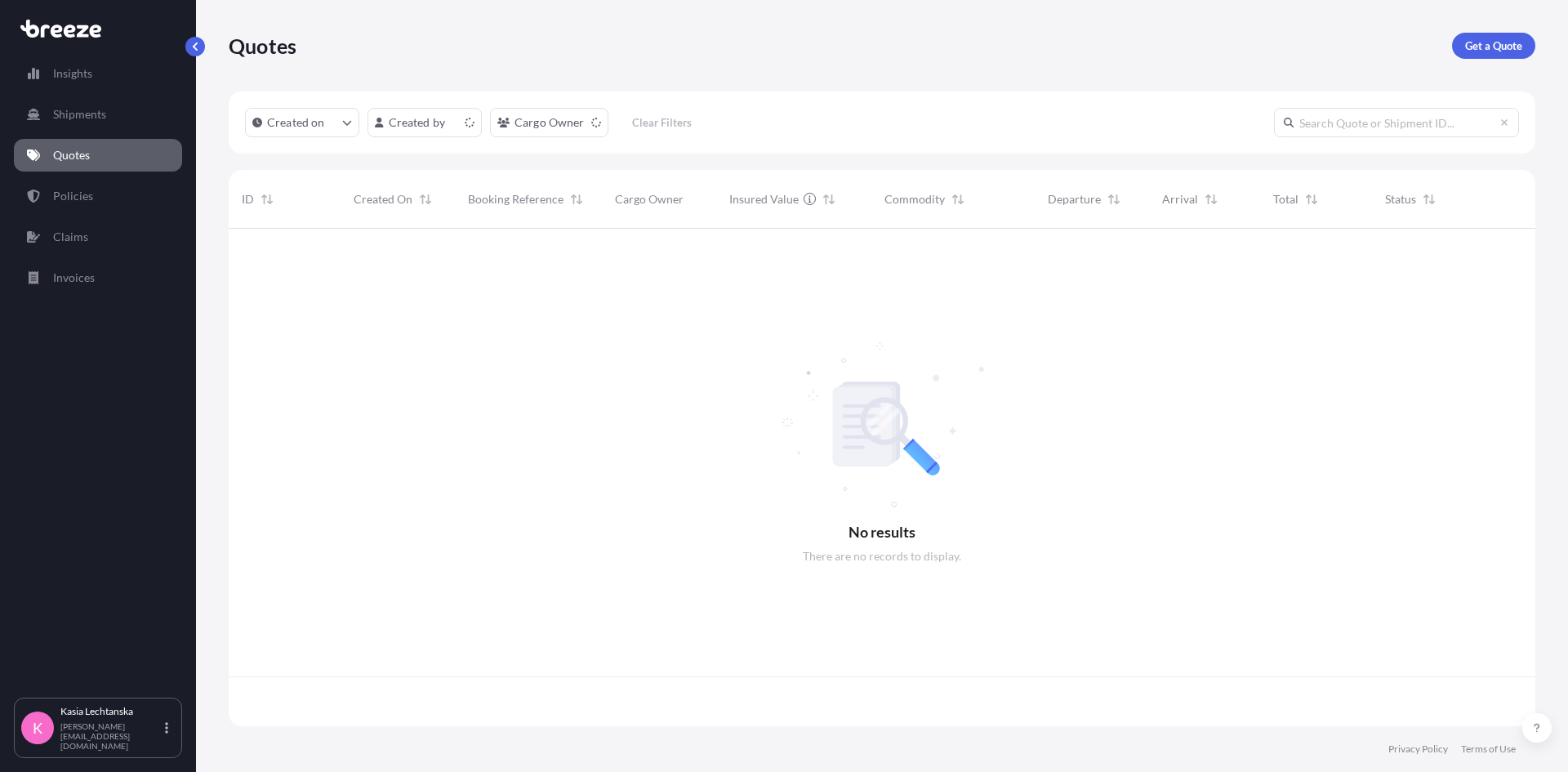
scroll to position [494, 1295]
